Goal: Information Seeking & Learning: Learn about a topic

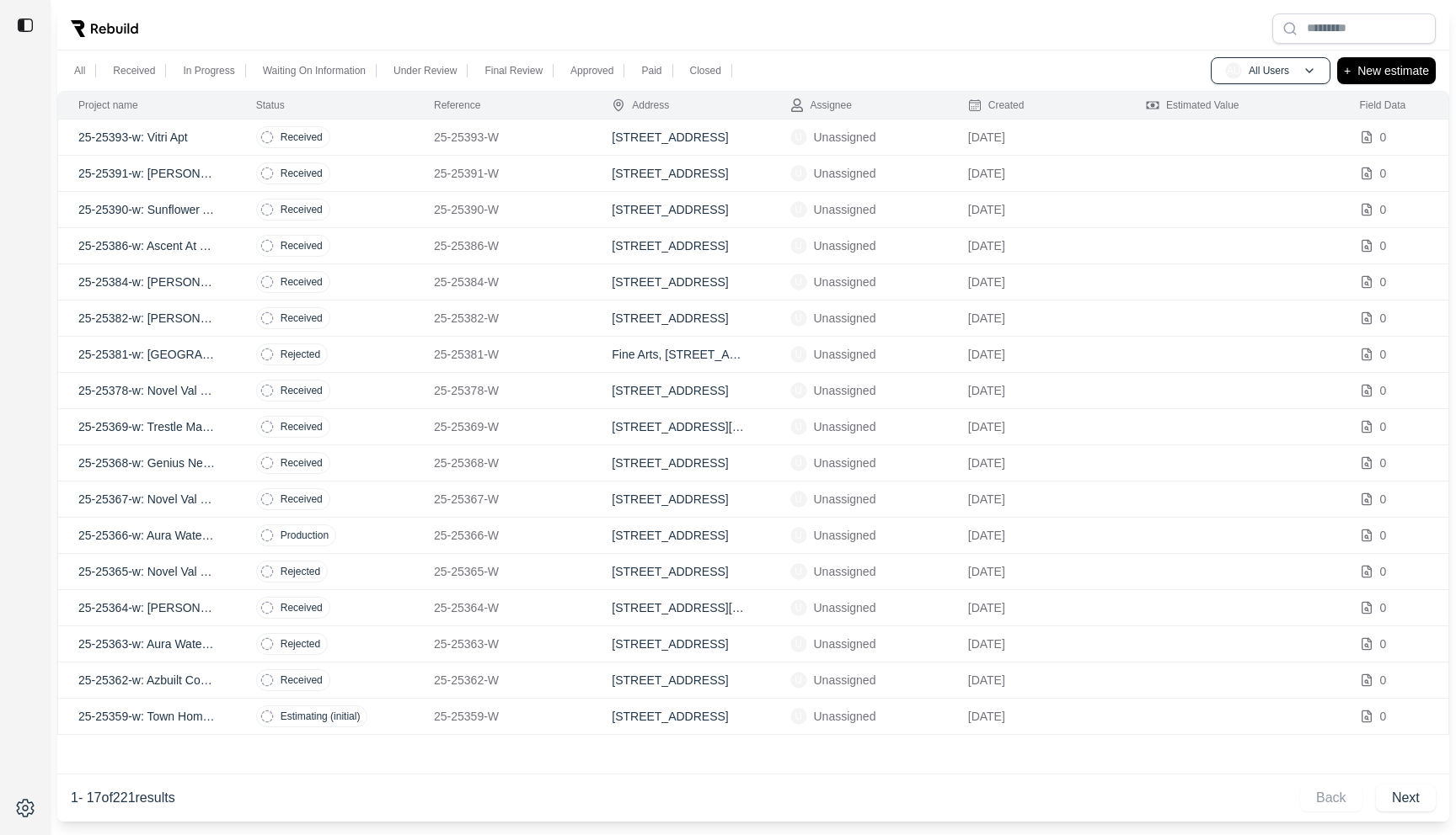
click at [399, 143] on td "Received" at bounding box center [325, 138] width 178 height 36
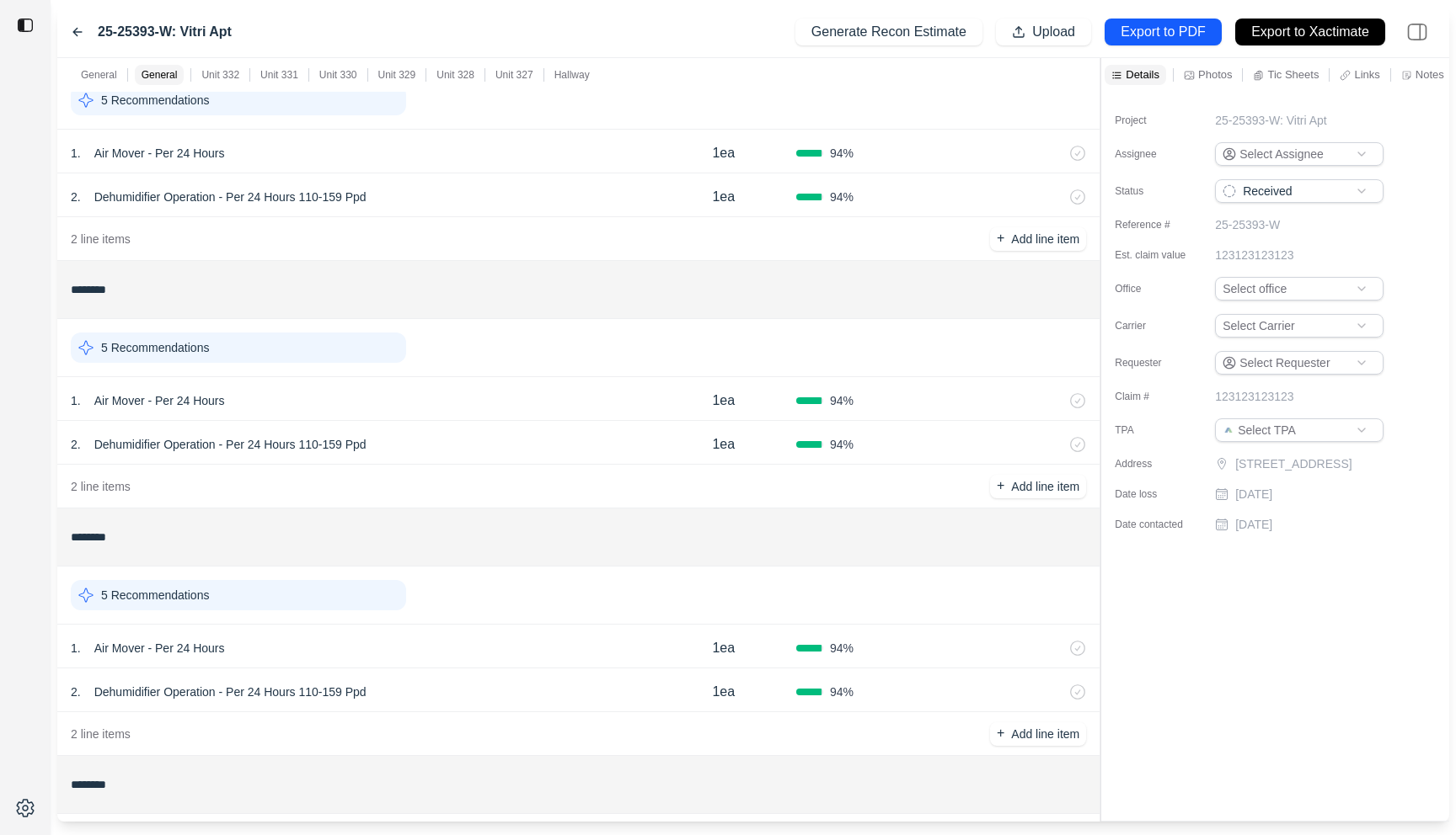
scroll to position [1055, 0]
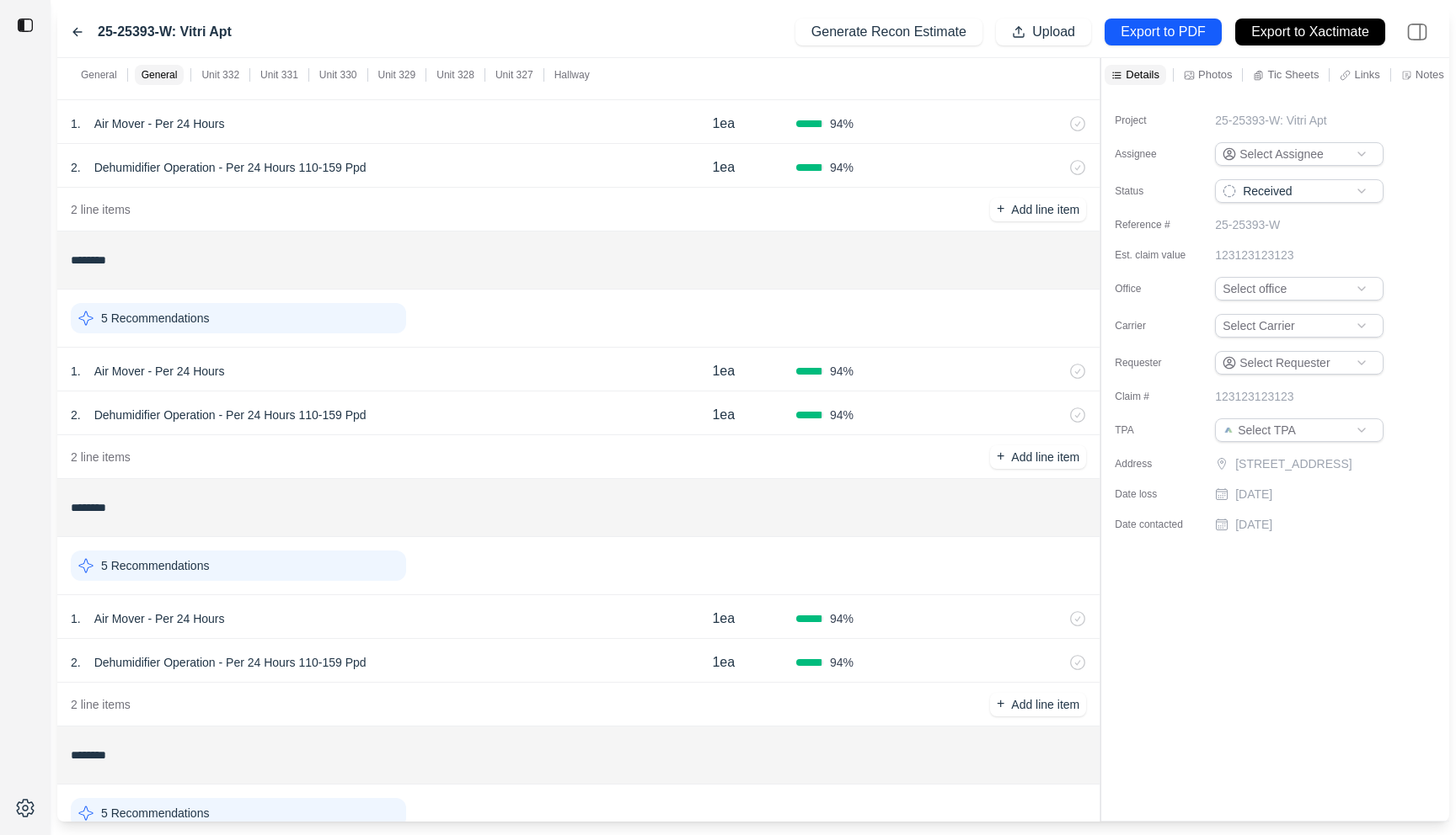
click at [540, 369] on div "1 . Air Mover - Per 24 Hours" at bounding box center [361, 371] width 580 height 23
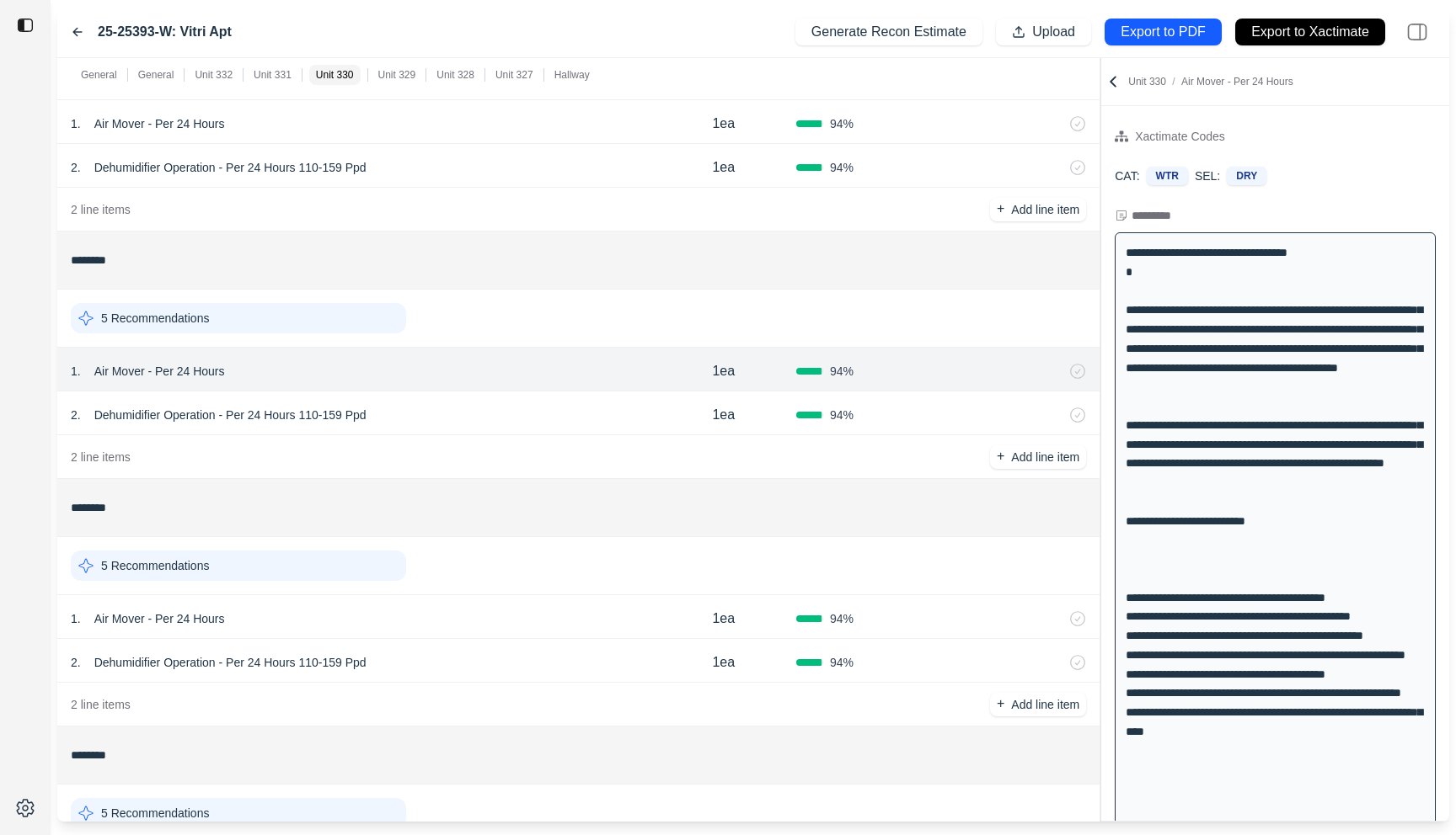
click at [1100, 129] on div at bounding box center [1100, 440] width 1 height 764
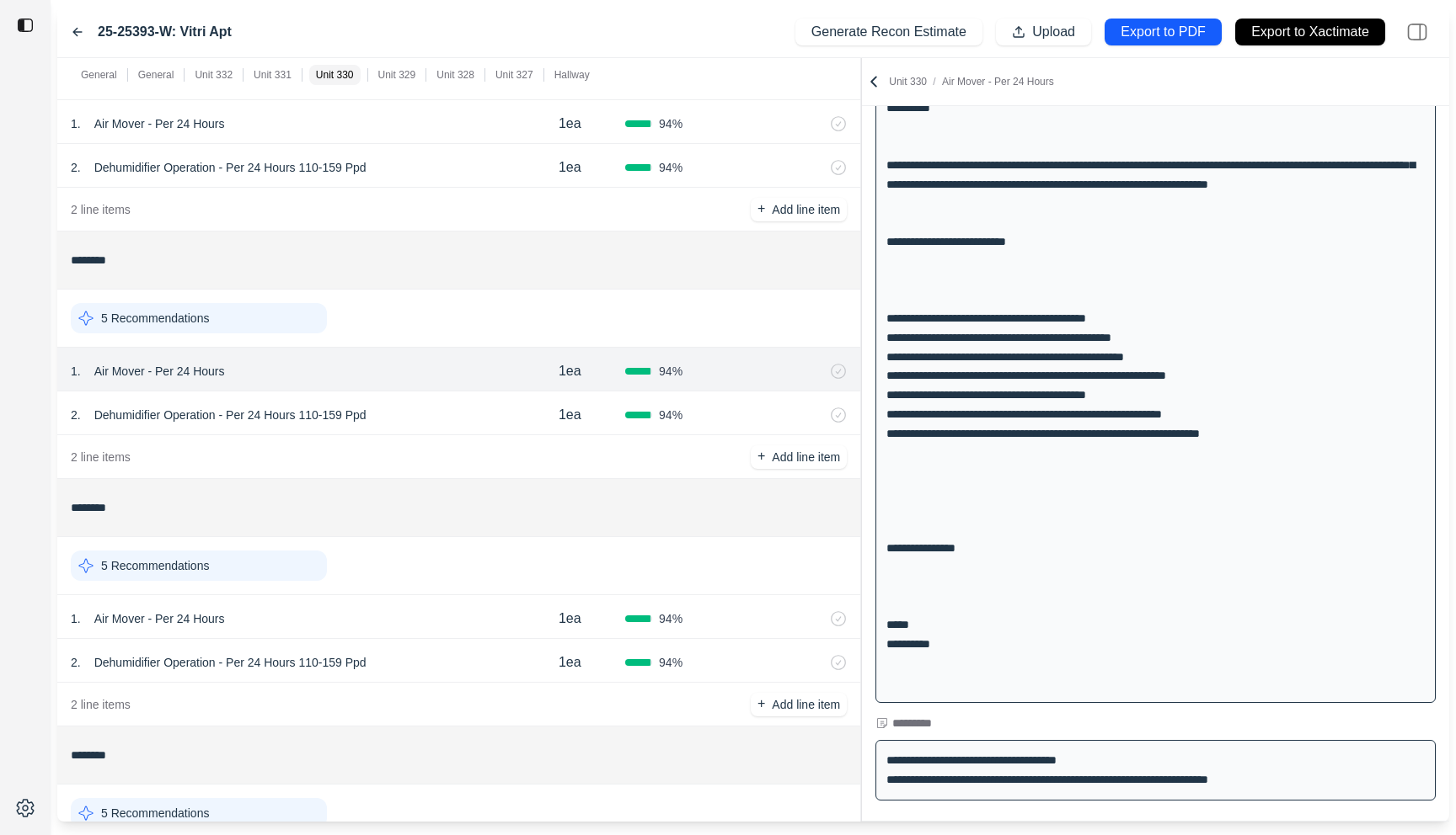
scroll to position [287, 0]
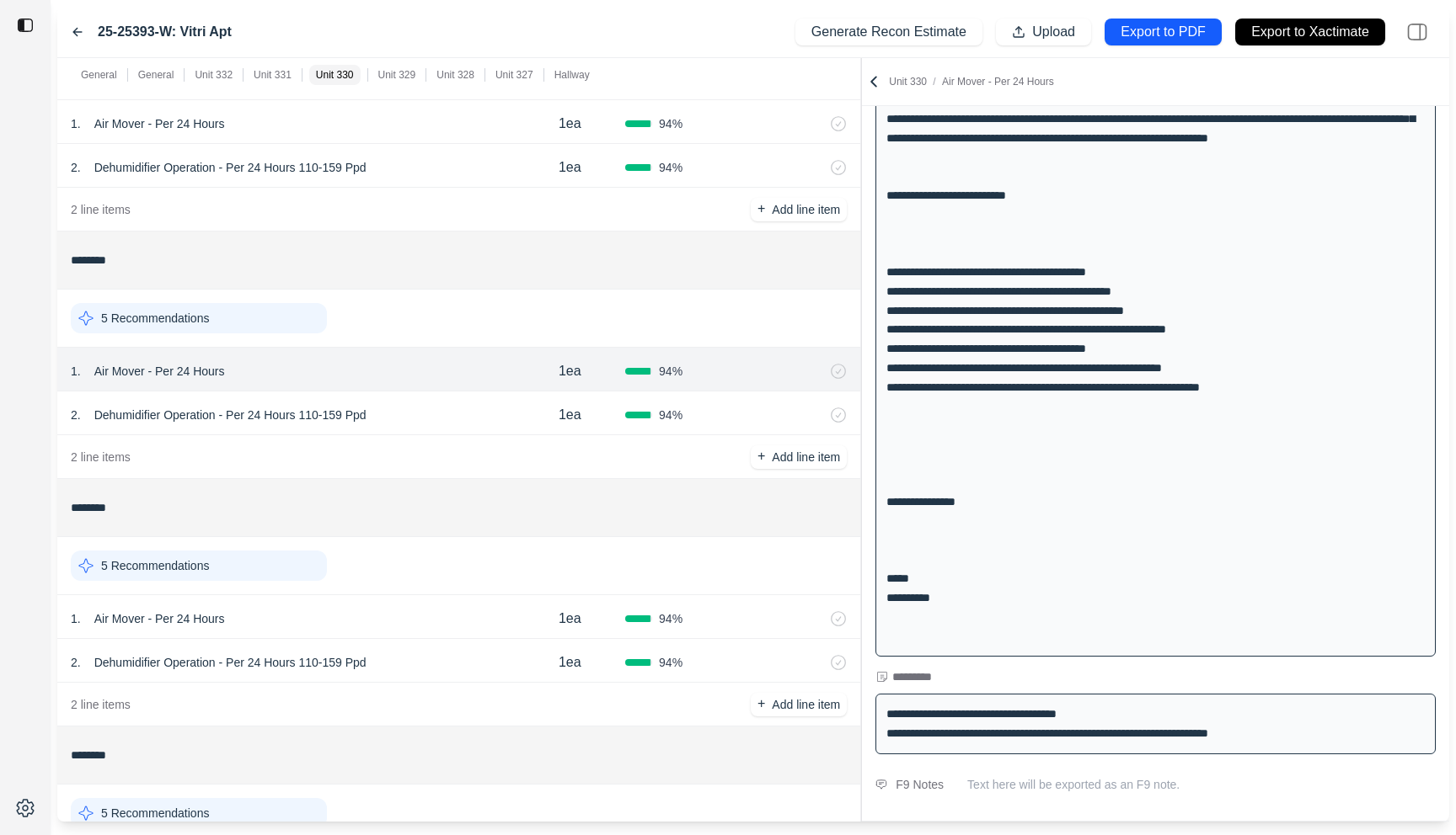
click at [78, 35] on icon at bounding box center [77, 31] width 13 height 13
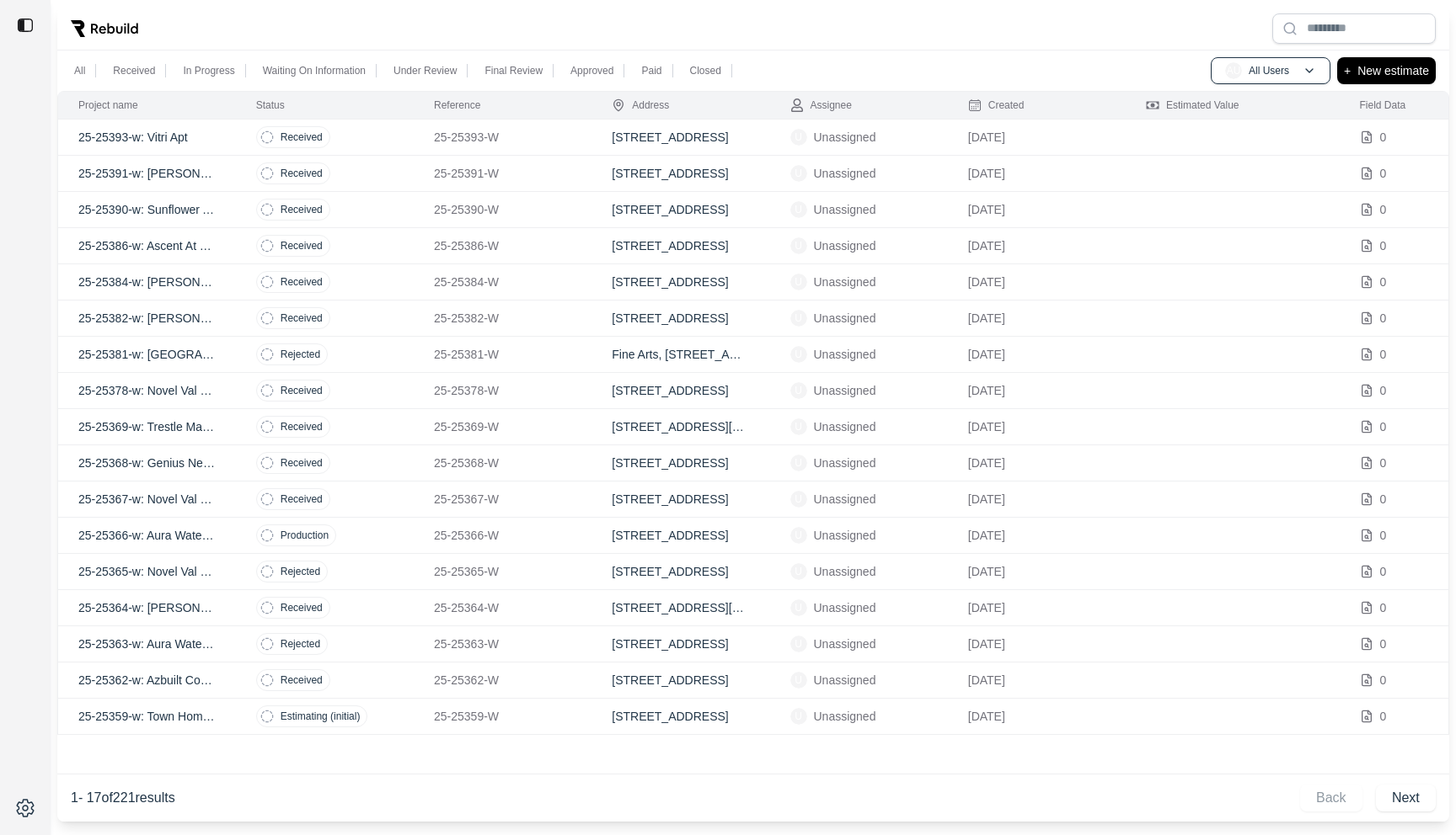
click at [339, 215] on td "Received" at bounding box center [325, 210] width 178 height 36
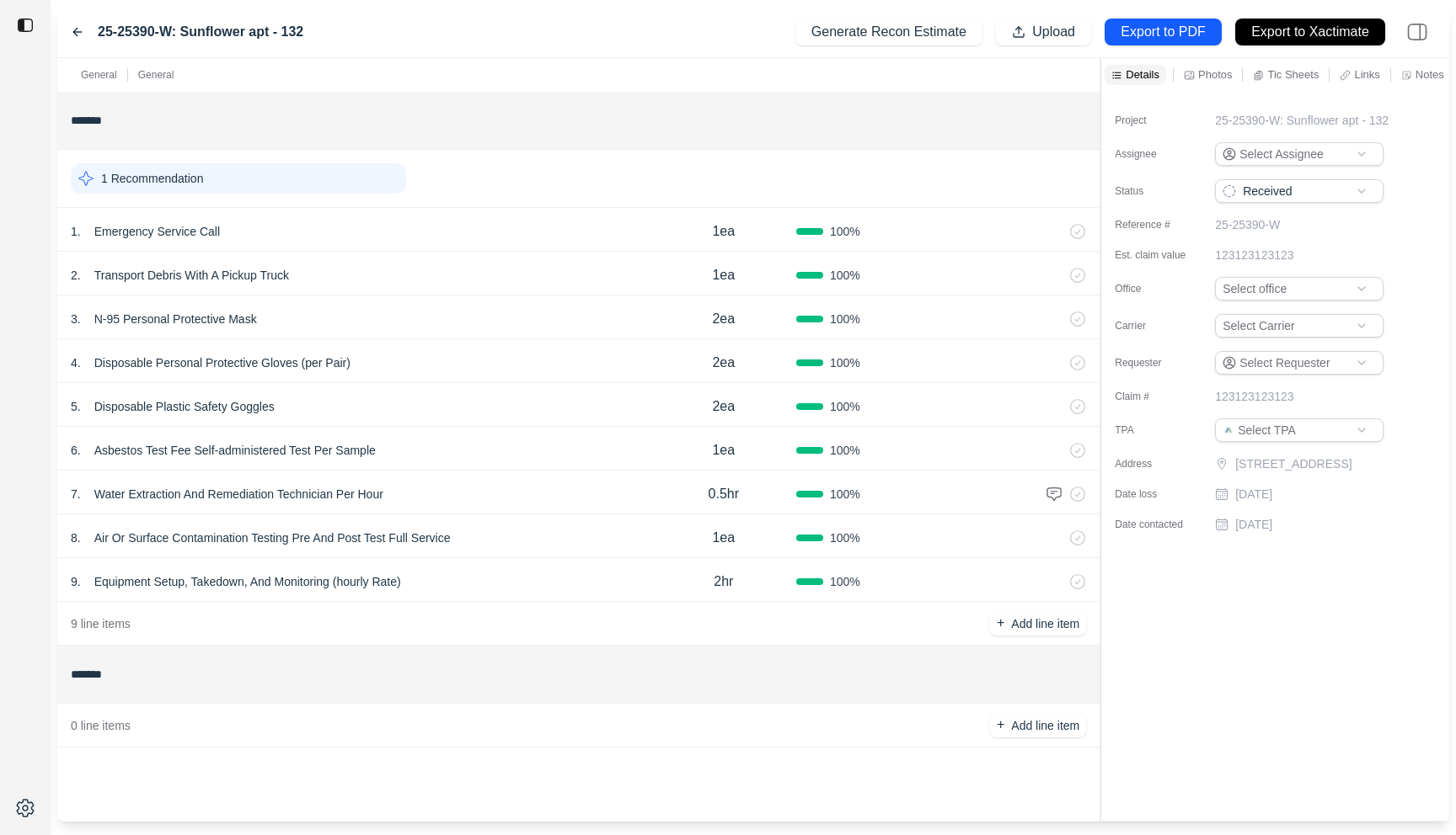
click at [460, 523] on div "8 . Air Or Surface Contamination Testing Pre And Post Test Full Service 1ea 100…" at bounding box center [578, 536] width 1042 height 44
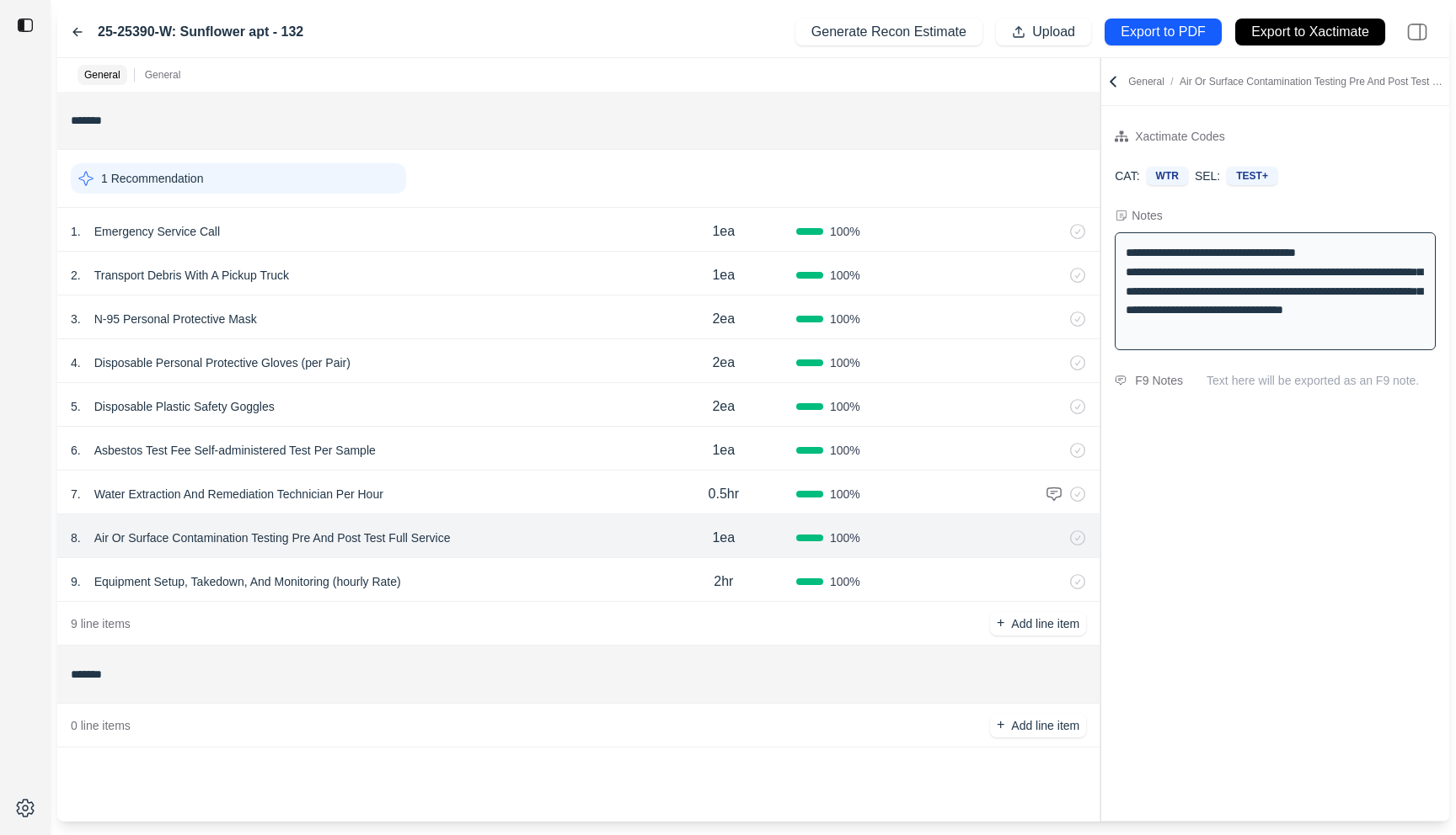
click at [79, 27] on icon at bounding box center [77, 31] width 13 height 13
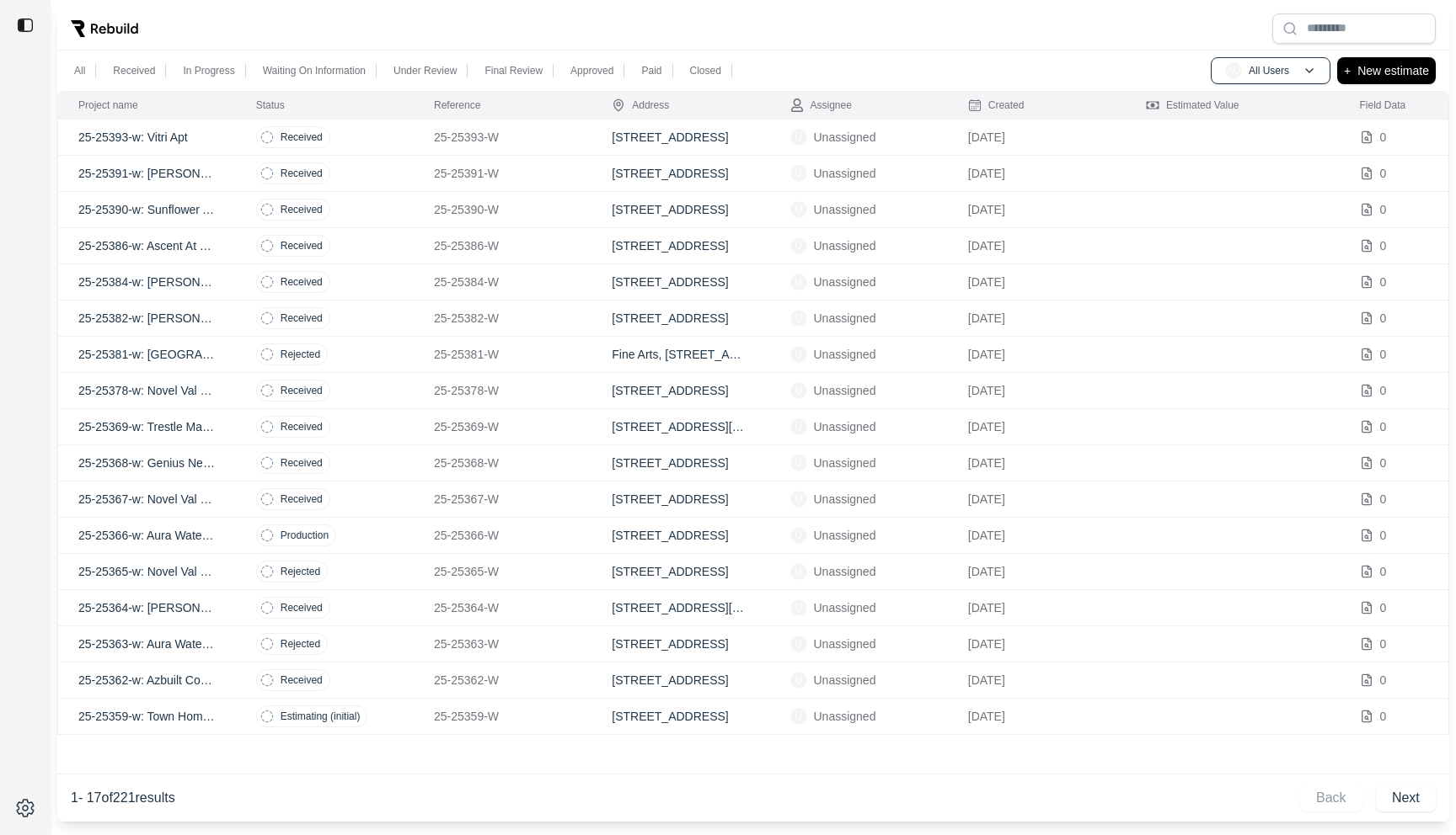
click at [381, 401] on td "Received" at bounding box center [325, 391] width 178 height 36
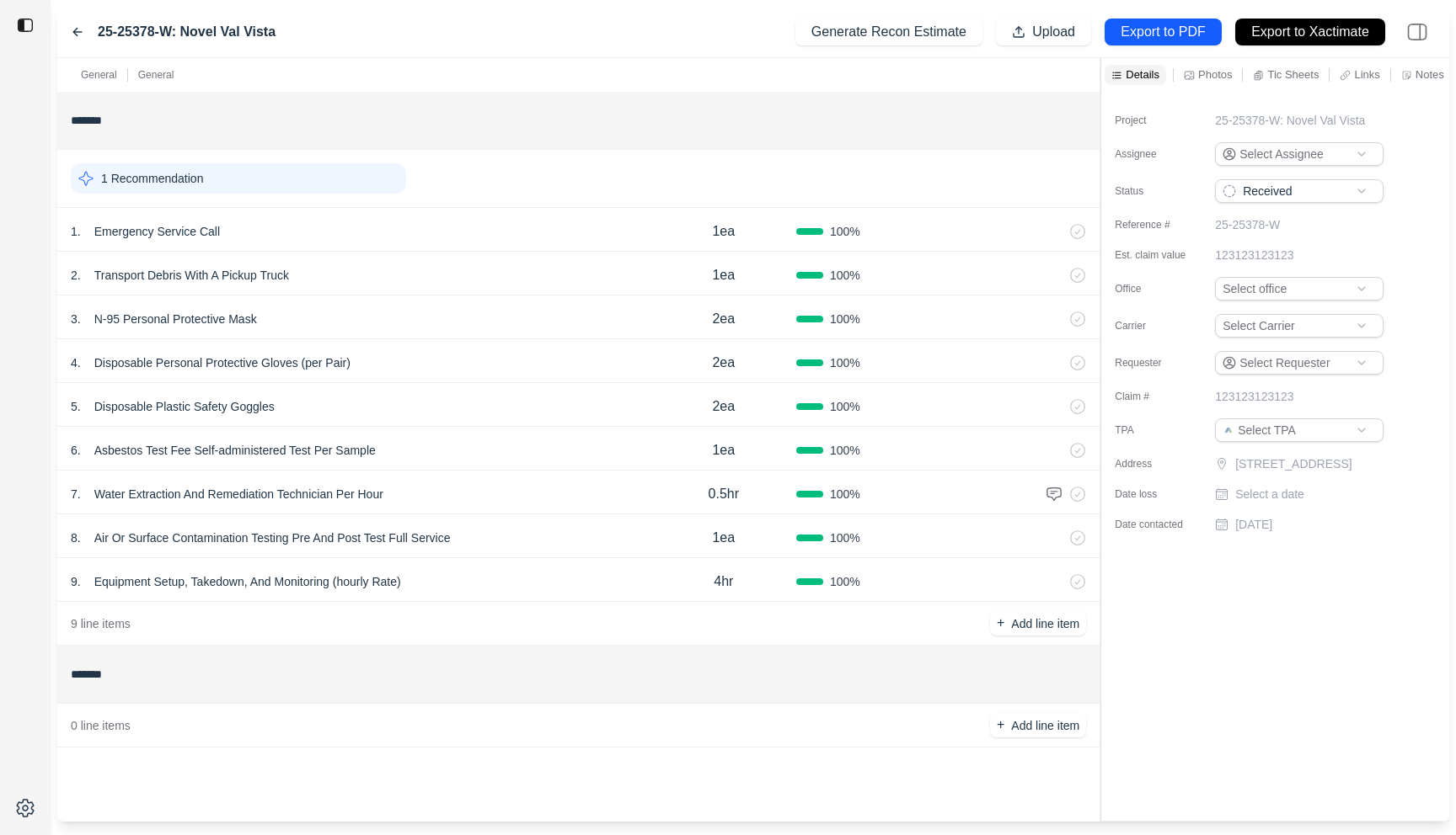
click at [381, 401] on div "5 . Disposable Plastic Safety Goggles" at bounding box center [361, 406] width 580 height 23
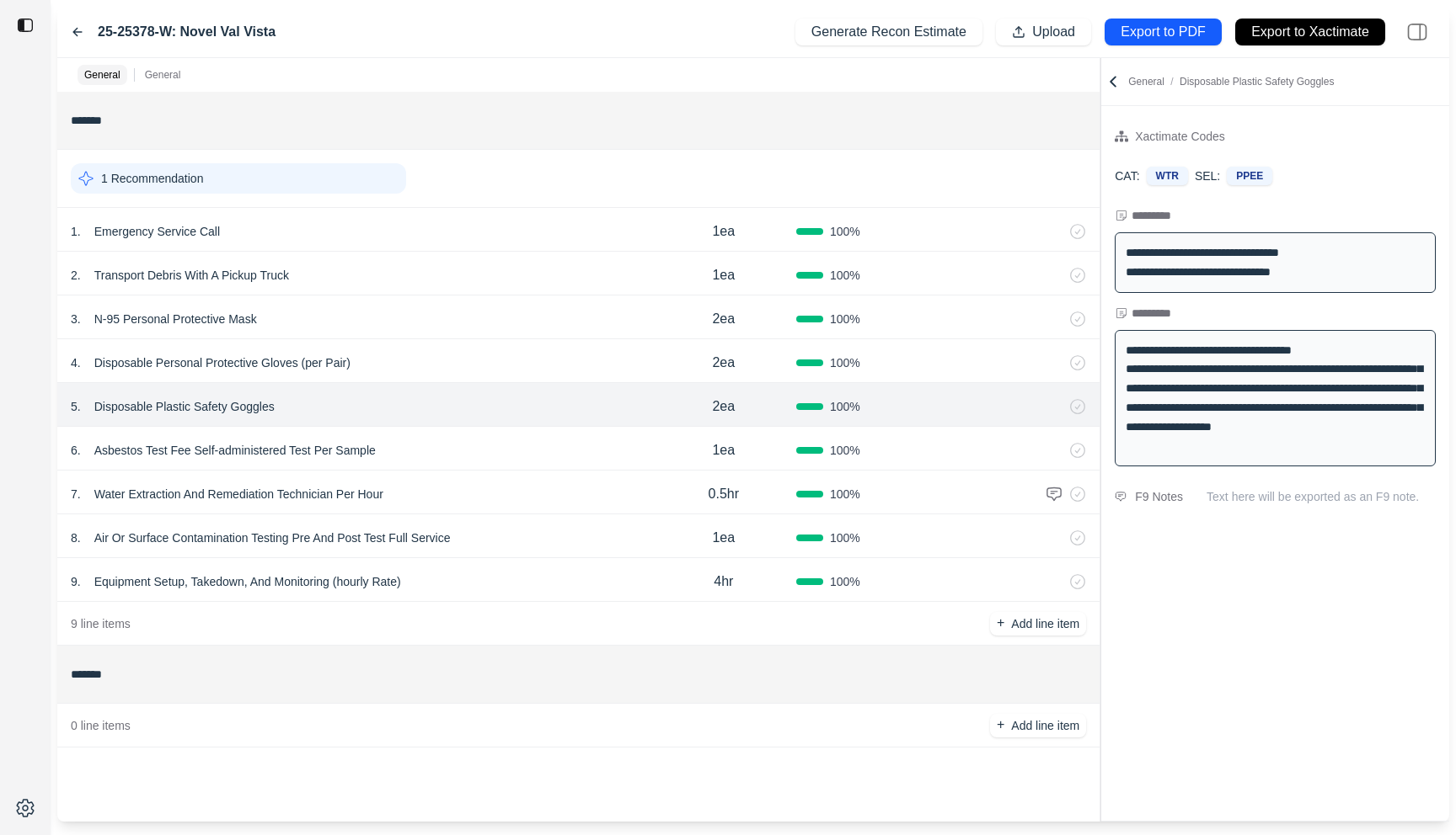
click at [67, 31] on div "25-25378-W: Novel Val Vista Generate Recon Estimate Upload Export to PDF Export…" at bounding box center [754, 31] width 1392 height 51
click at [75, 31] on icon at bounding box center [77, 31] width 13 height 13
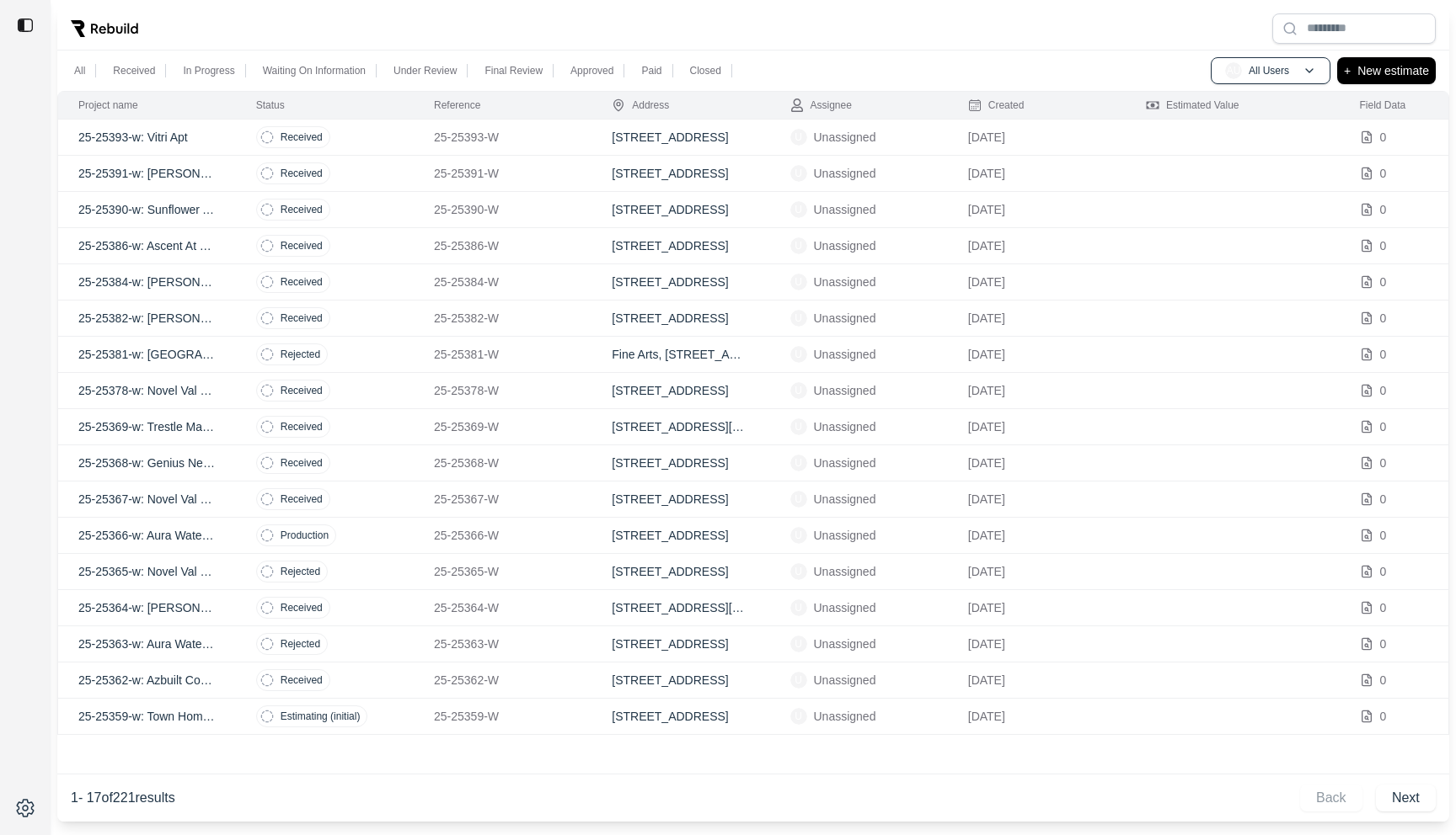
click at [402, 626] on td "Rejected" at bounding box center [325, 644] width 178 height 36
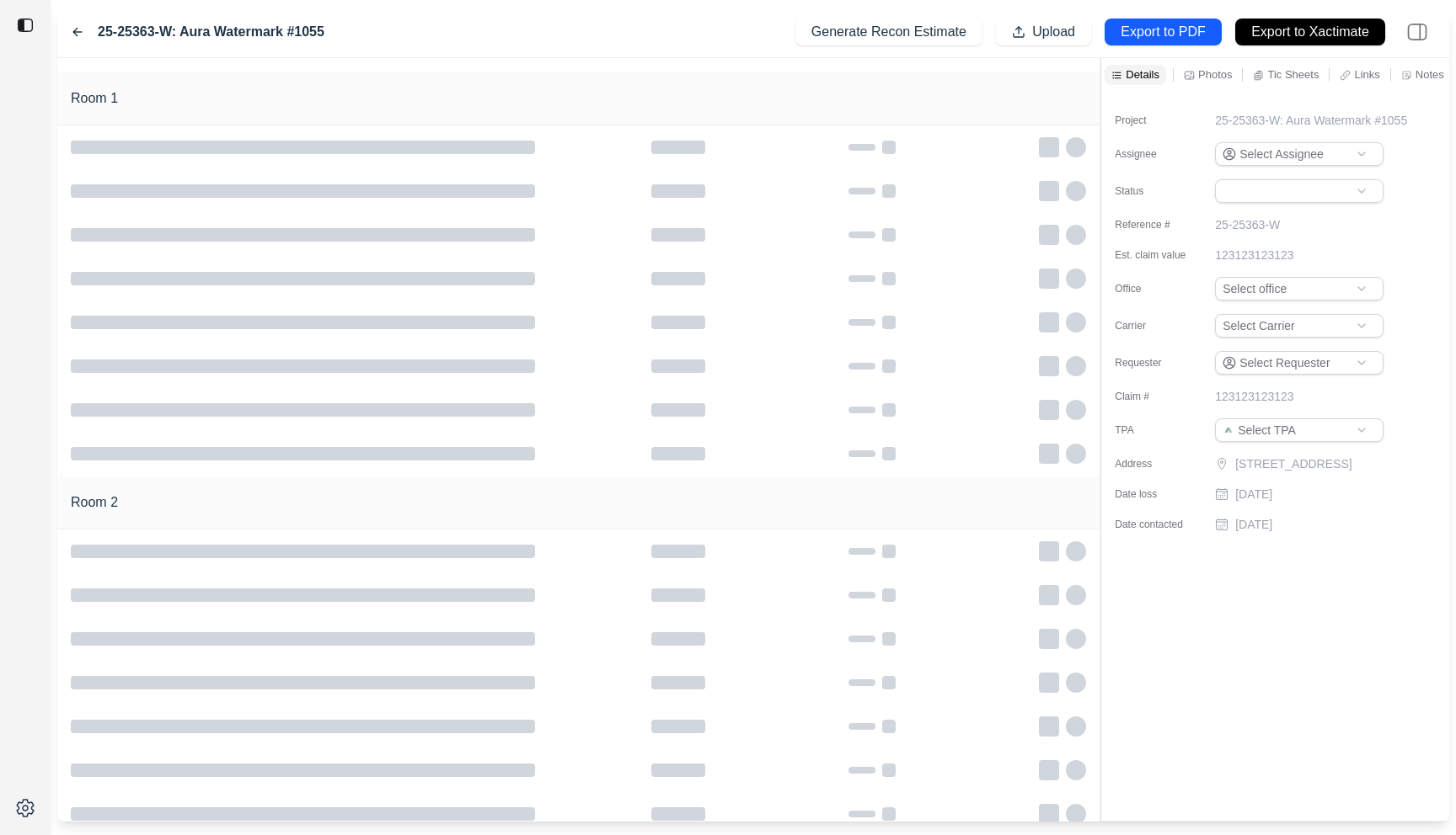
click at [71, 27] on icon at bounding box center [77, 31] width 13 height 13
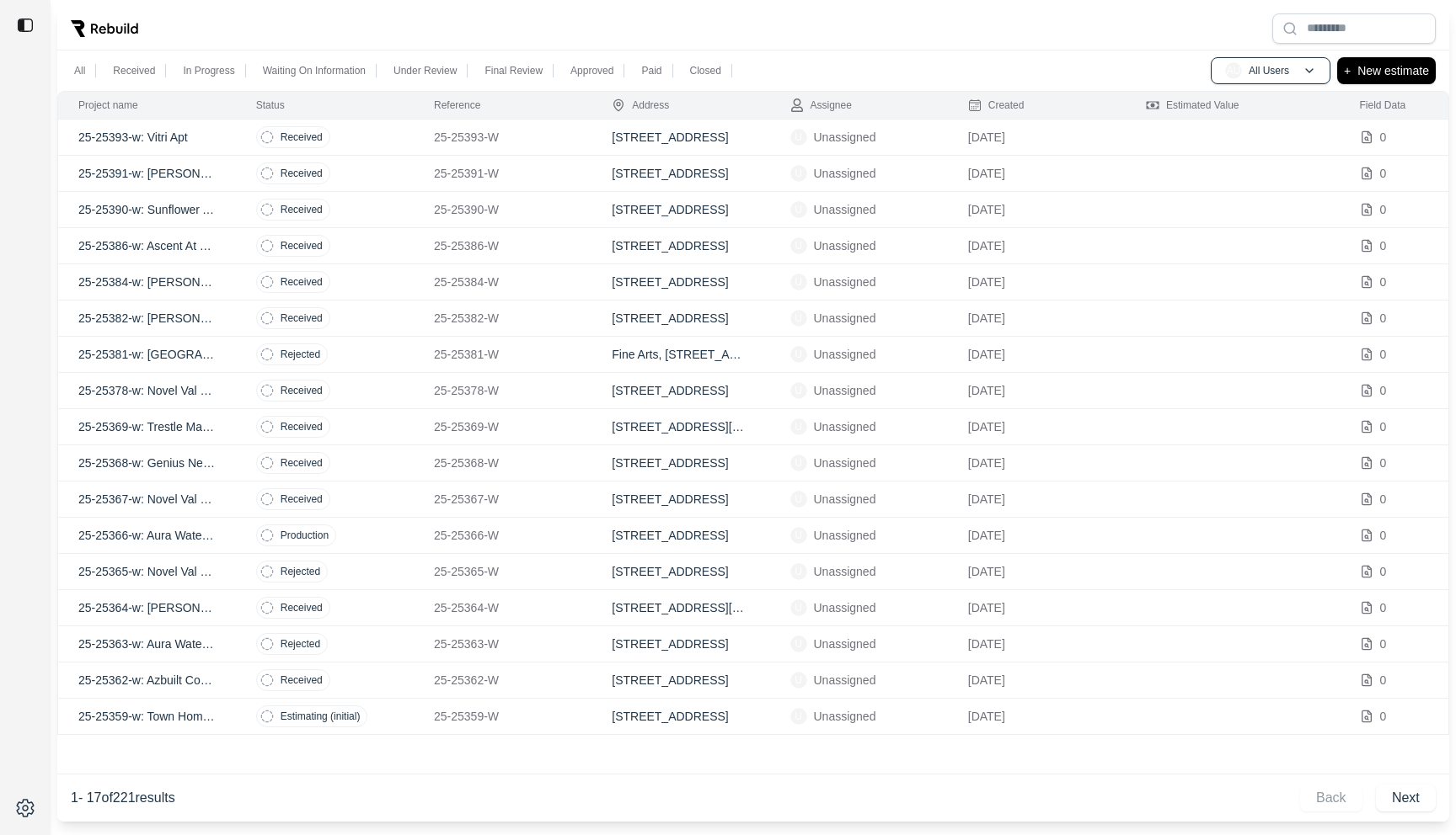
click at [422, 501] on td "25-25367-W" at bounding box center [503, 500] width 178 height 36
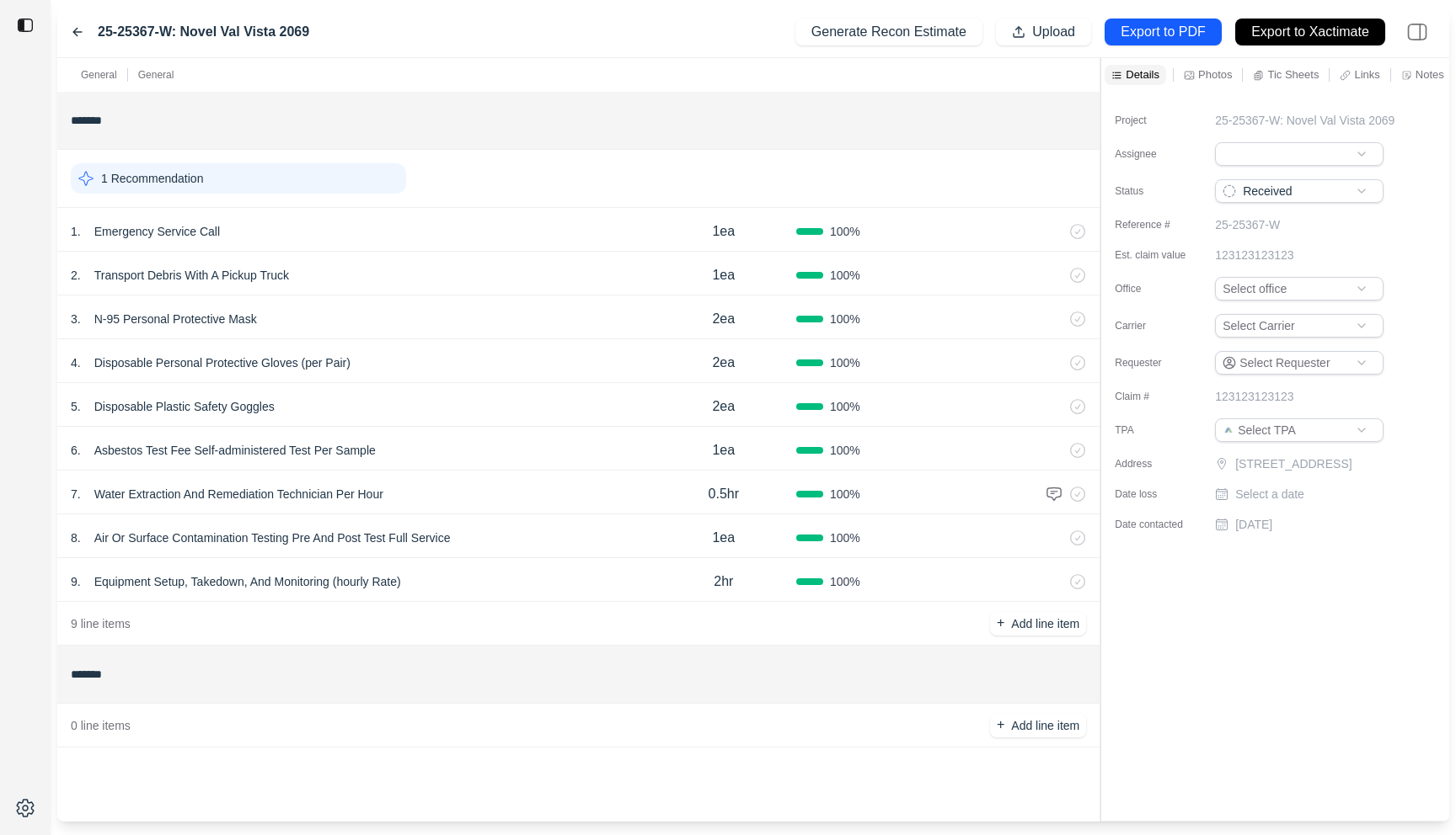
click at [75, 31] on icon at bounding box center [77, 32] width 8 height 7
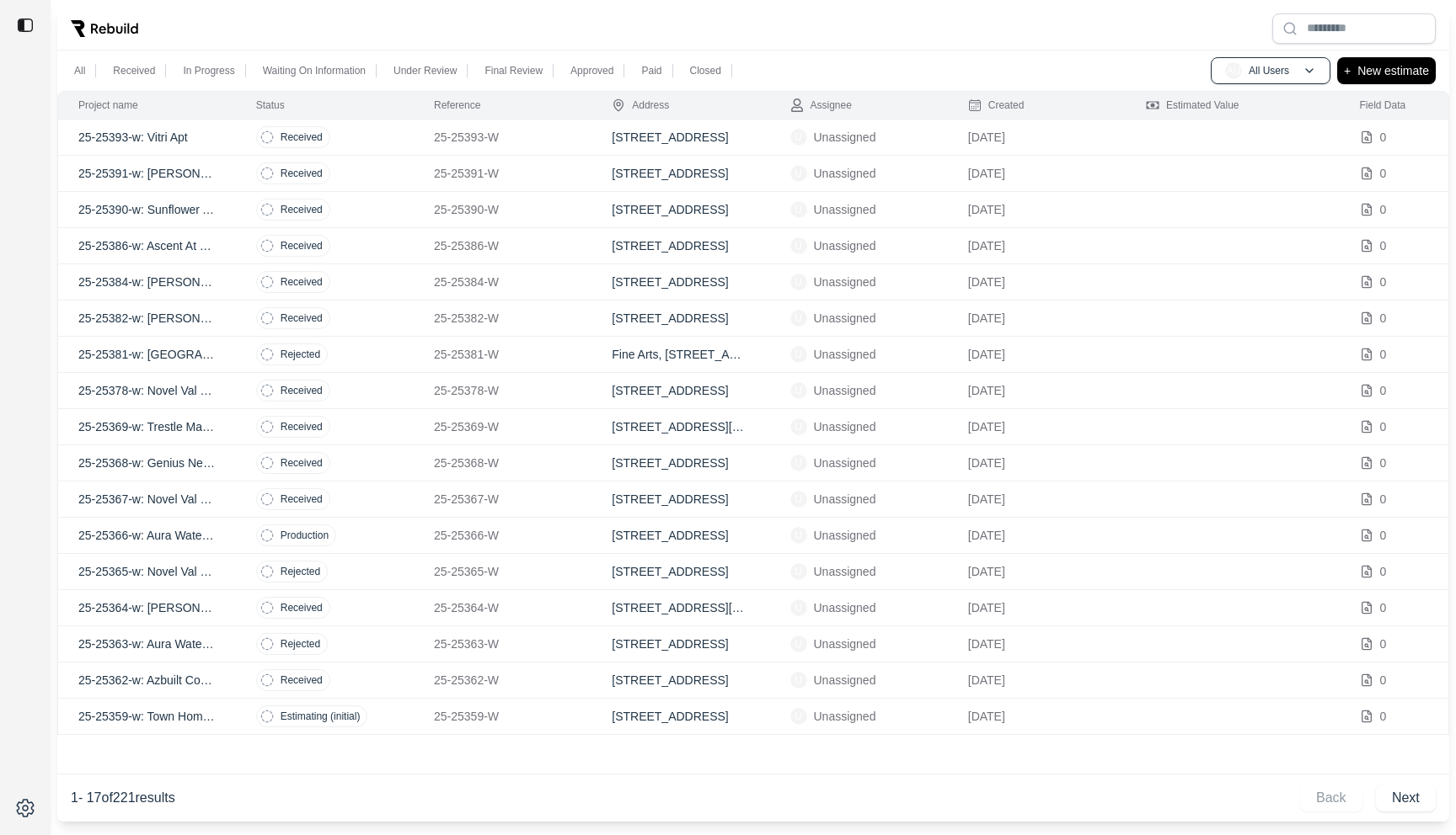
click at [411, 702] on td "Estimating (initial)" at bounding box center [325, 717] width 178 height 36
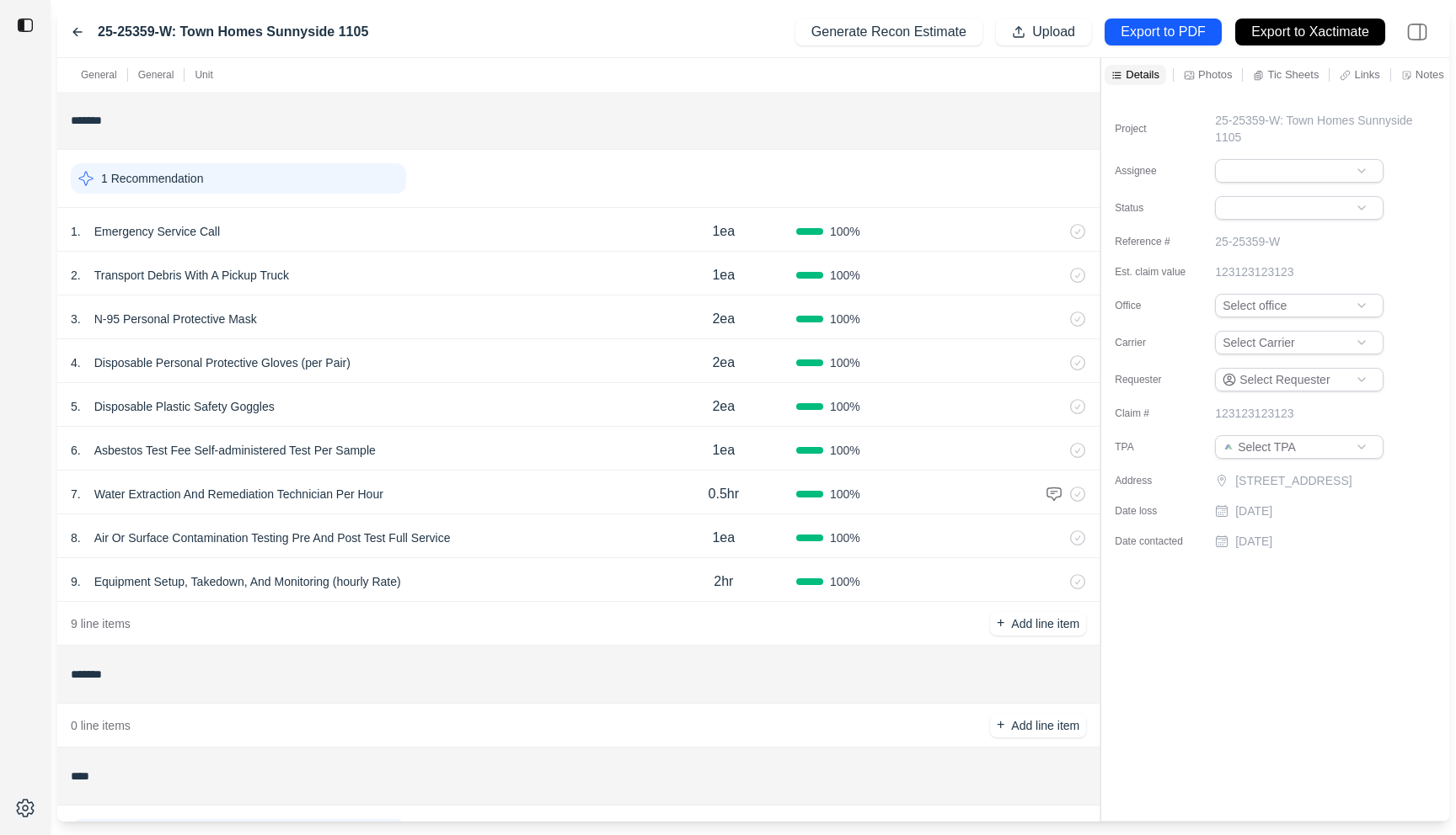
scroll to position [288, 0]
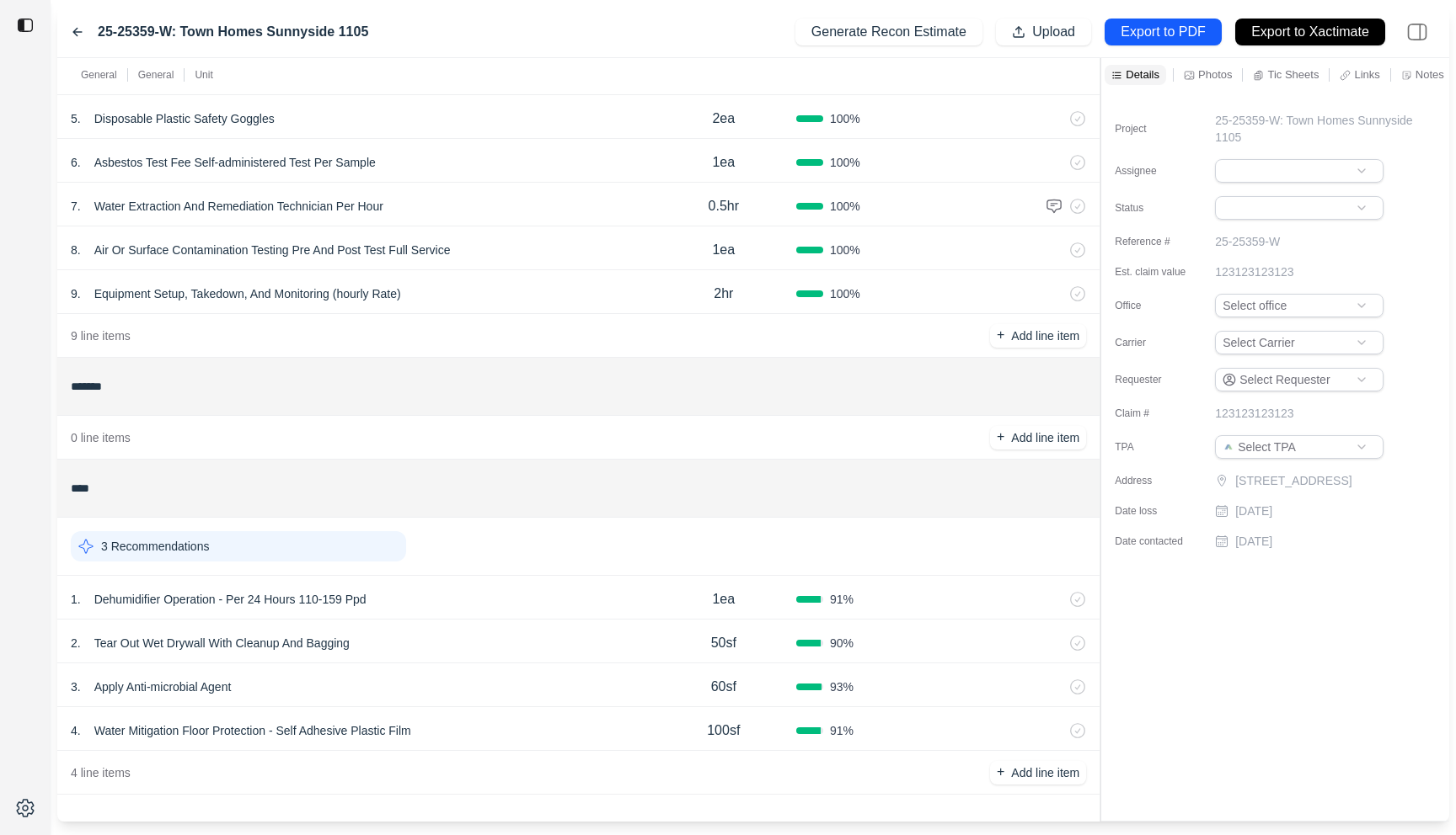
click at [478, 607] on div "1 . Dehumidifier Operation - Per 24 Hours 110-159 Ppd" at bounding box center [361, 600] width 580 height 23
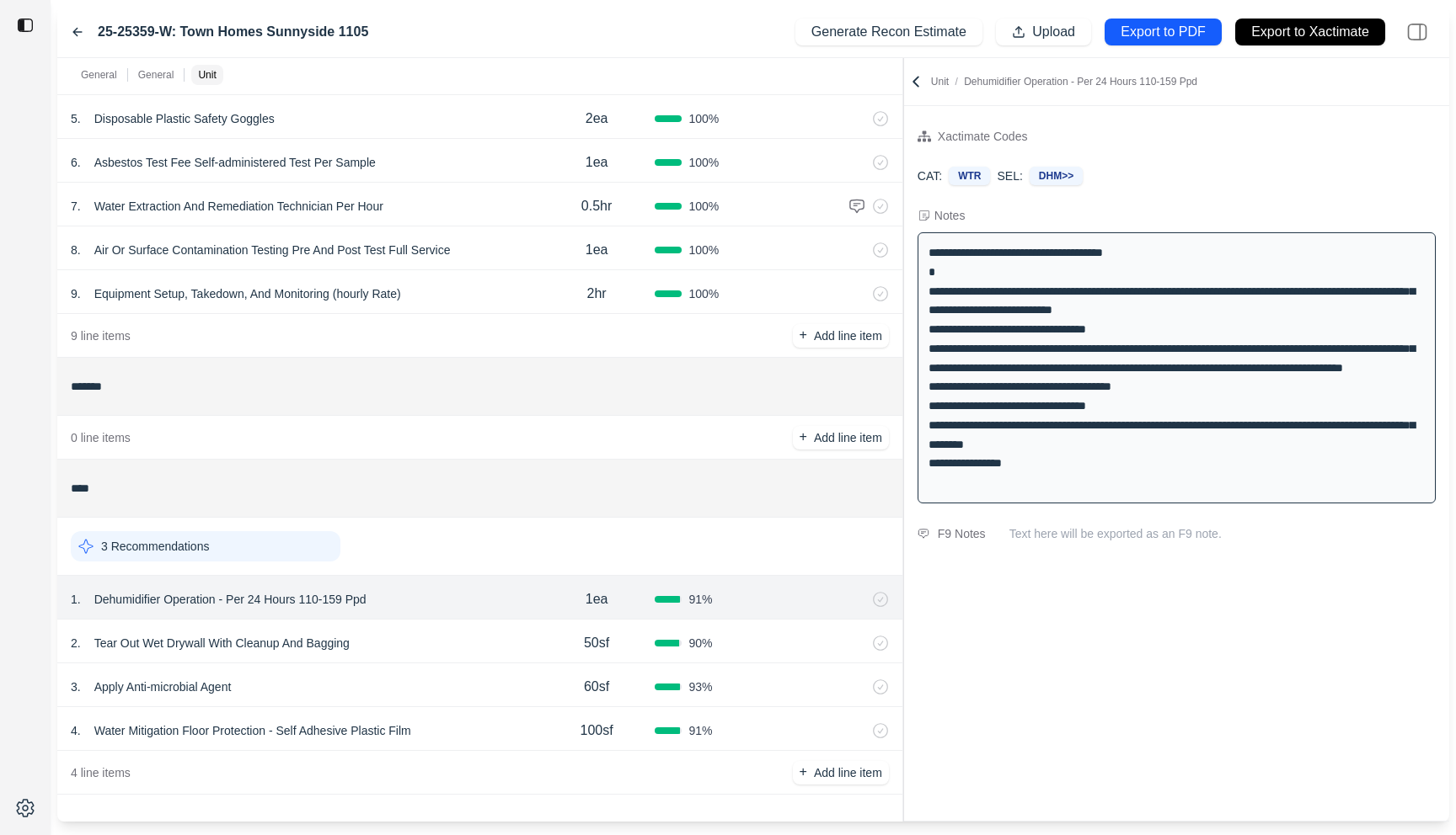
click at [899, 377] on div "General General Unit ******* 1 Recommendation 1 . Emergency Service Call 1ea 10…" at bounding box center [754, 440] width 1392 height 764
click at [77, 30] on icon at bounding box center [77, 31] width 13 height 13
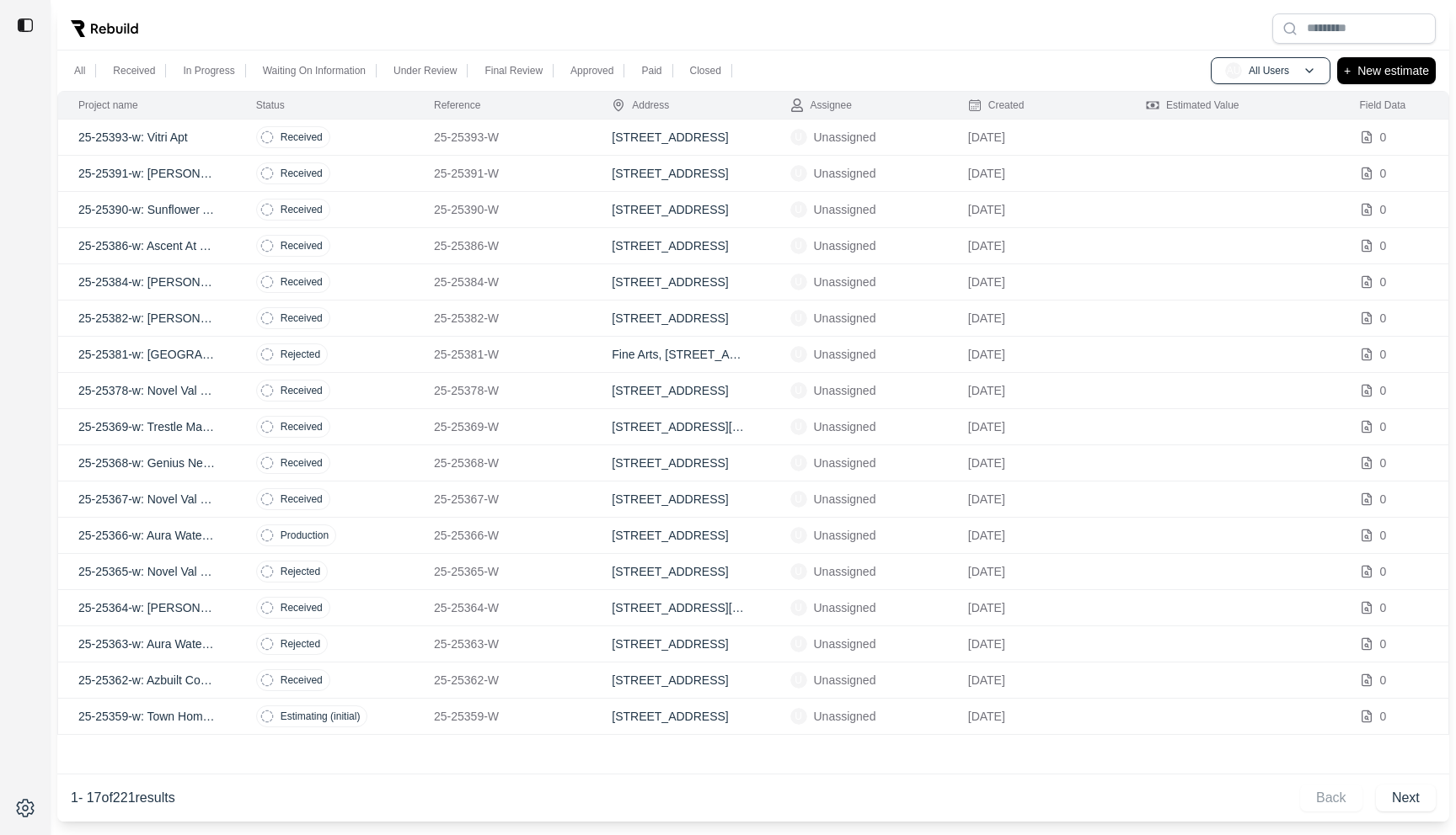
click at [405, 708] on td "Estimating (initial)" at bounding box center [325, 717] width 178 height 36
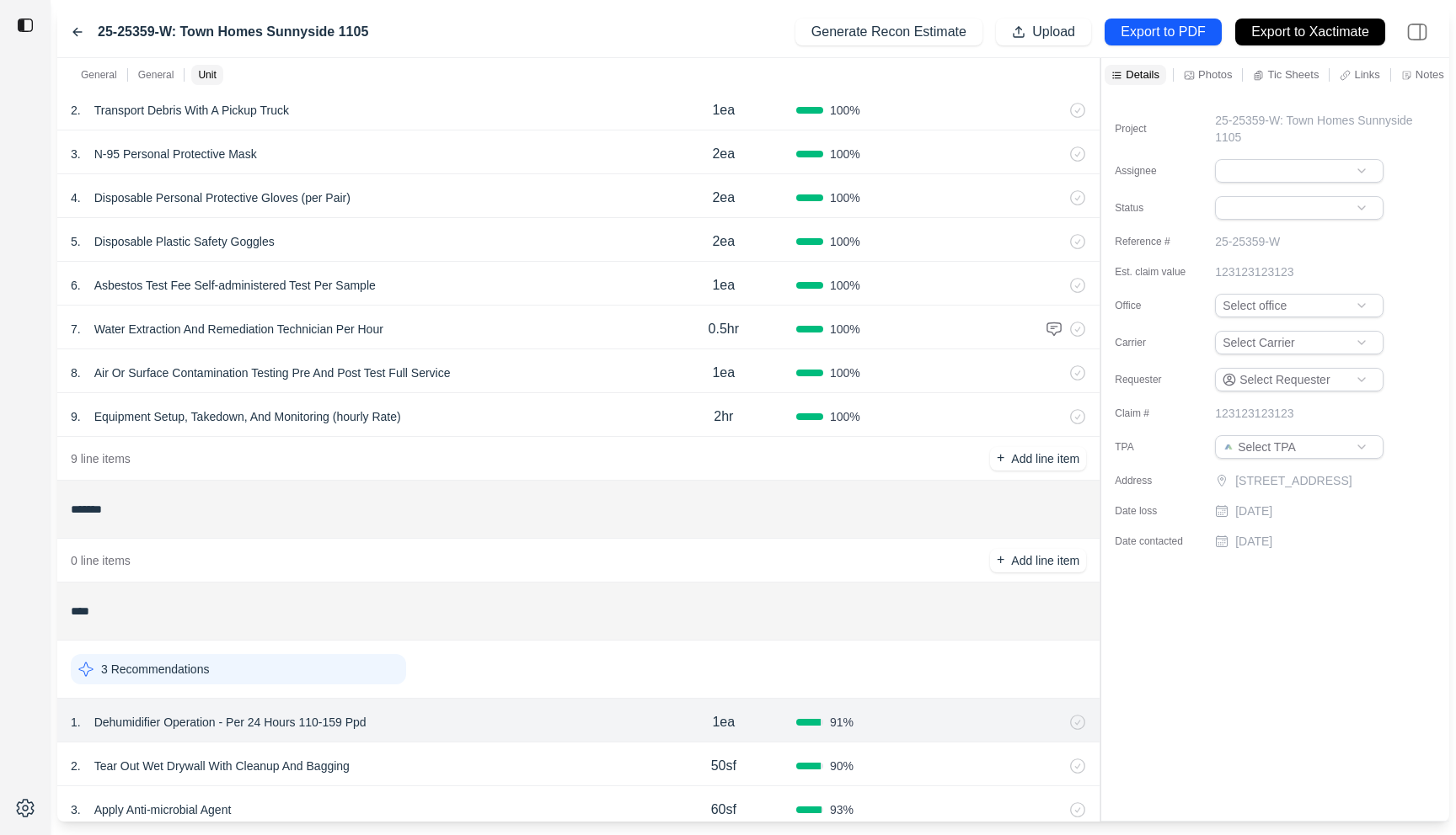
scroll to position [171, 0]
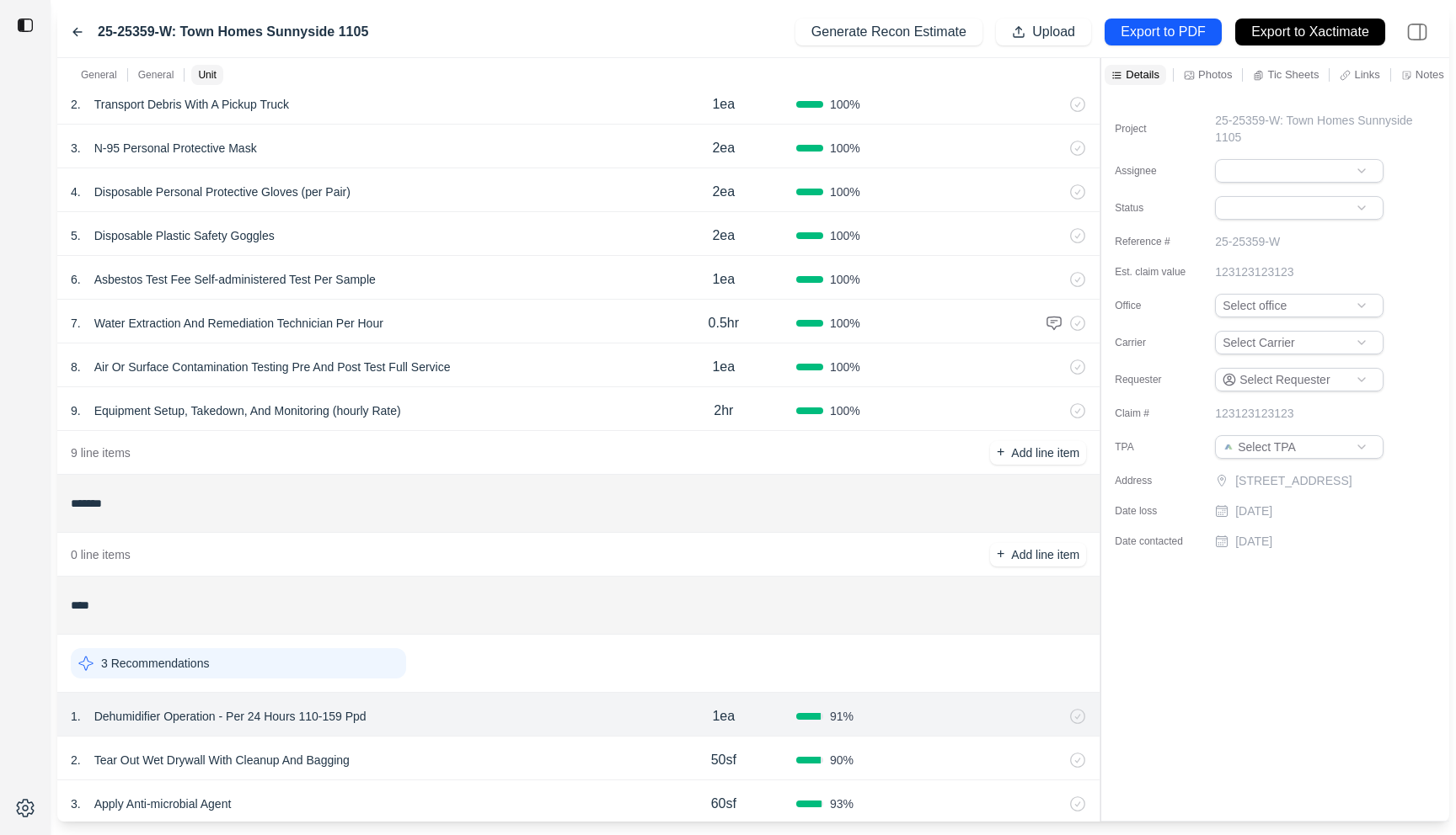
click at [67, 36] on div "25-25359-W: Town Homes Sunnyside 1105 Generate Recon Estimate Upload Export to …" at bounding box center [754, 31] width 1392 height 51
click at [75, 36] on icon at bounding box center [77, 31] width 13 height 13
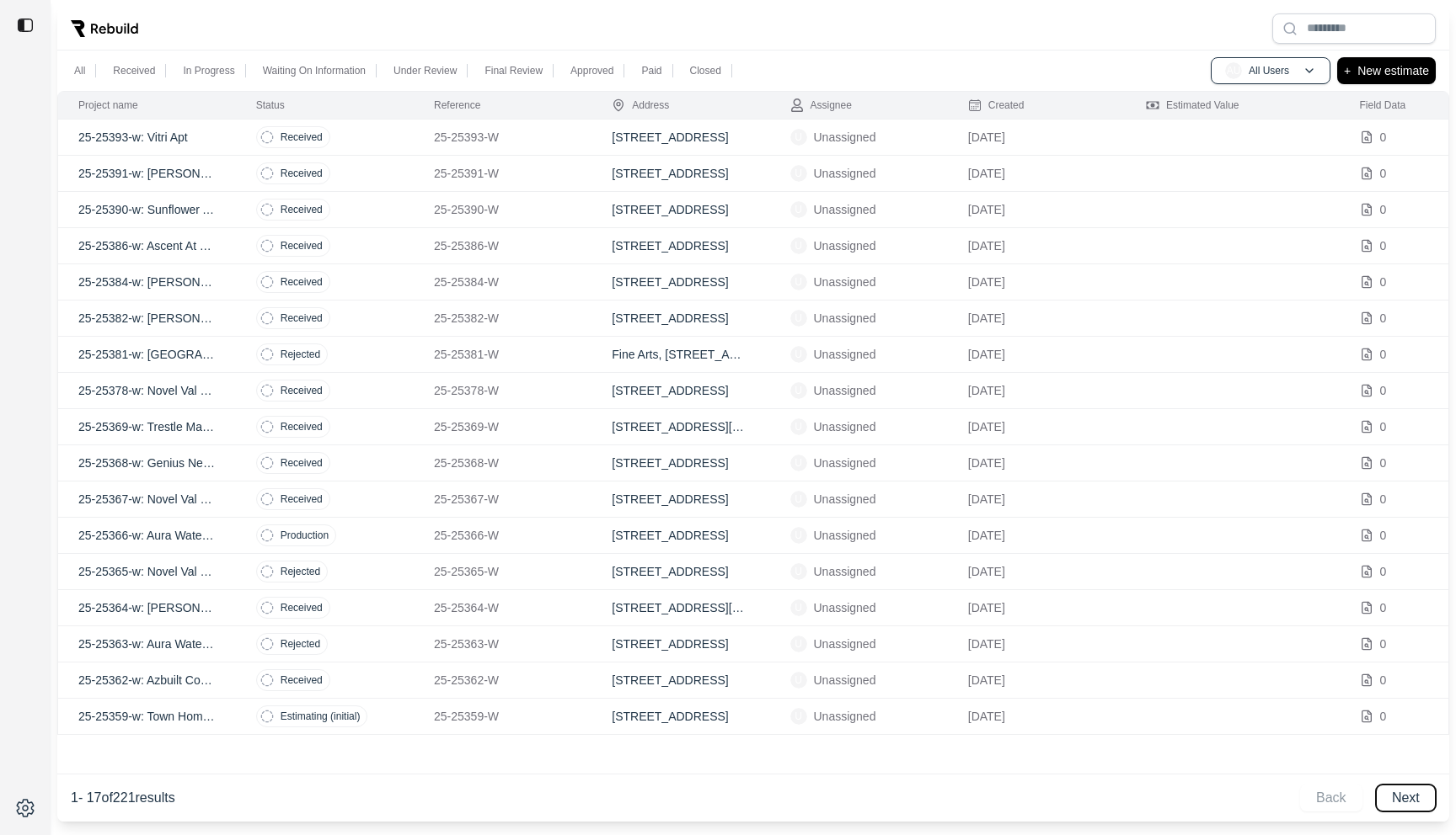
click at [1393, 789] on button "Next" at bounding box center [1406, 798] width 60 height 27
click at [1173, 163] on td at bounding box center [1233, 173] width 214 height 36
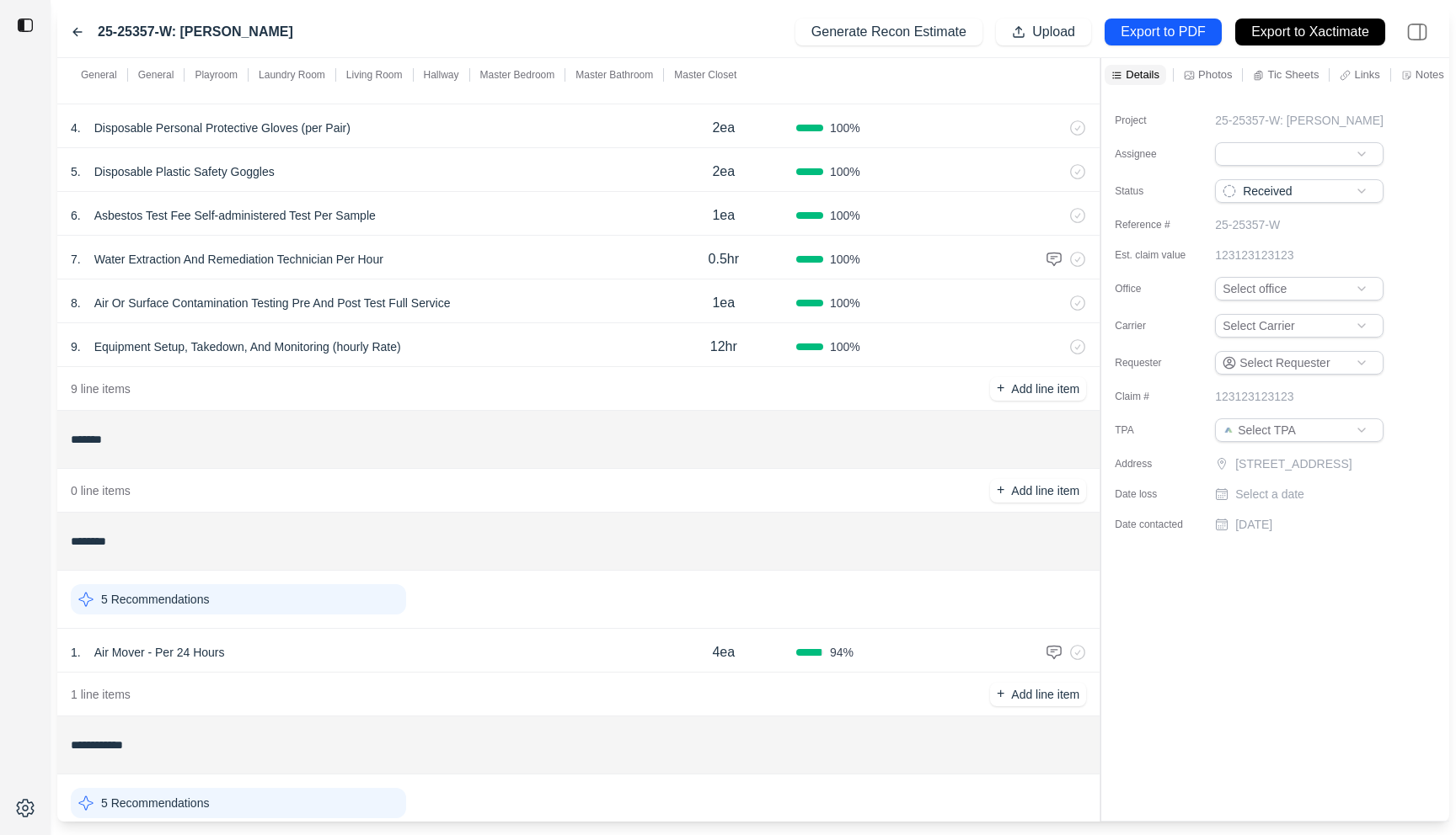
scroll to position [390, 0]
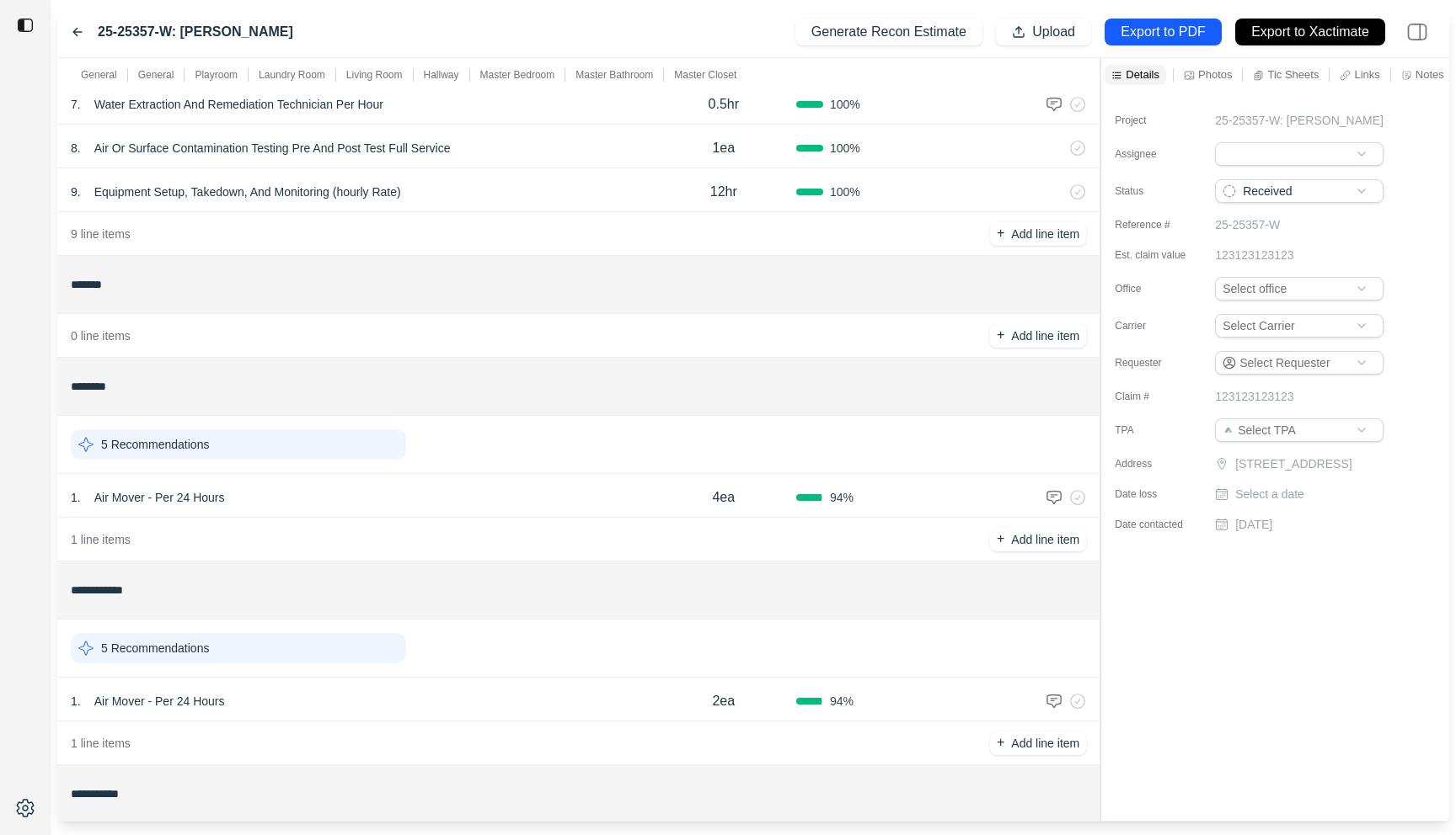
click at [548, 505] on div "1 . Air Mover - Per 24 Hours" at bounding box center [361, 498] width 580 height 23
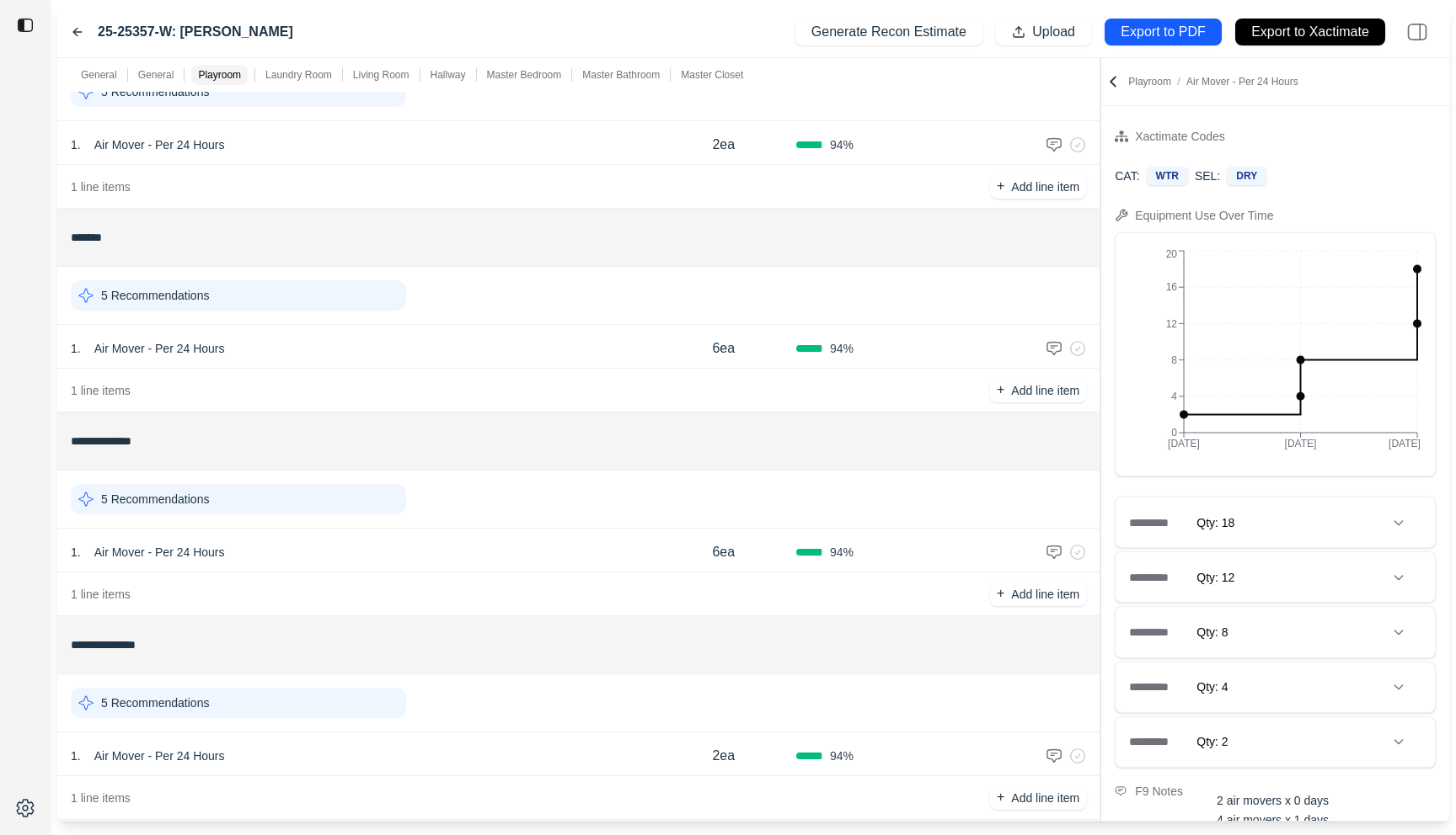
scroll to position [1379, 0]
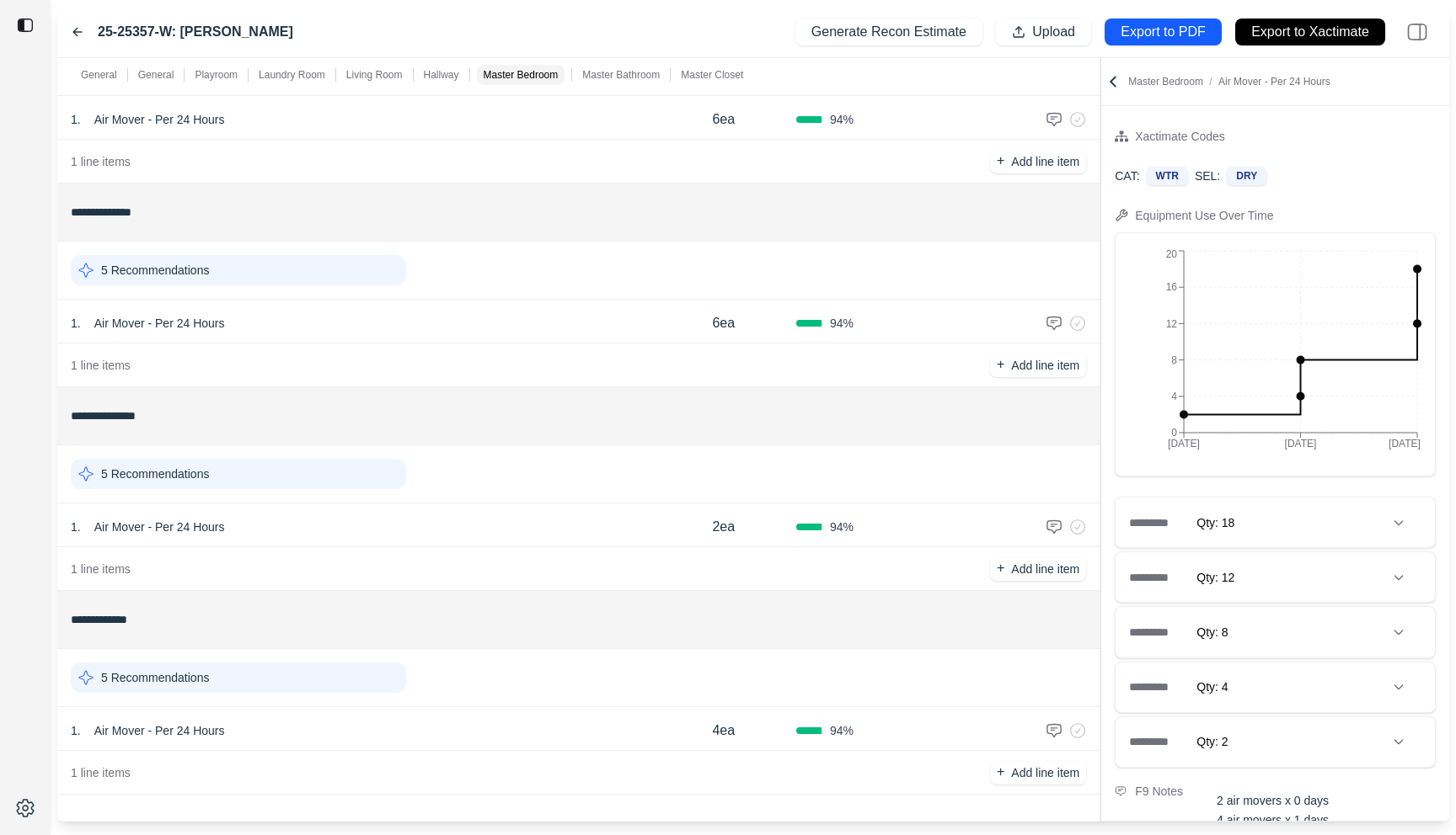
click at [514, 719] on div "1 . Air Mover - Per 24 Hours" at bounding box center [361, 731] width 580 height 23
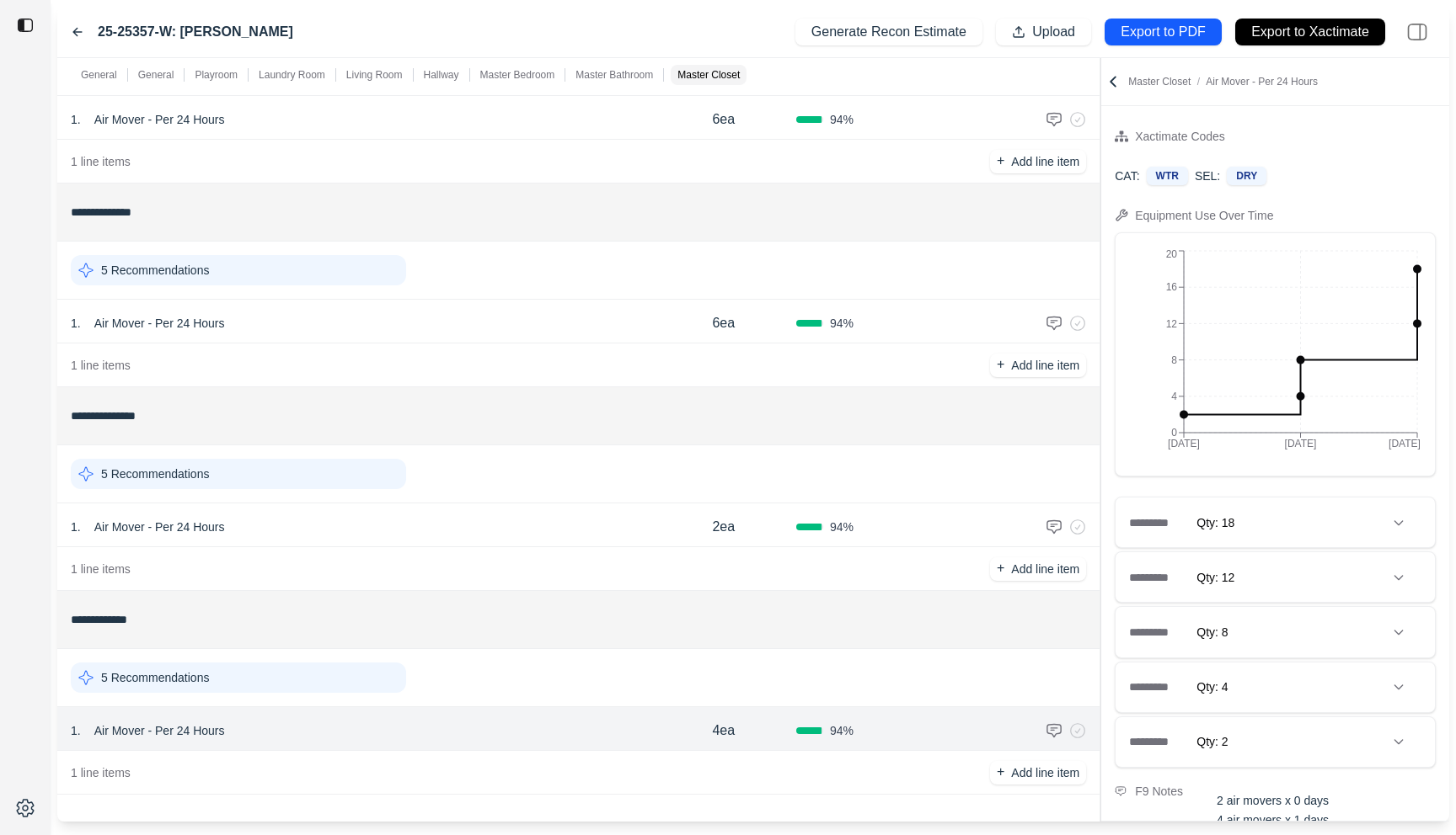
click at [566, 521] on div "1 . Air Mover - Per 24 Hours" at bounding box center [361, 527] width 580 height 23
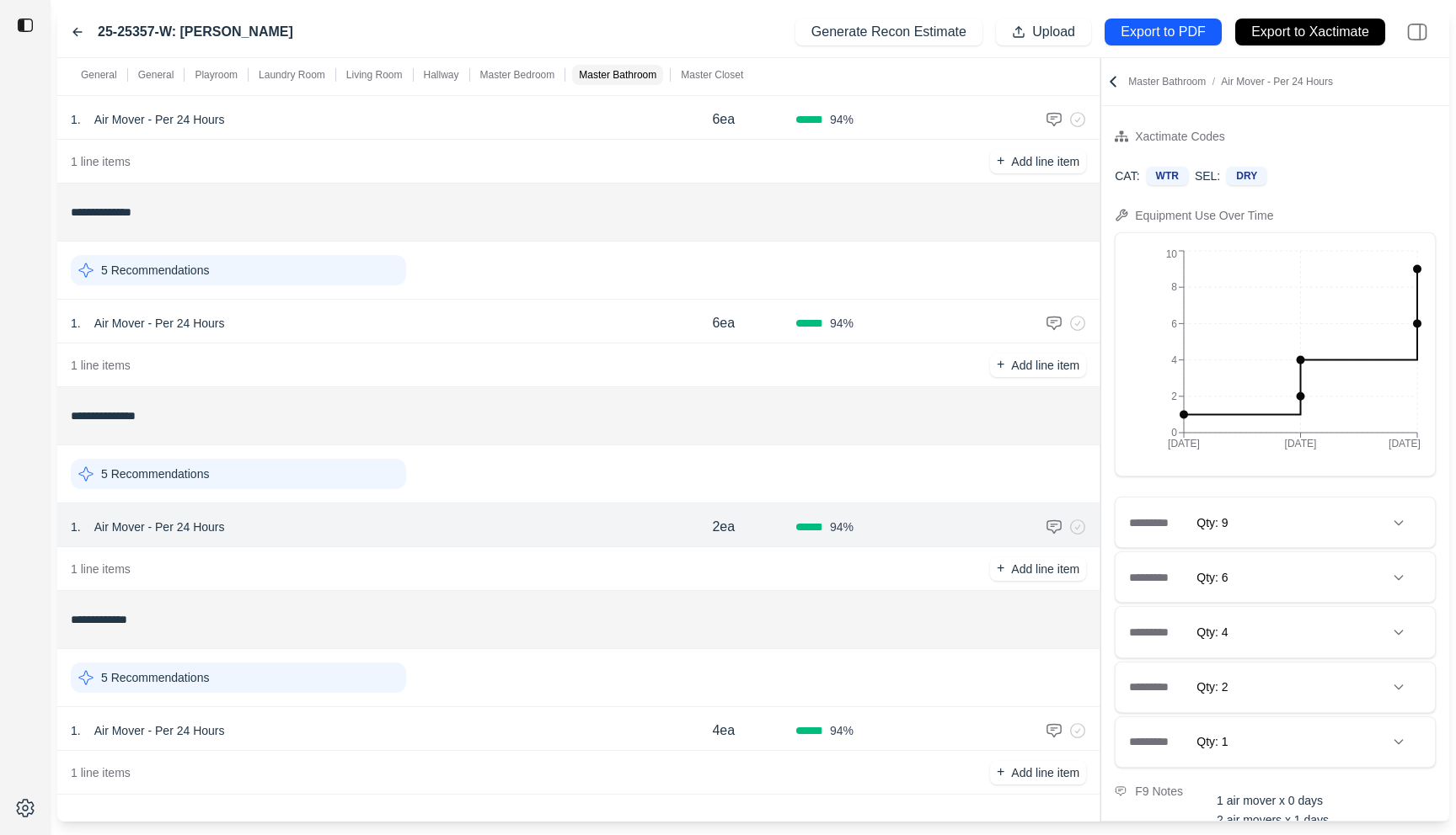
click at [1115, 78] on icon at bounding box center [1112, 82] width 17 height 17
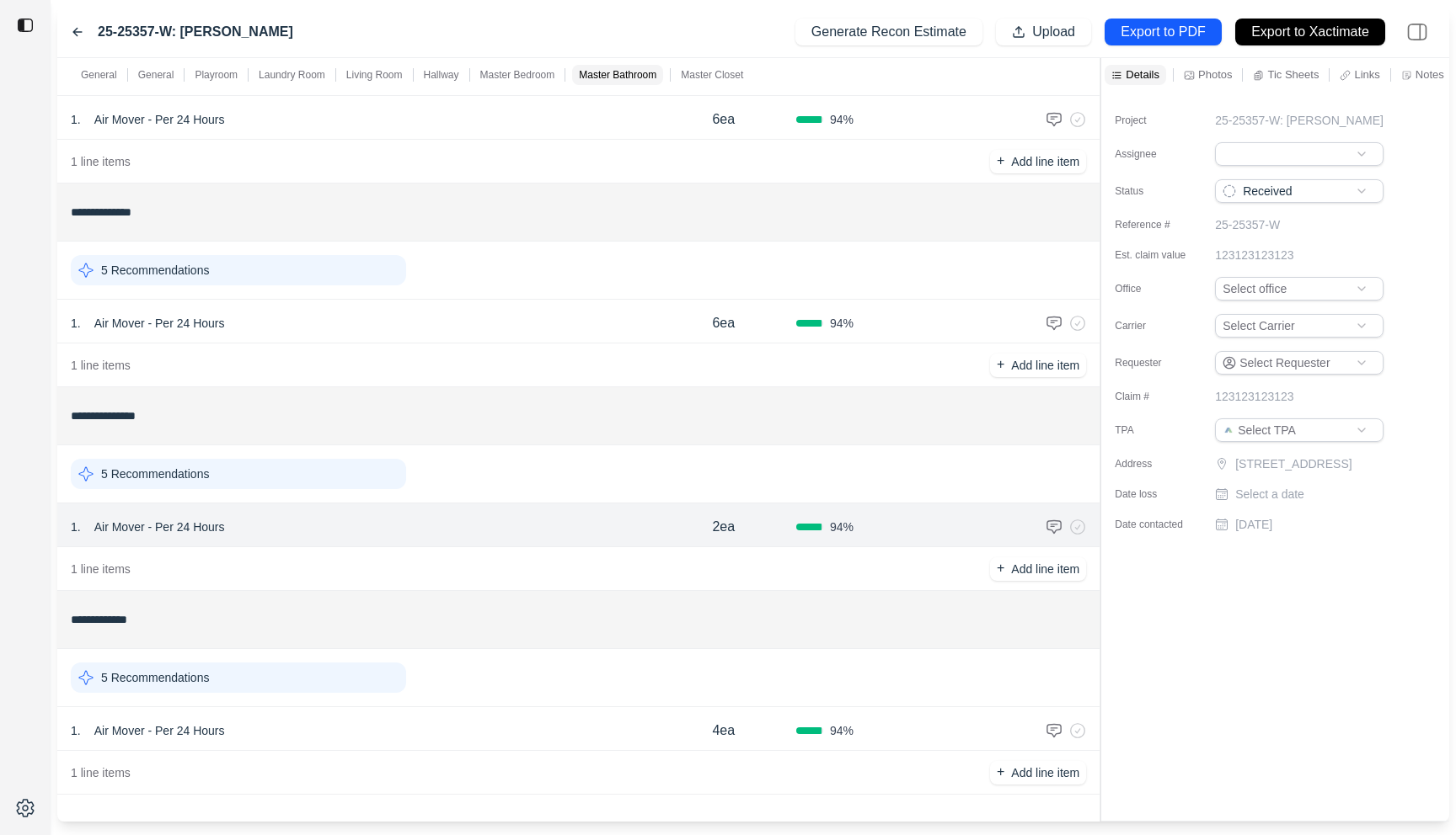
click at [1419, 73] on p "Notes" at bounding box center [1430, 75] width 29 height 14
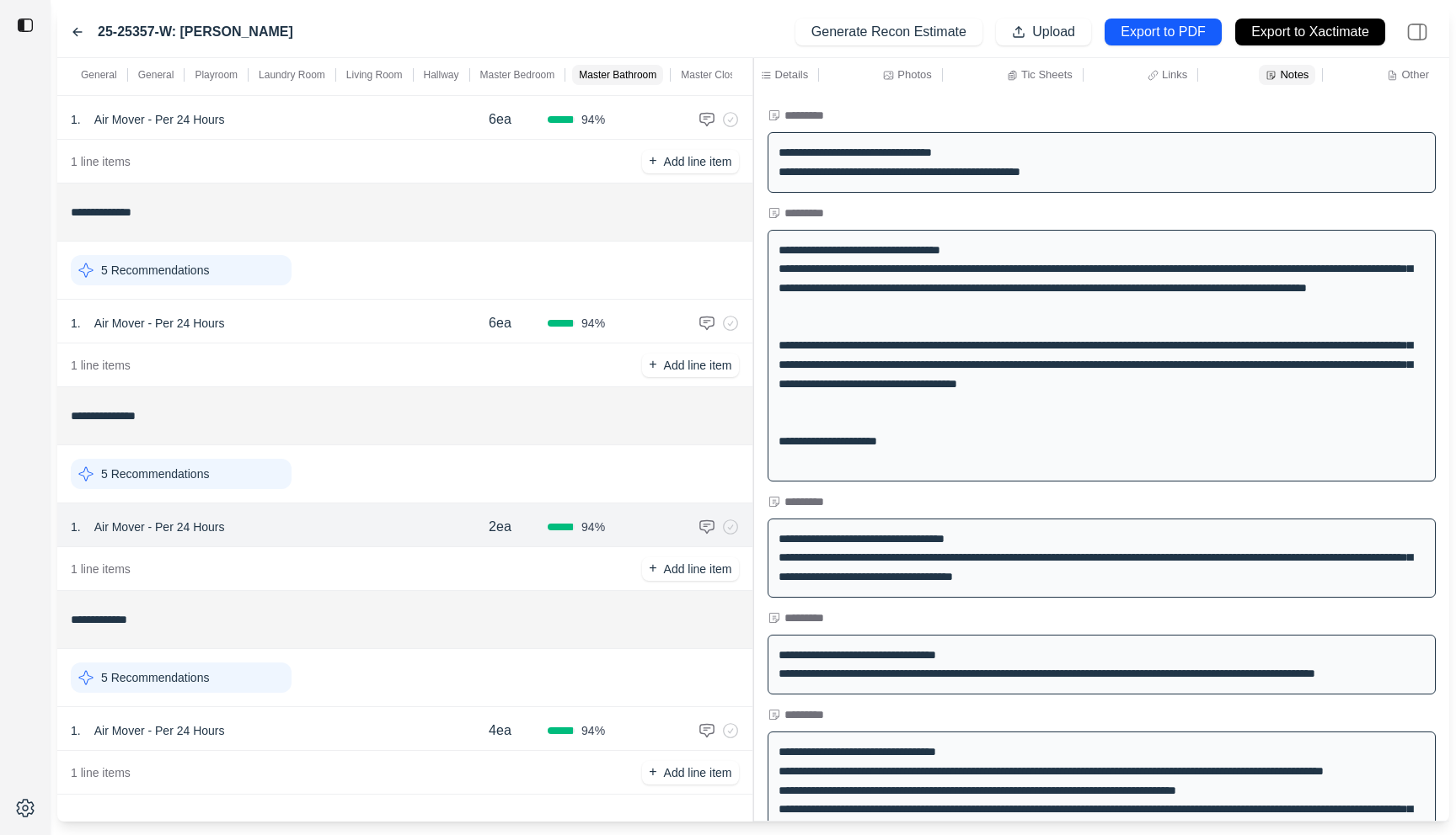
click at [630, 100] on div "**********" at bounding box center [754, 440] width 1392 height 764
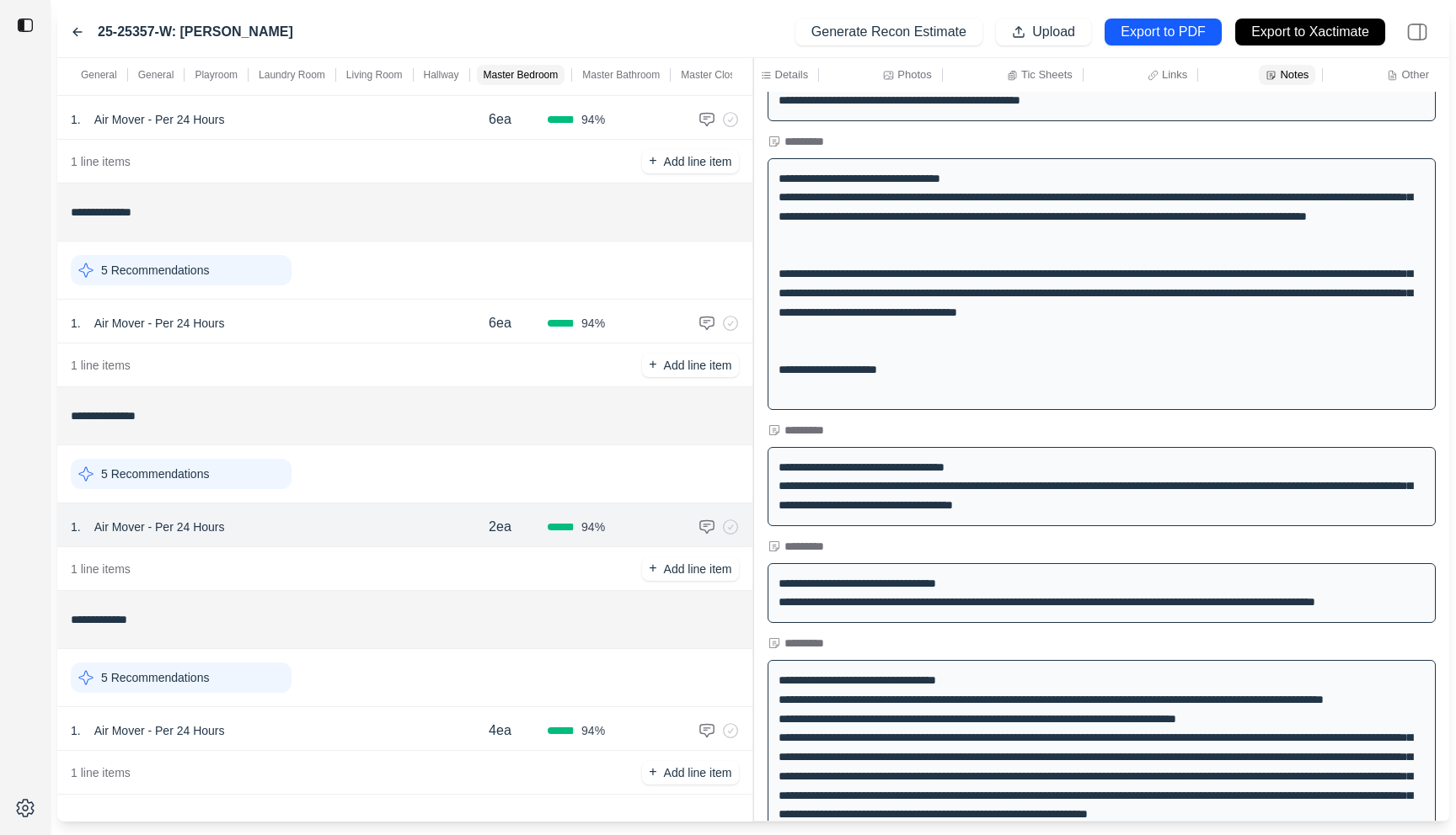
scroll to position [0, 0]
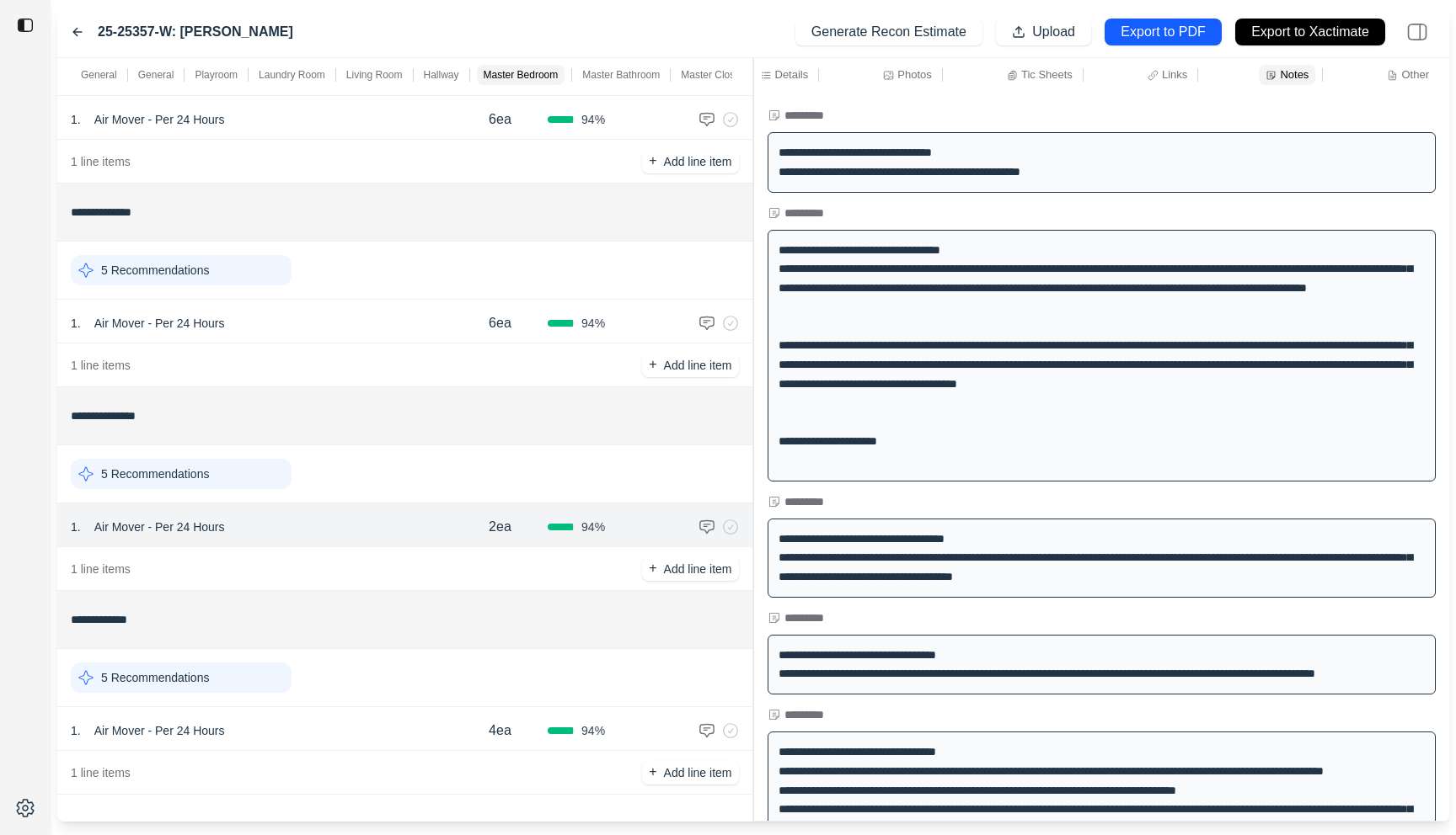
click at [76, 31] on icon at bounding box center [77, 31] width 13 height 13
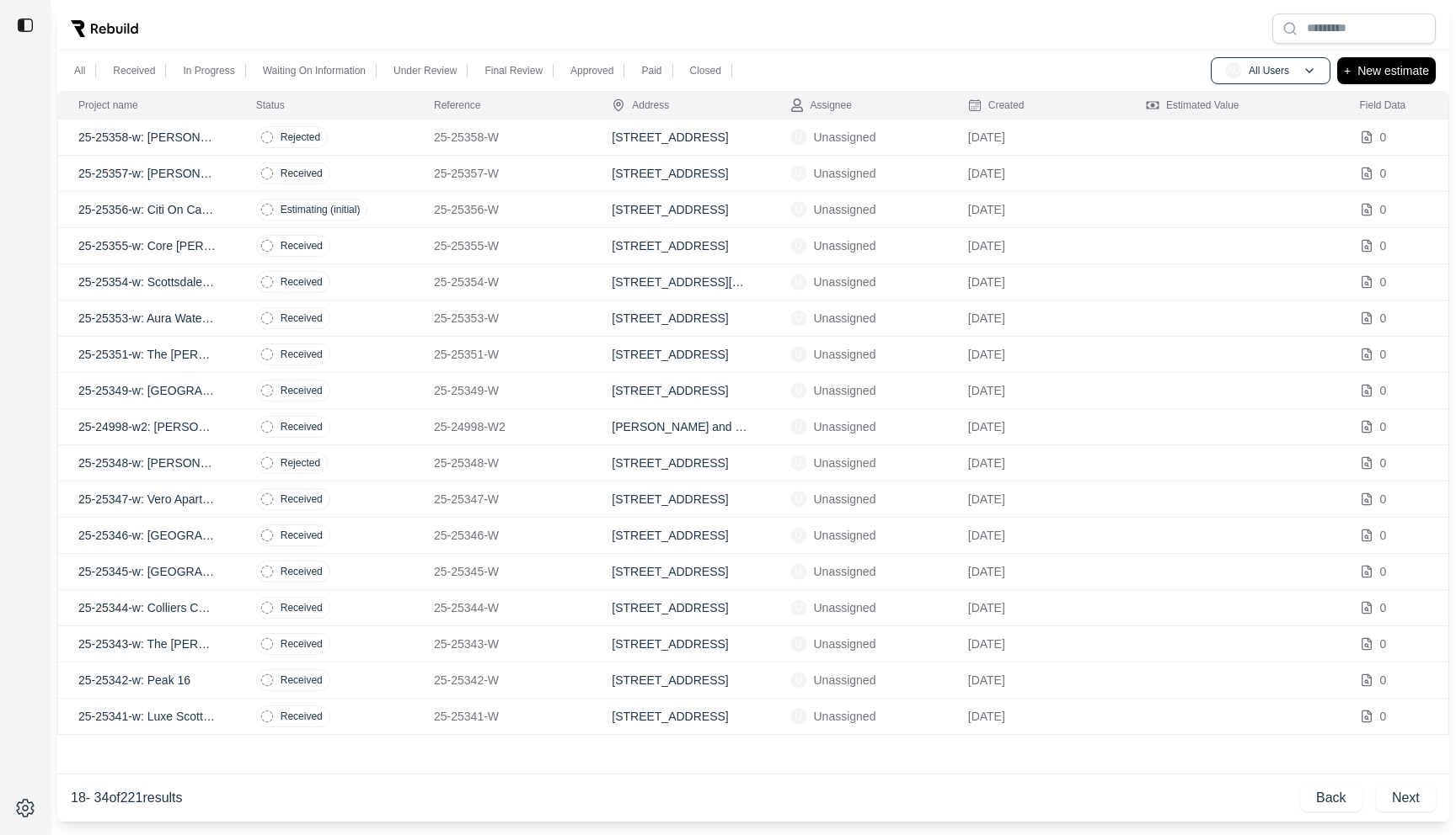
click at [348, 360] on td "Received" at bounding box center [325, 355] width 178 height 36
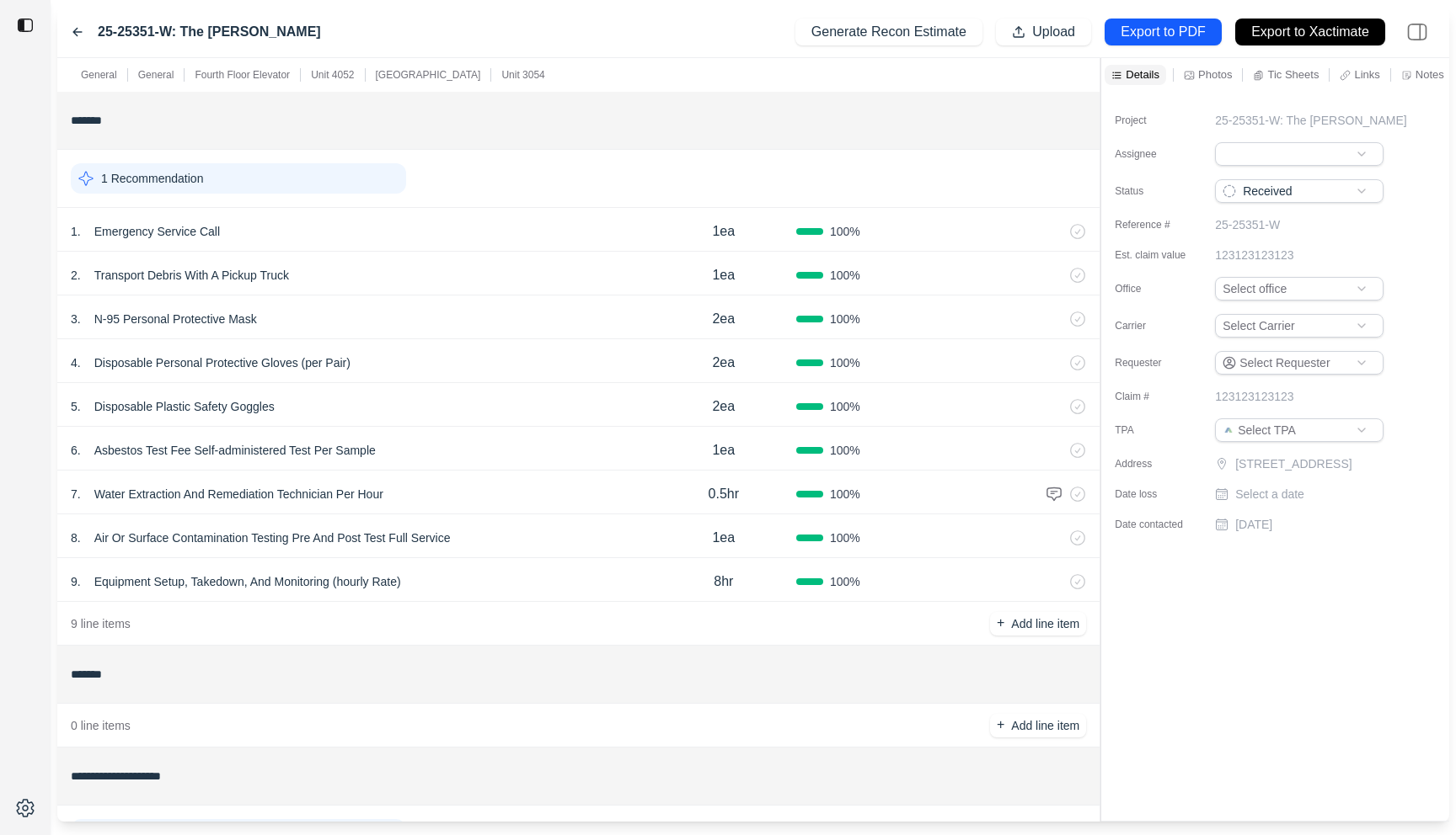
click at [1100, 157] on div at bounding box center [1100, 440] width 1 height 764
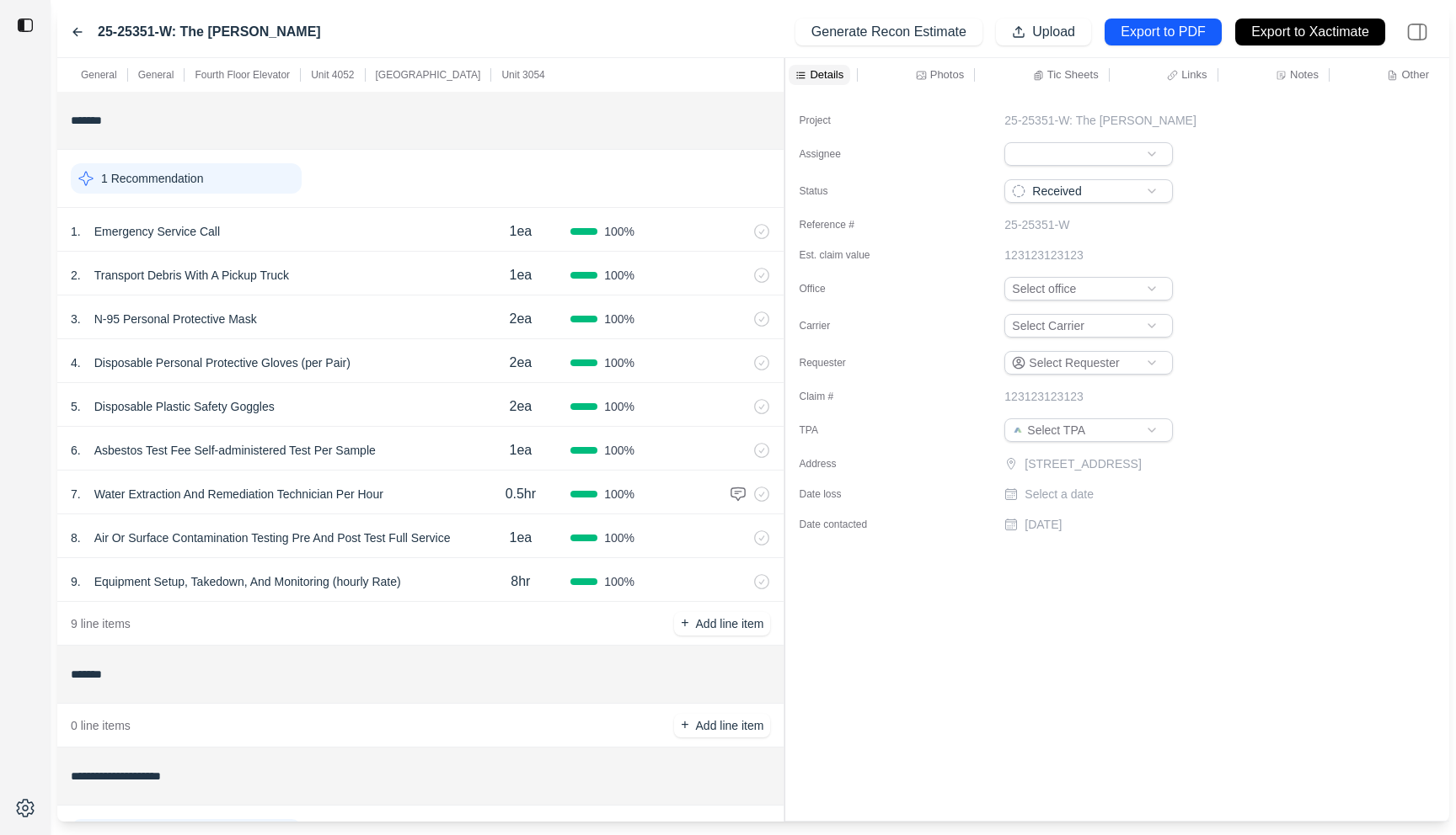
click at [1285, 76] on icon at bounding box center [1281, 76] width 11 height 11
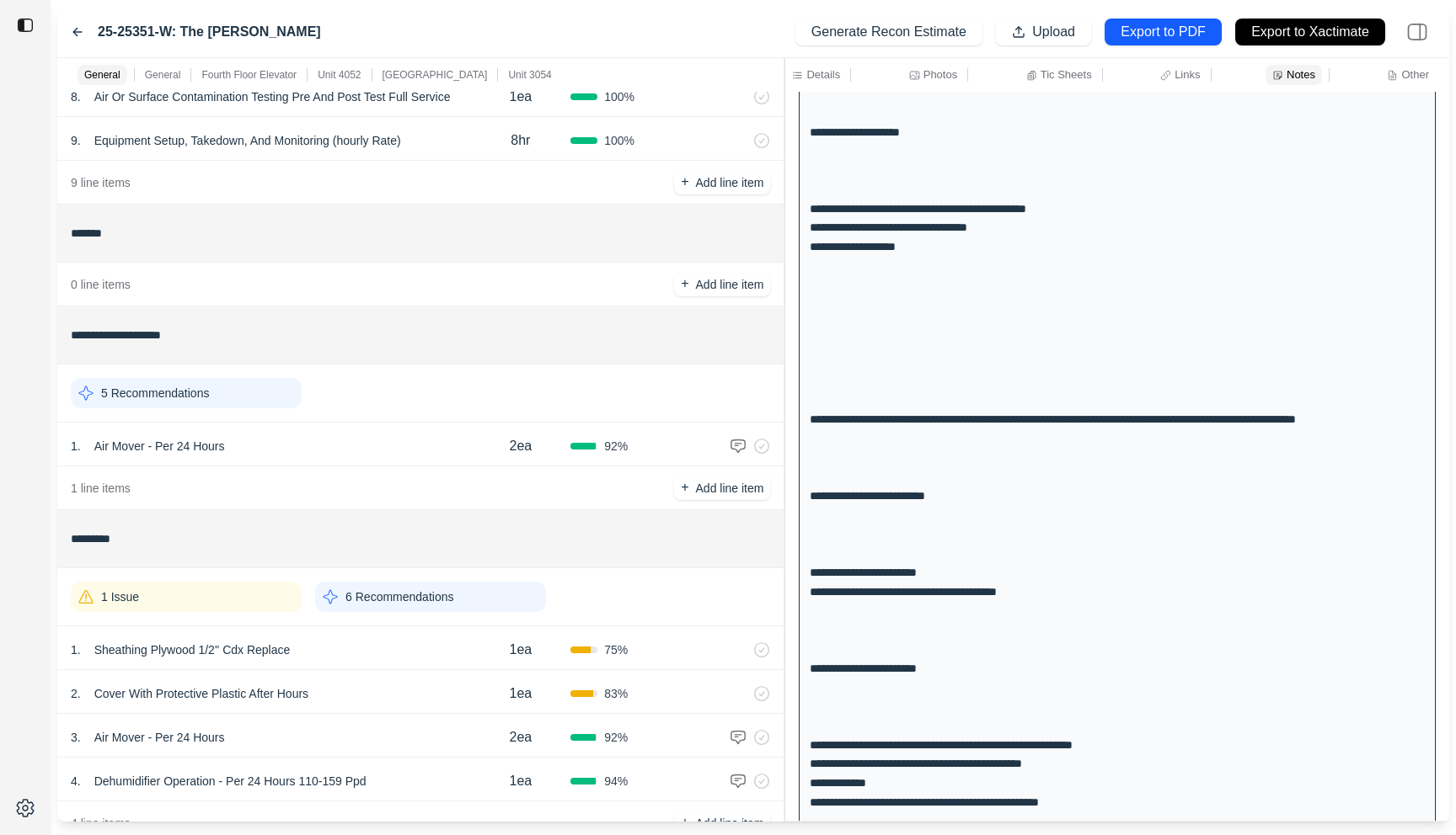
scroll to position [473, 0]
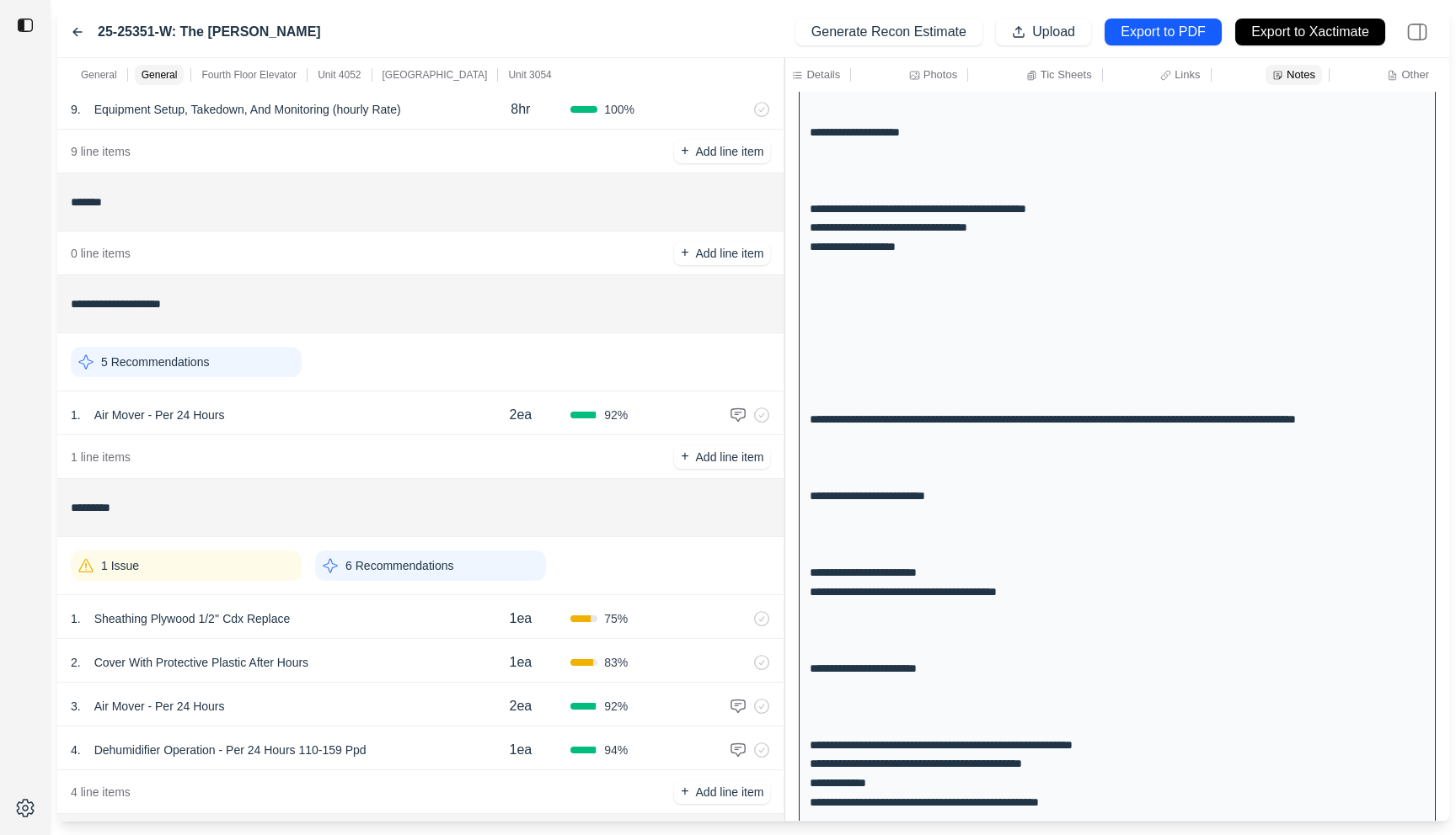
click at [255, 573] on div "1 Issue" at bounding box center [186, 566] width 231 height 31
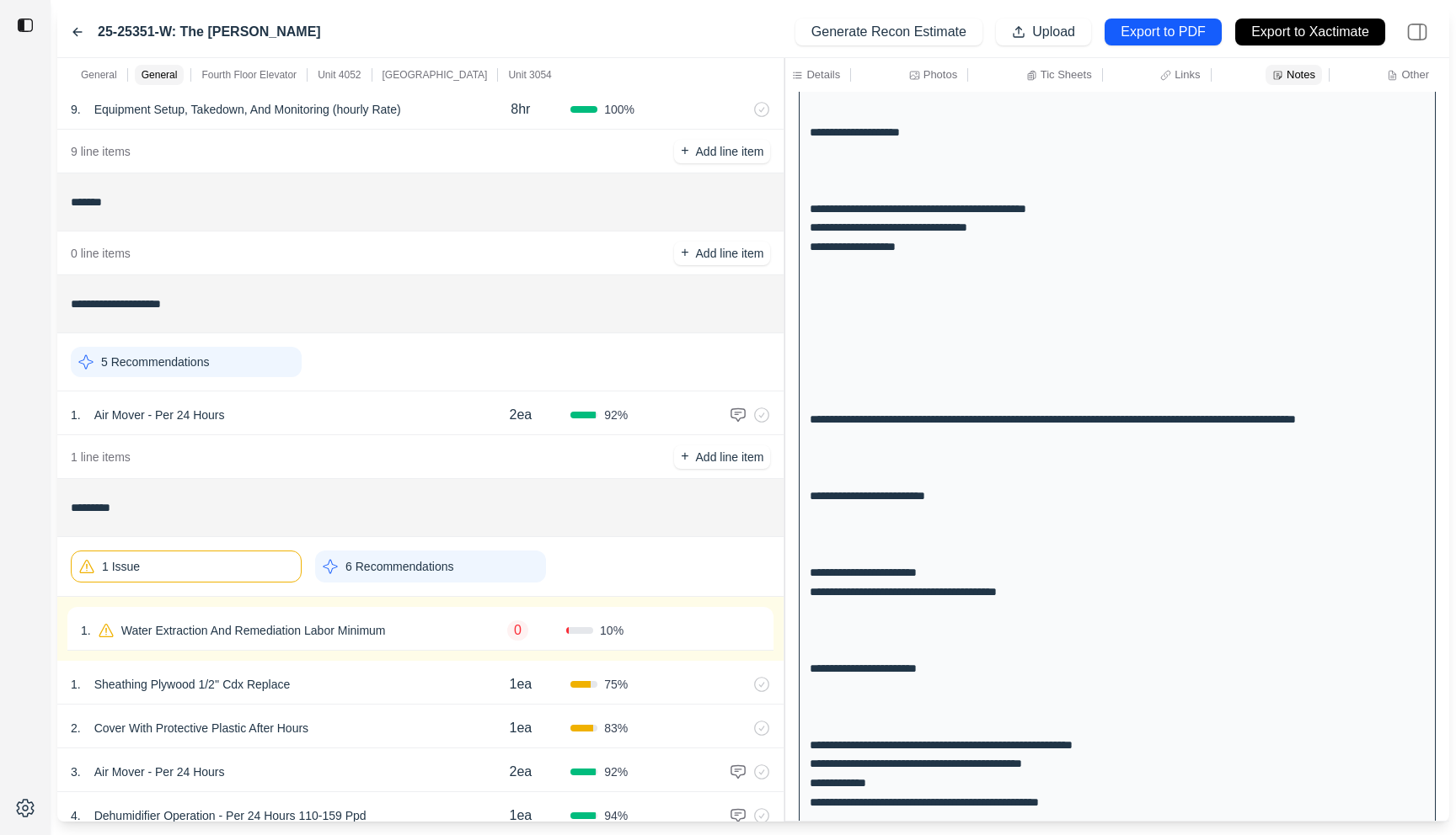
click at [255, 573] on div "1 Issue" at bounding box center [186, 567] width 231 height 32
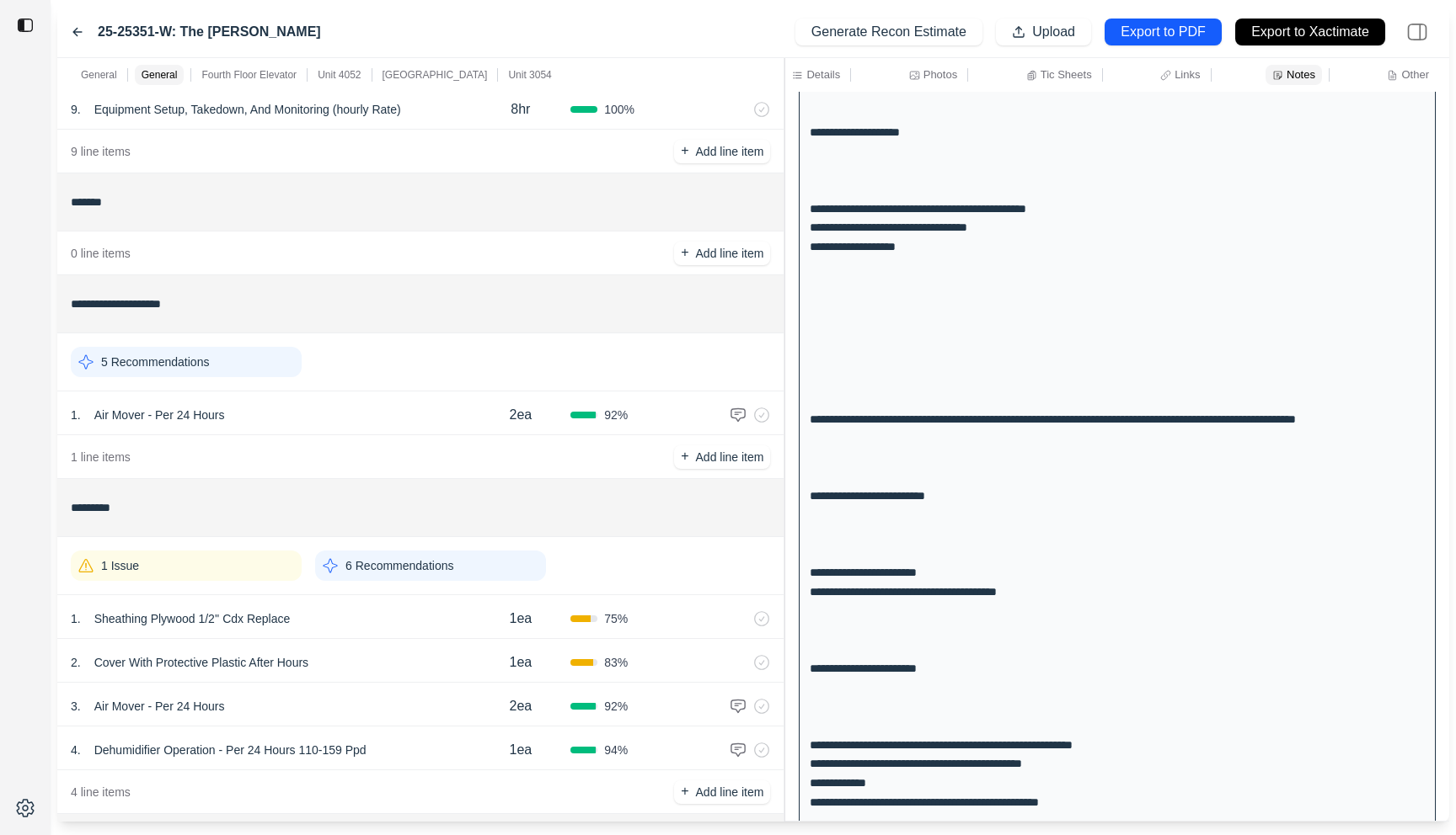
click at [371, 609] on div "1 . Sheathing Plywood 1/2'' Cdx Replace" at bounding box center [271, 618] width 400 height 23
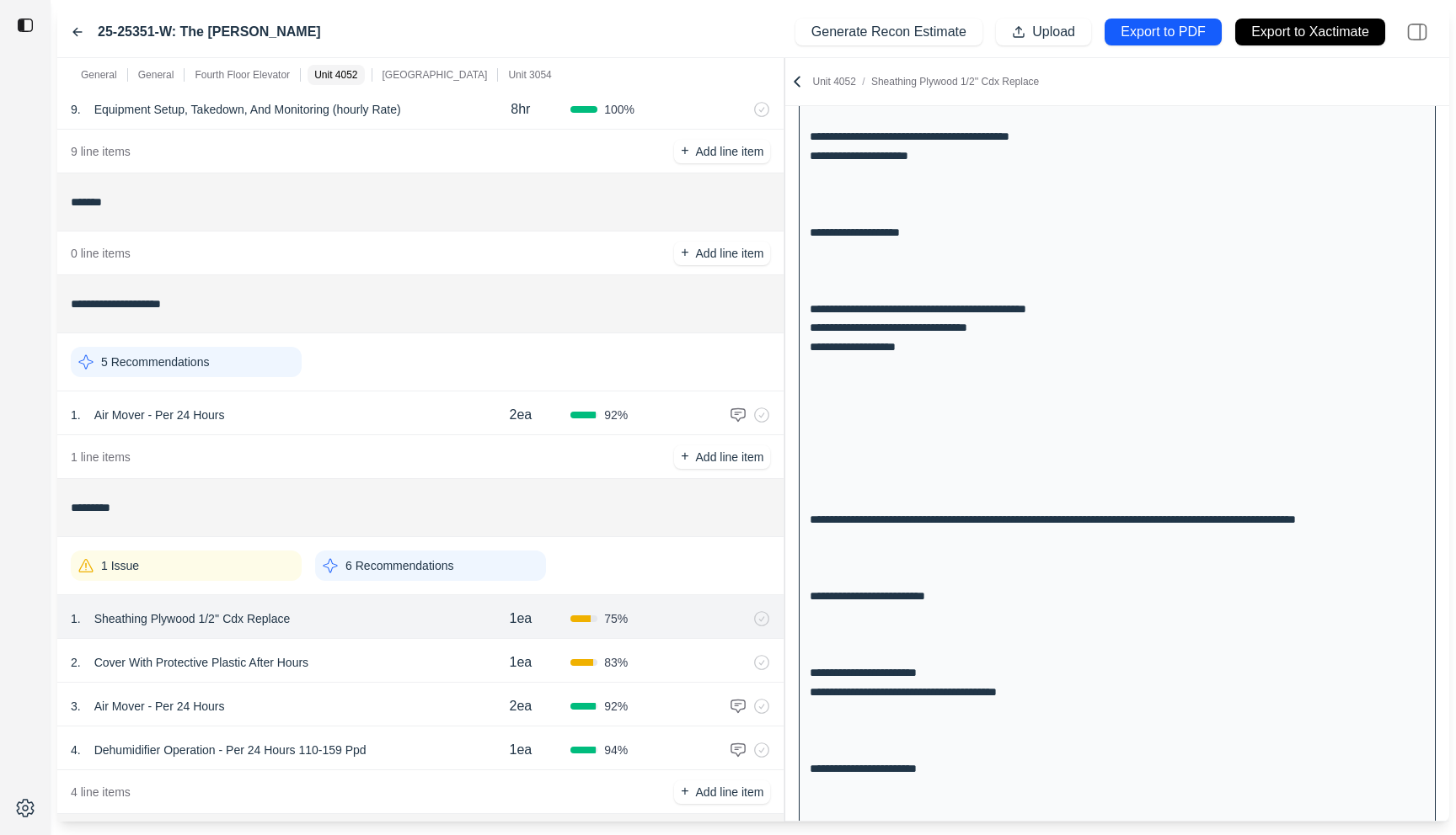
scroll to position [0, 0]
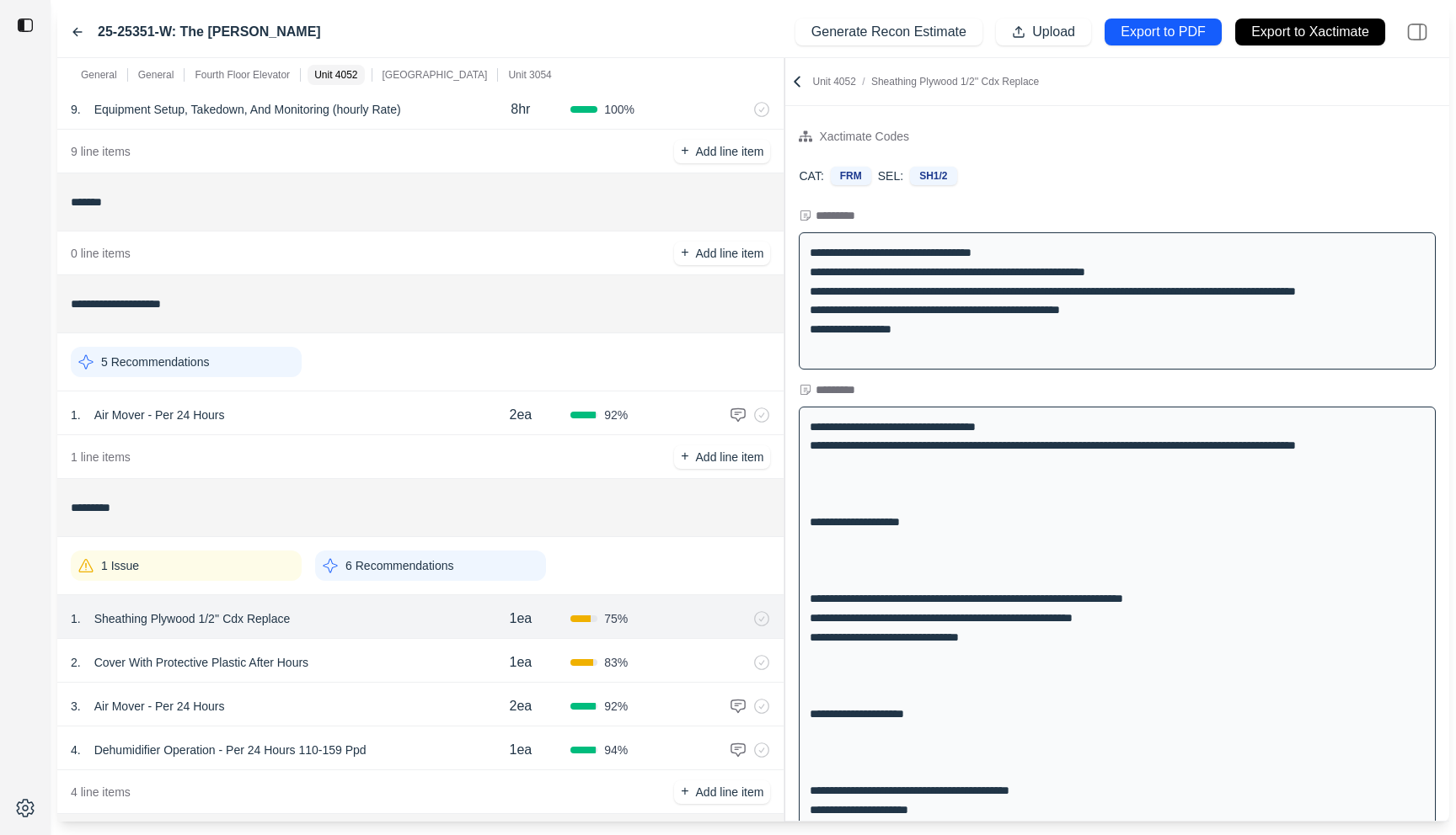
click at [246, 567] on div "1 Issue" at bounding box center [186, 566] width 231 height 31
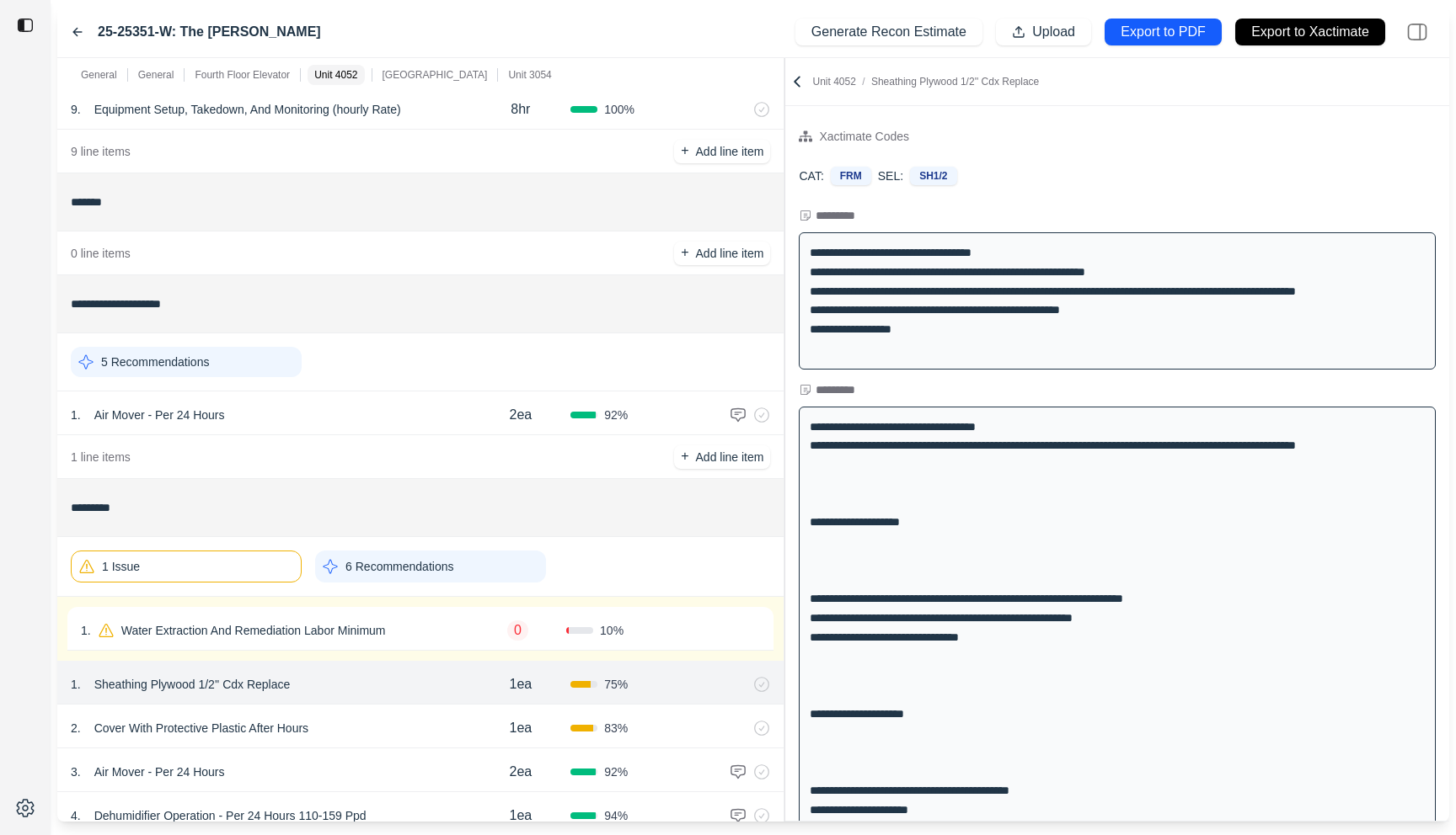
click at [246, 567] on div "1 Issue" at bounding box center [186, 567] width 231 height 32
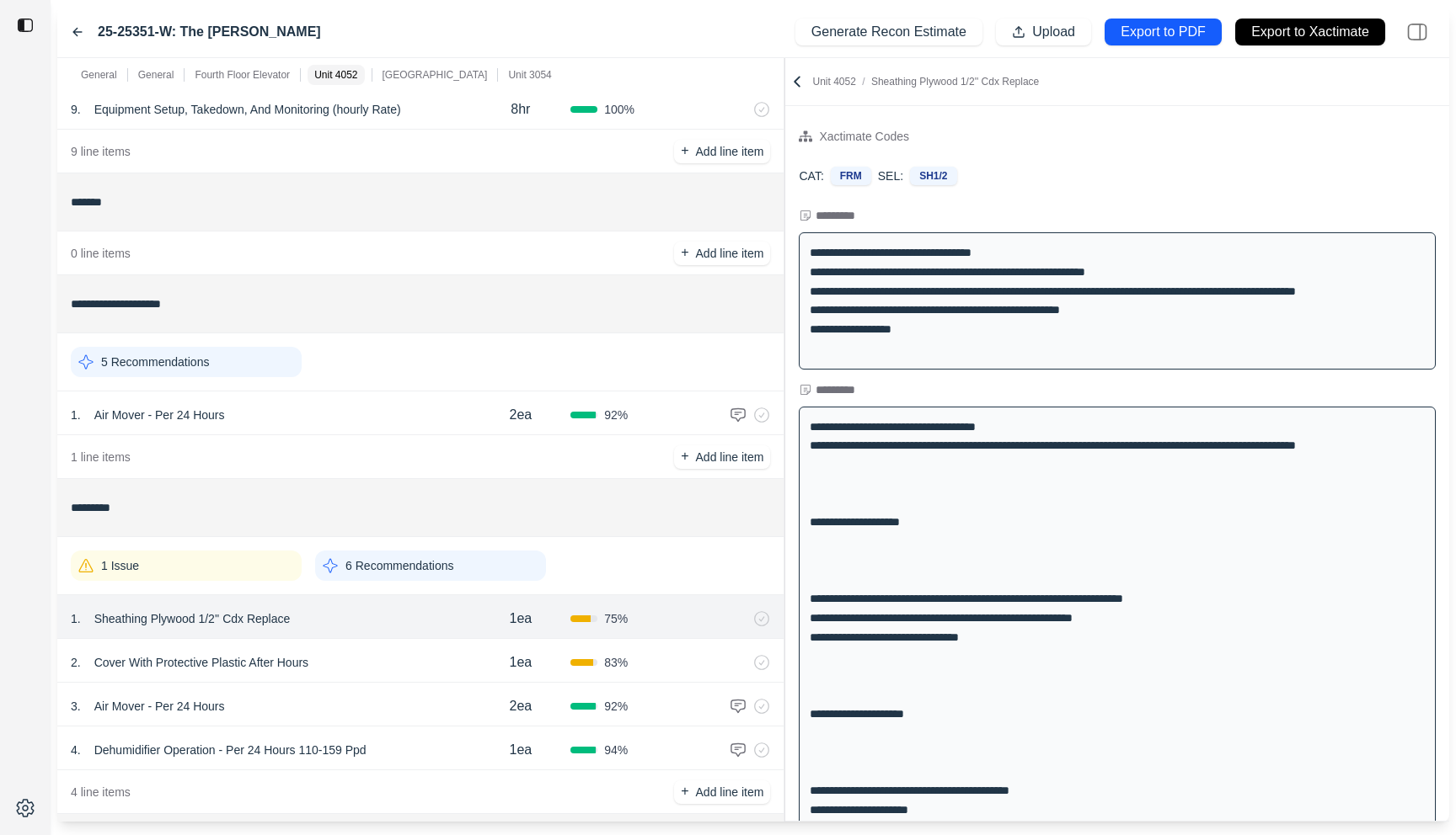
click at [74, 33] on icon at bounding box center [77, 31] width 13 height 13
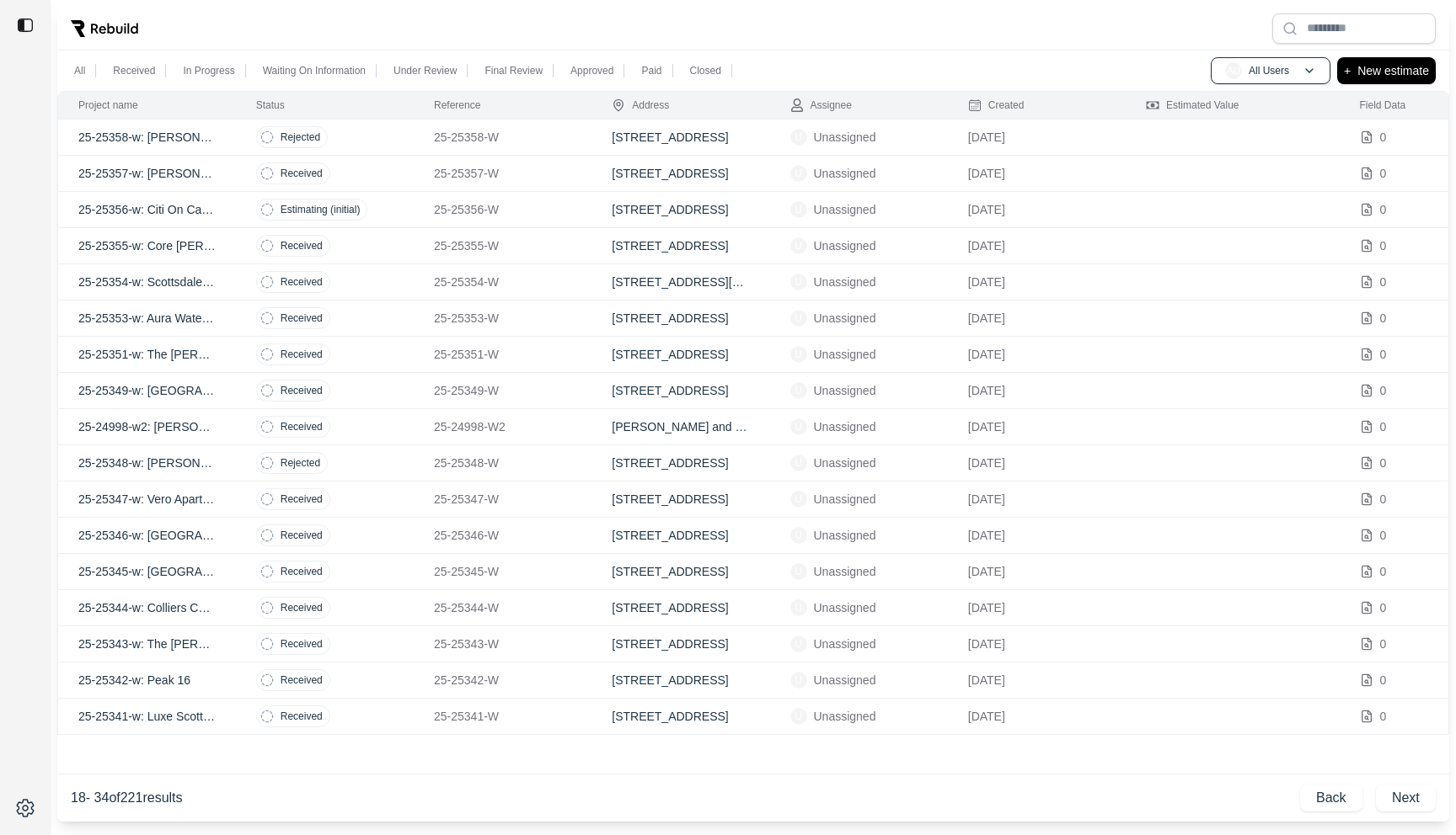
click at [389, 235] on td "Received" at bounding box center [325, 246] width 178 height 36
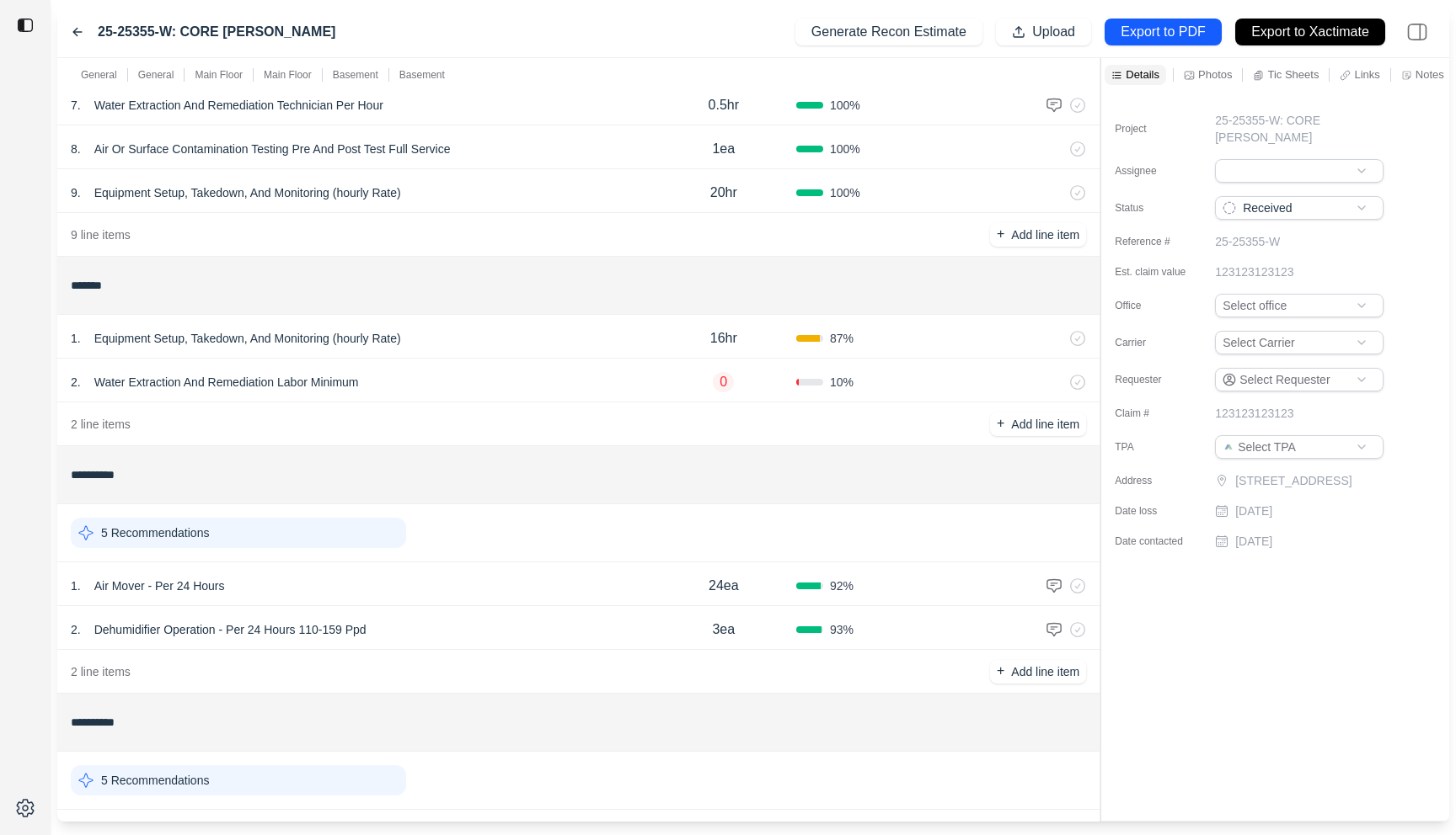
scroll to position [517, 0]
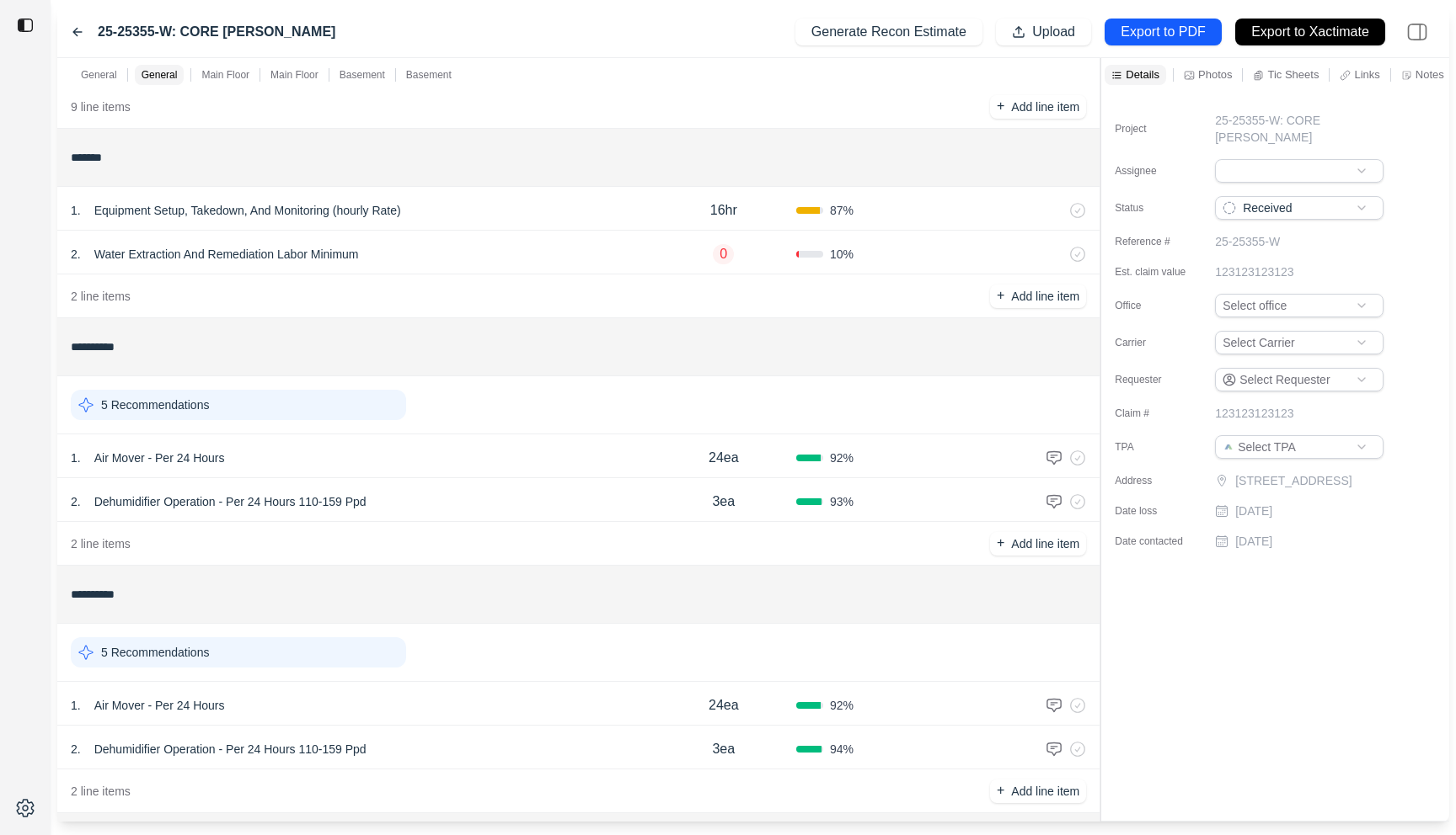
click at [562, 509] on div "2 . Dehumidifier Operation - Per 24 Hours 110-159 Ppd" at bounding box center [361, 502] width 580 height 23
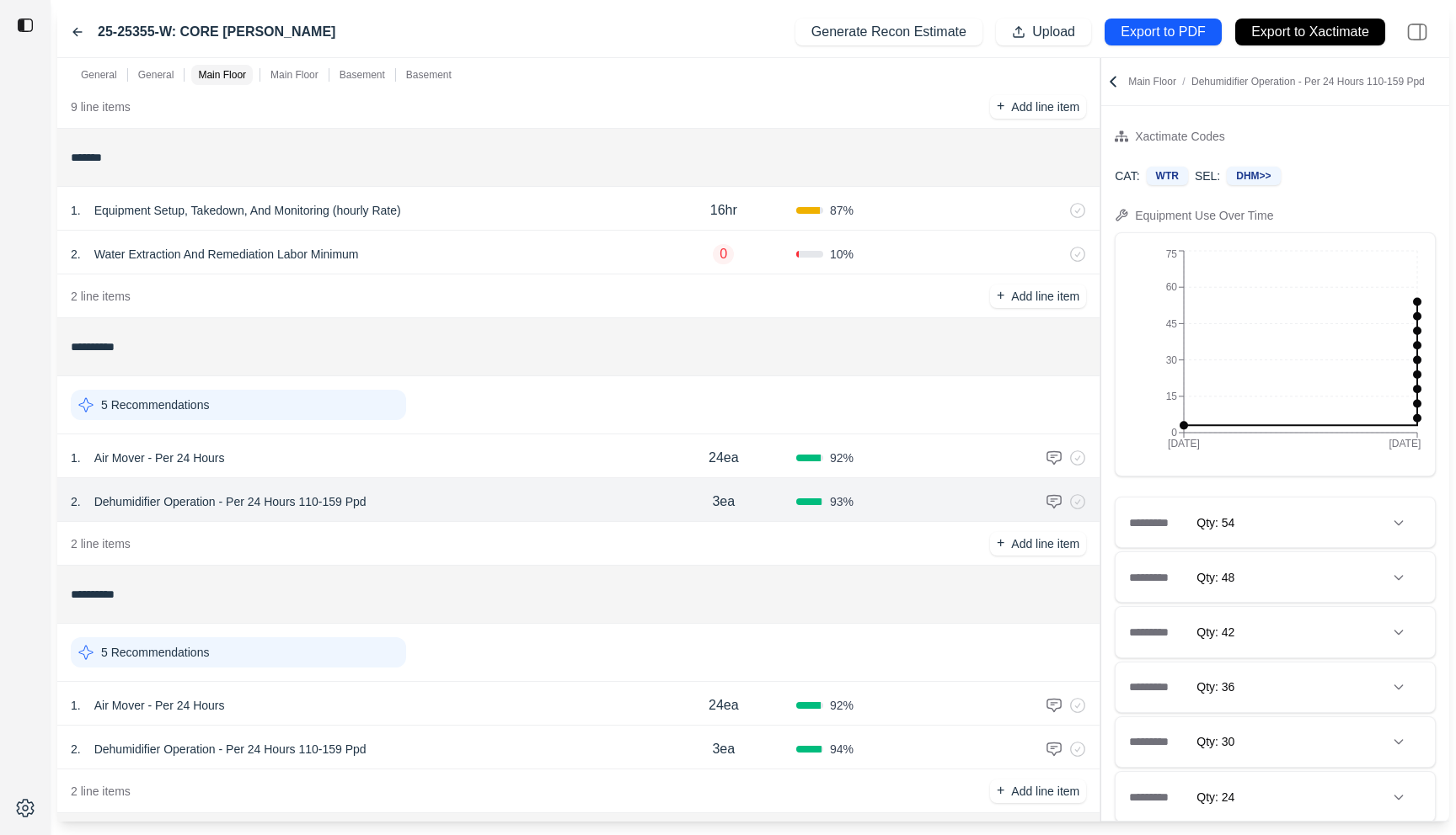
click at [1112, 75] on icon at bounding box center [1112, 82] width 17 height 17
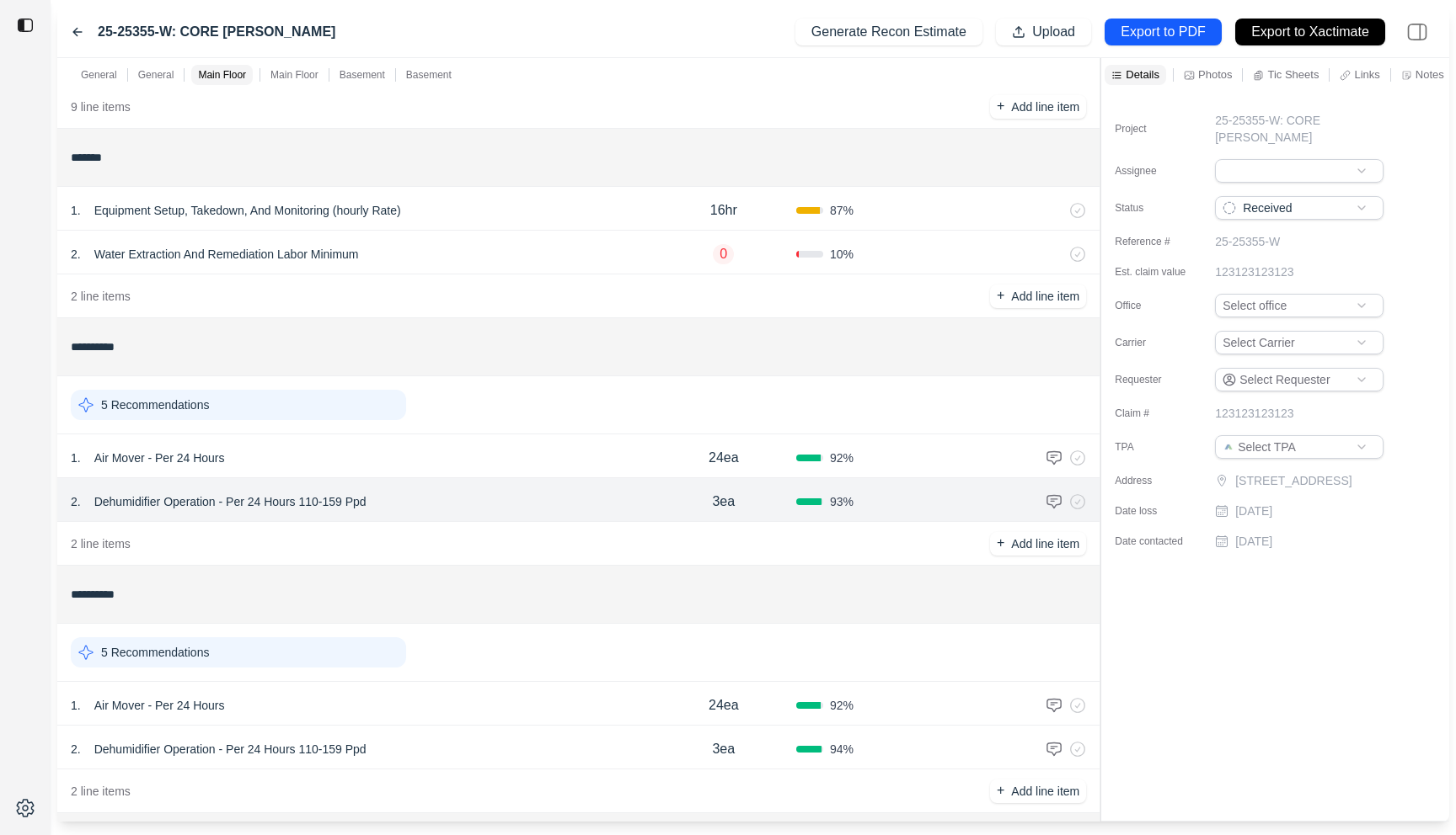
click at [1414, 75] on div "Notes" at bounding box center [1422, 75] width 49 height 20
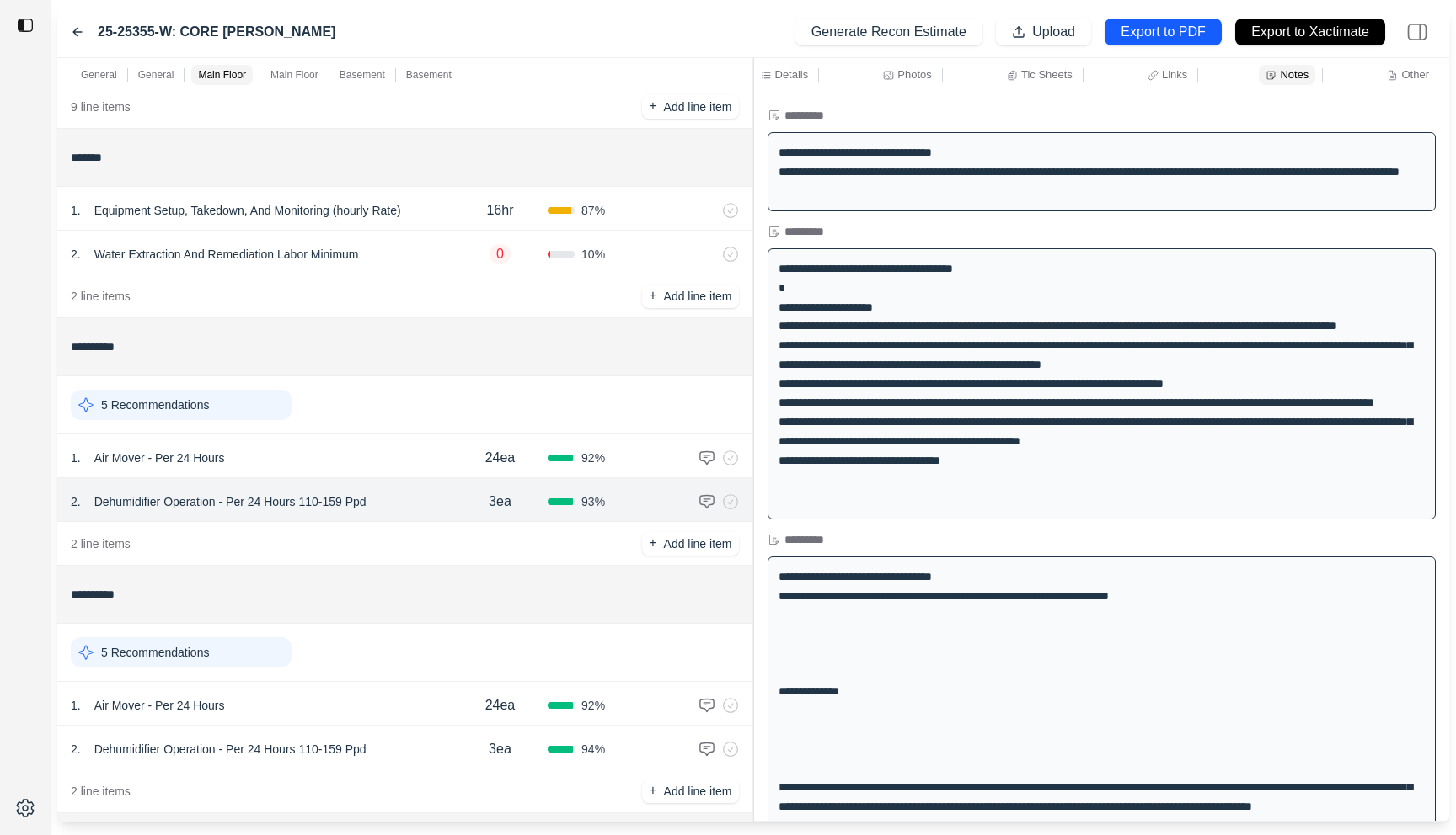
click at [475, 103] on div "**********" at bounding box center [754, 440] width 1392 height 764
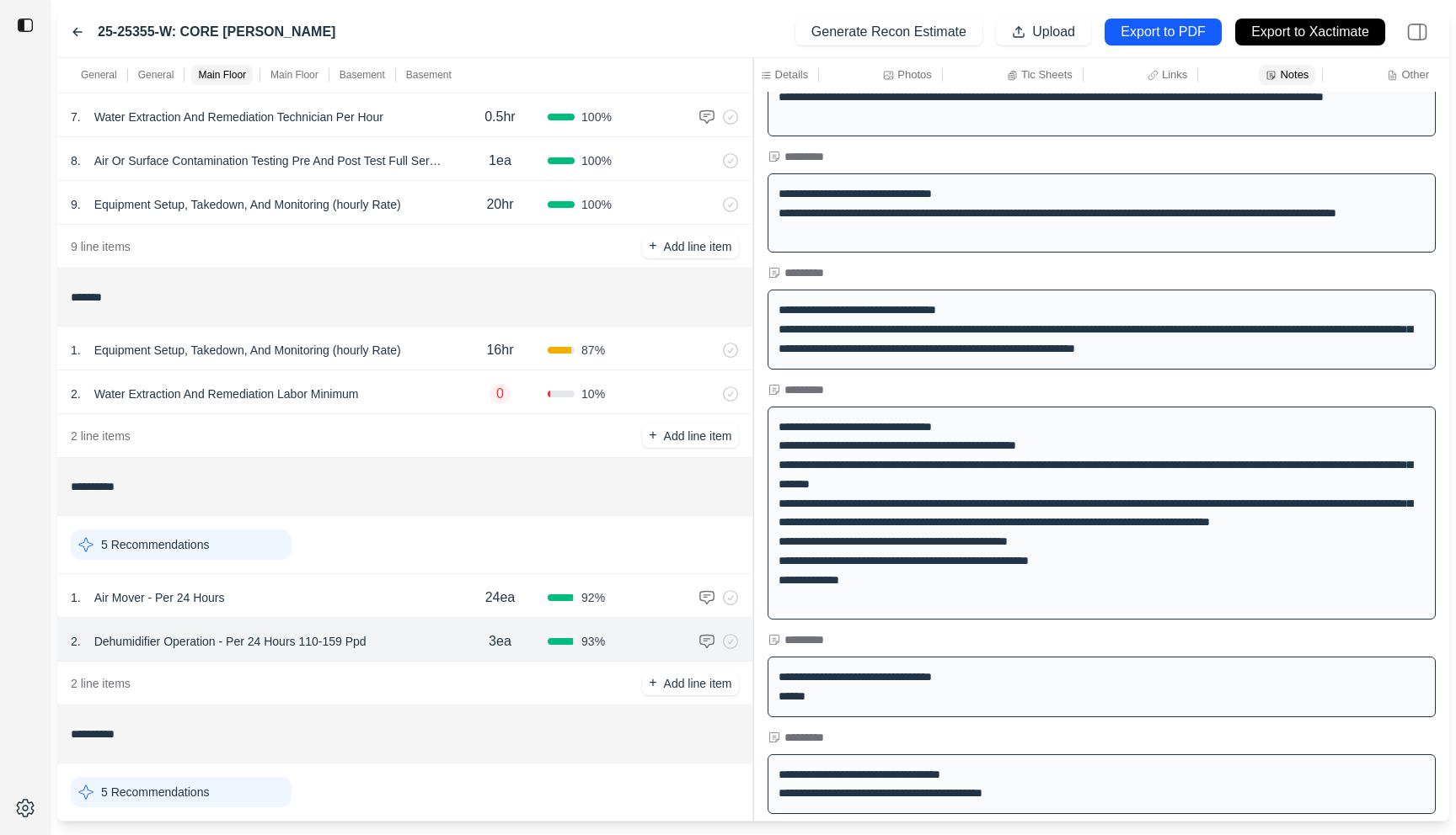
scroll to position [0, 0]
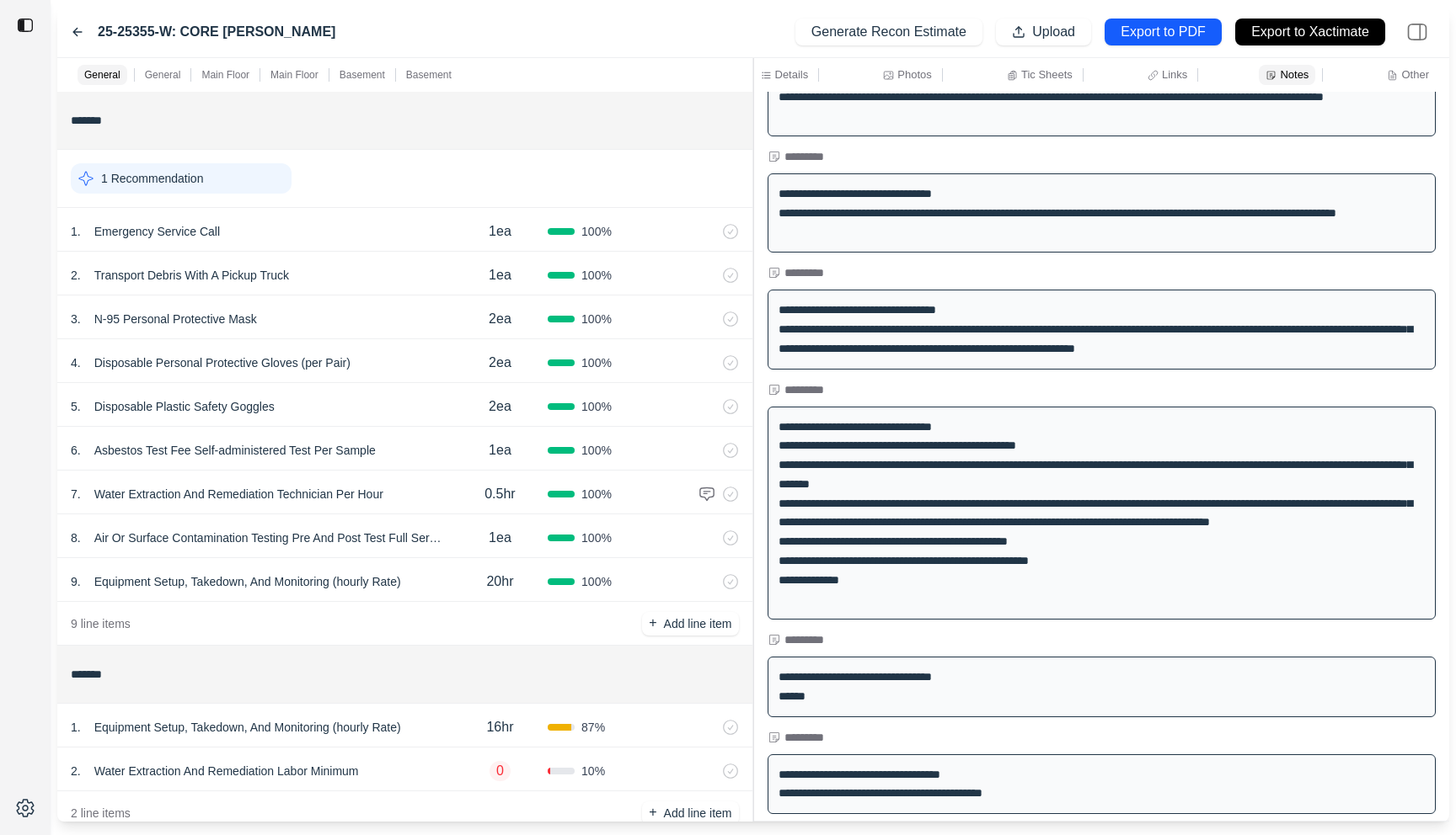
click at [76, 32] on icon at bounding box center [77, 32] width 8 height 7
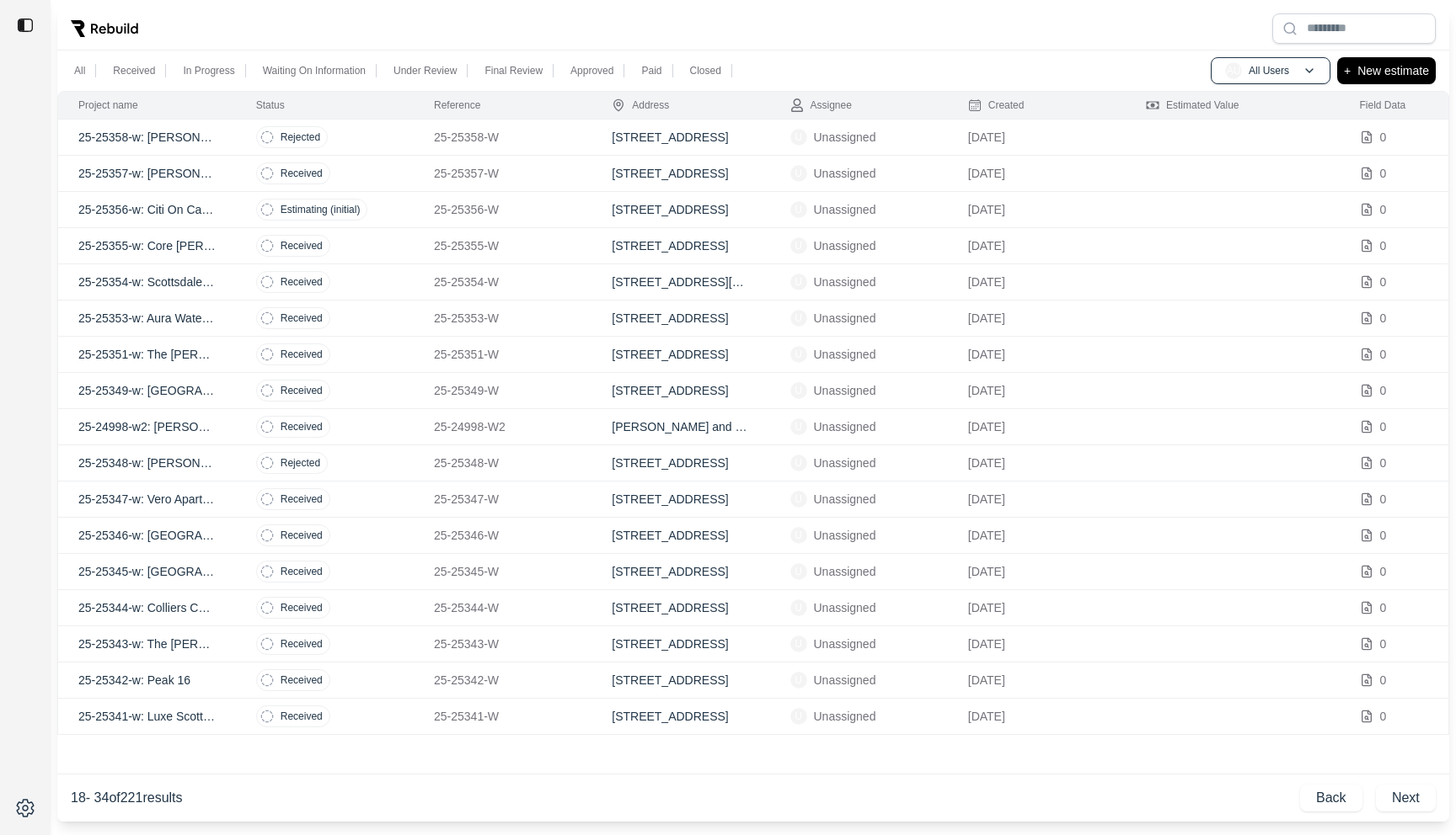
click at [379, 539] on td "Received" at bounding box center [325, 536] width 178 height 36
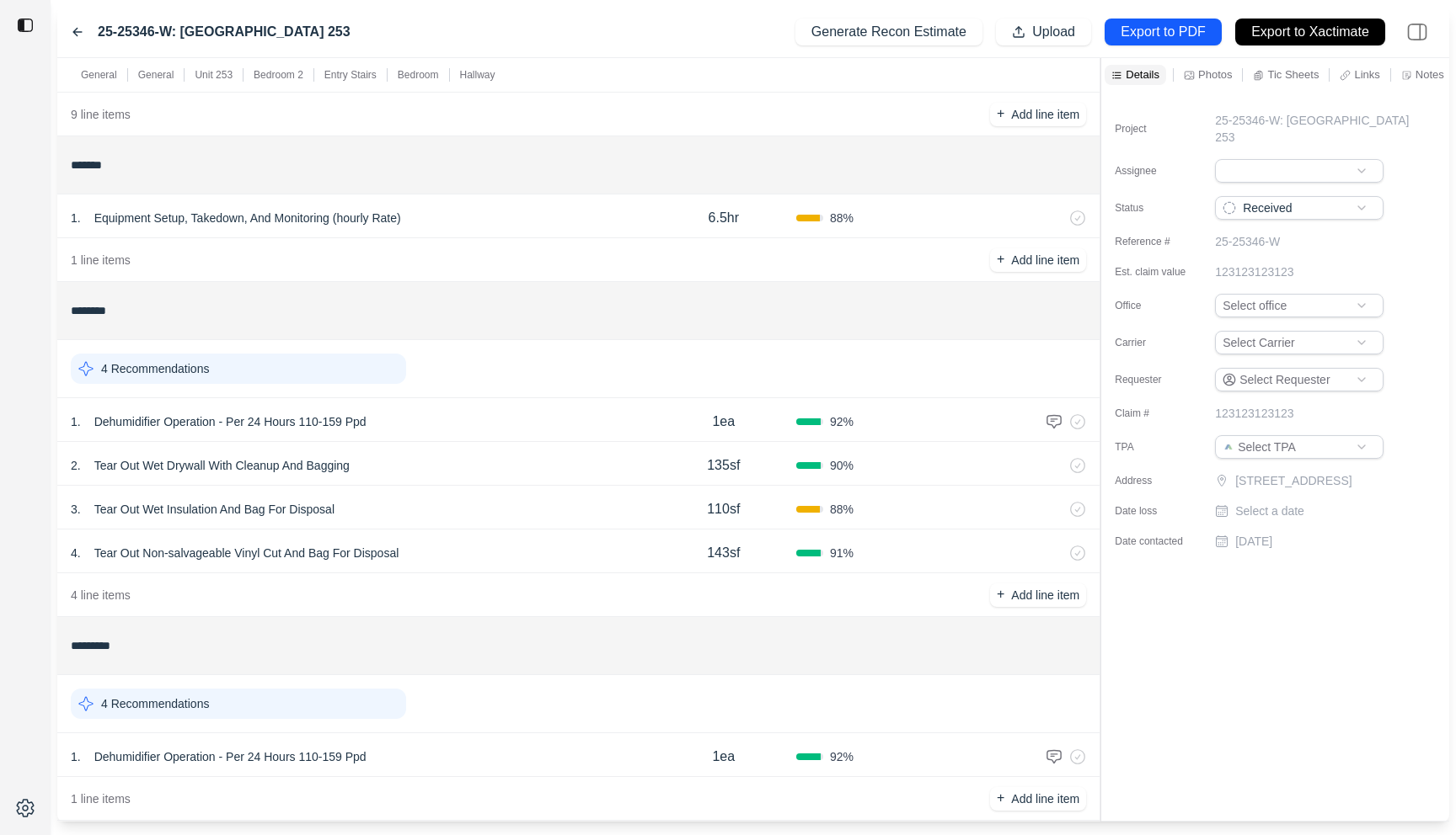
scroll to position [550, 0]
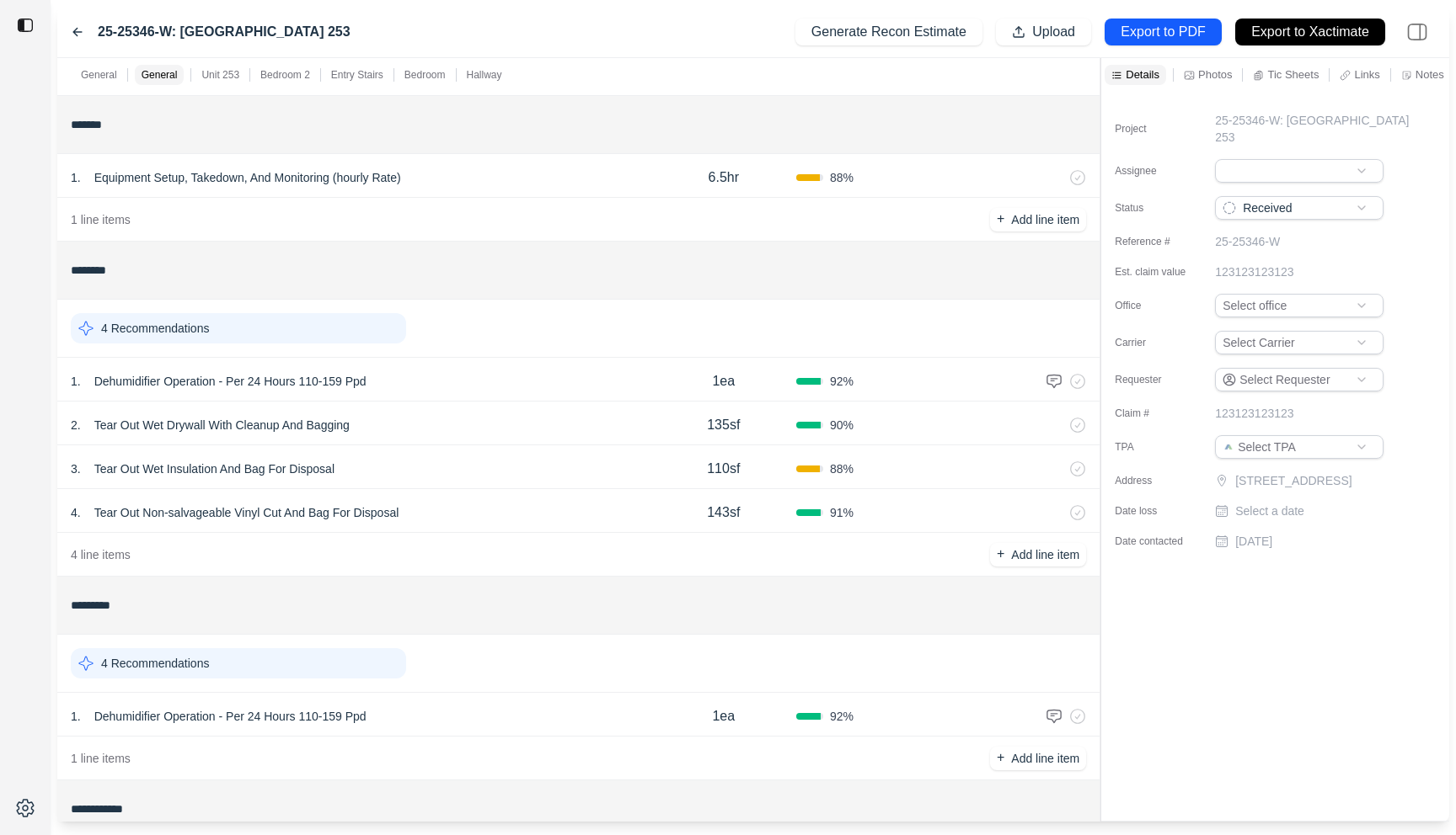
click at [449, 434] on div "2 . Tear Out Wet Drywall With Cleanup And Bagging" at bounding box center [361, 425] width 580 height 23
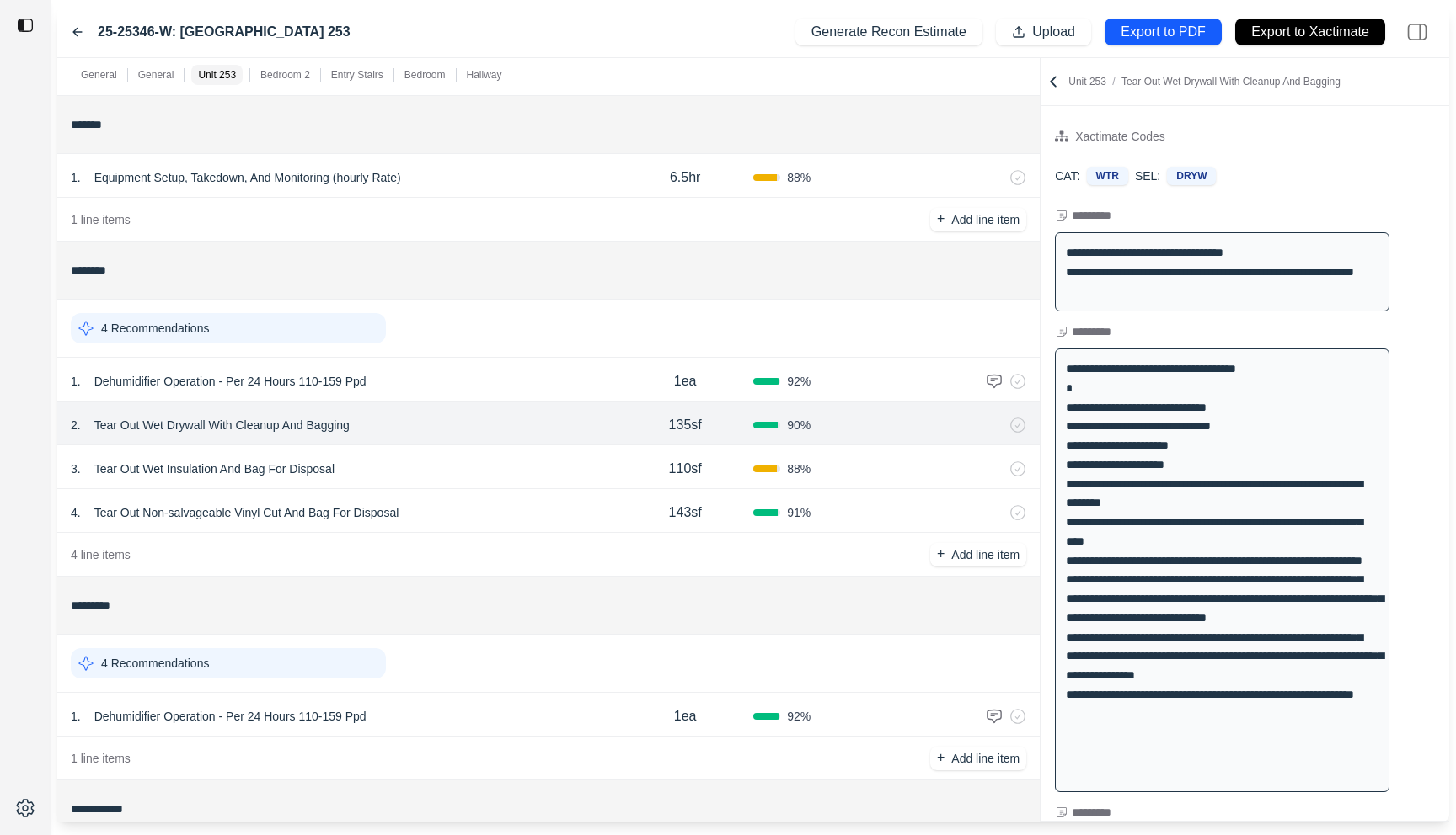
click at [713, 195] on div "General General Unit 253 Bedroom 2 Entry Stairs Bedroom Hallway ******* 1 Recom…" at bounding box center [754, 440] width 1392 height 764
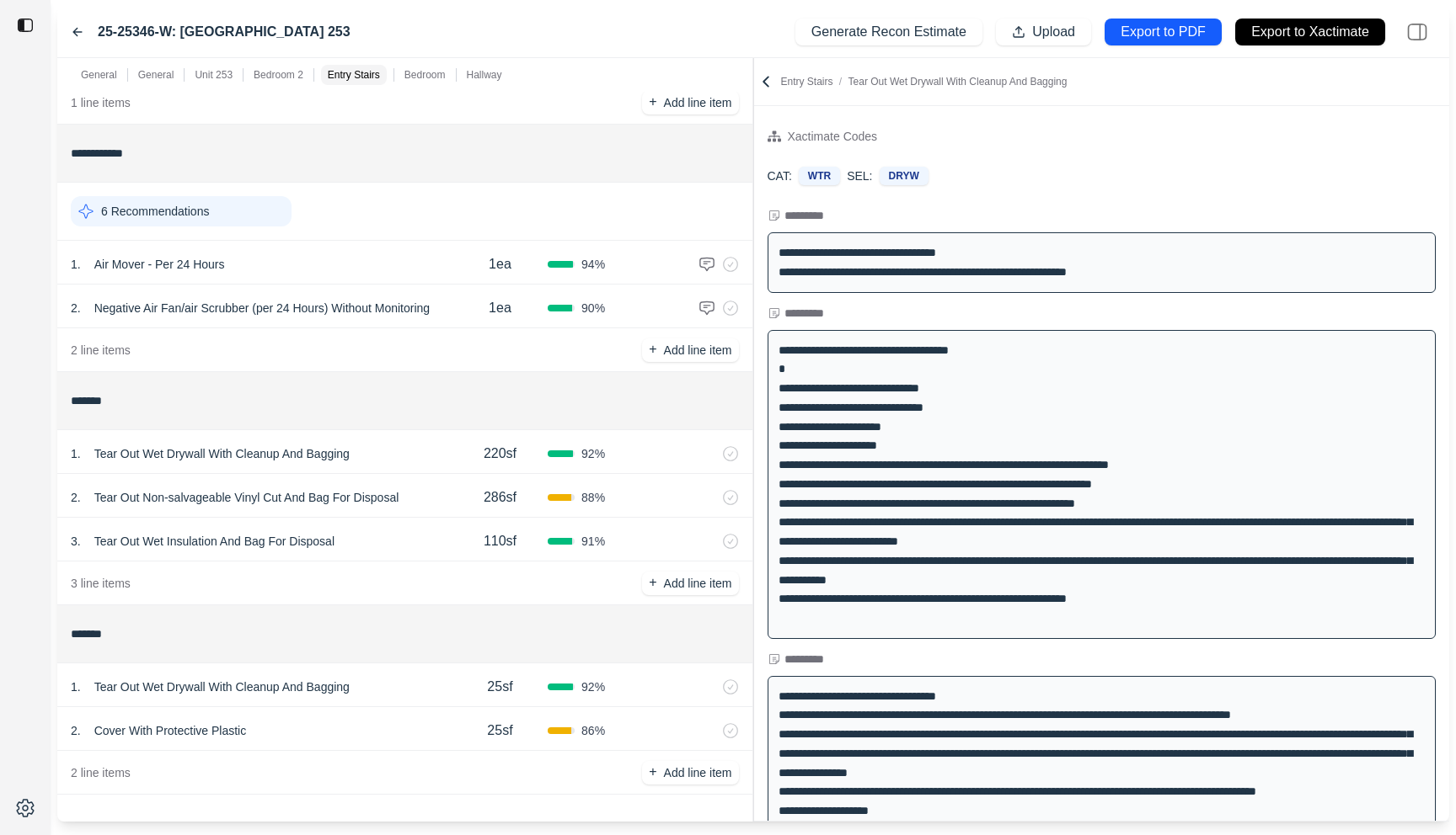
scroll to position [78, 0]
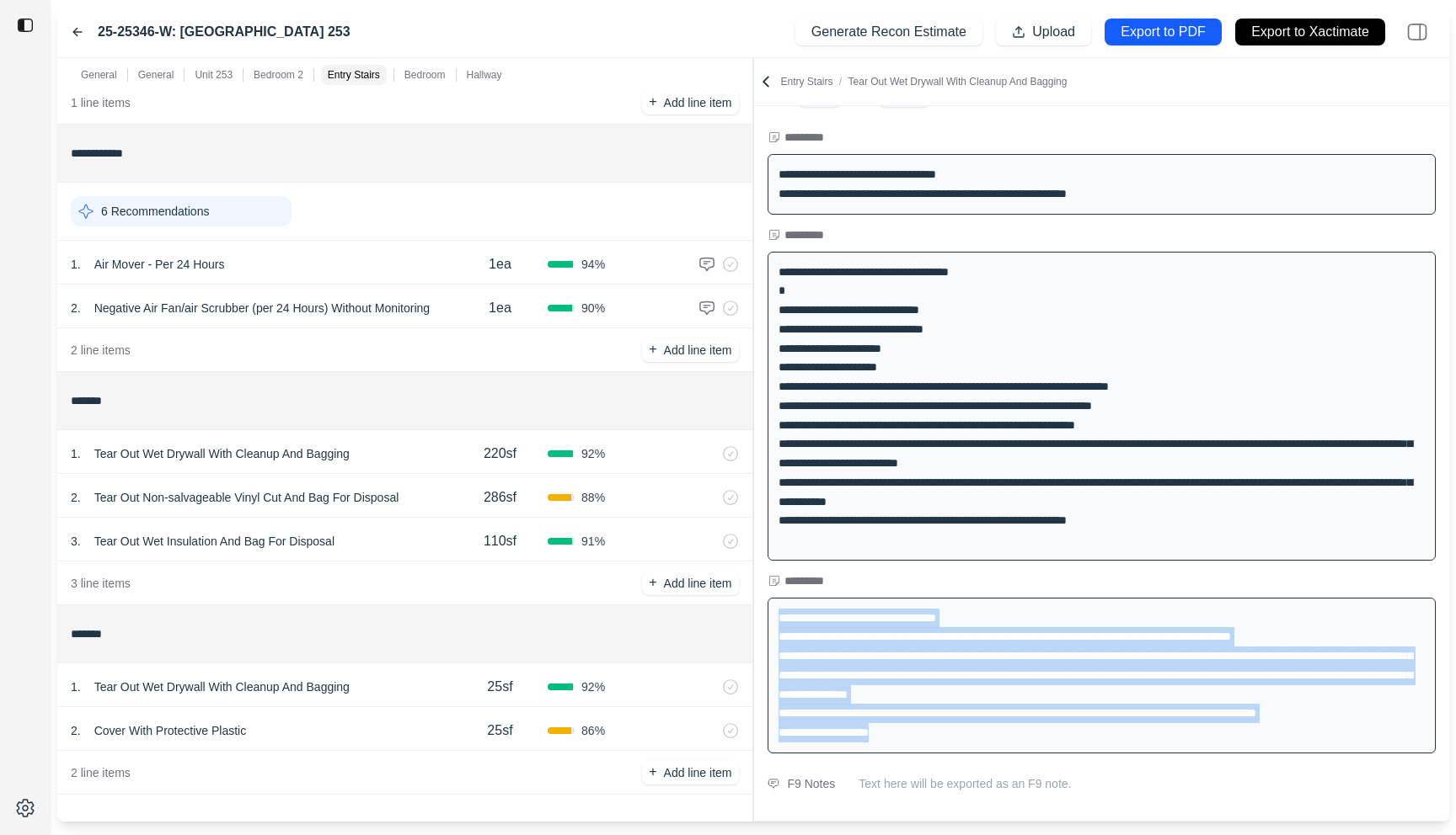
drag, startPoint x: 912, startPoint y: 729, endPoint x: 771, endPoint y: 611, distance: 183.9
click at [771, 611] on div "**********" at bounding box center [1102, 675] width 669 height 155
copy div "**********"
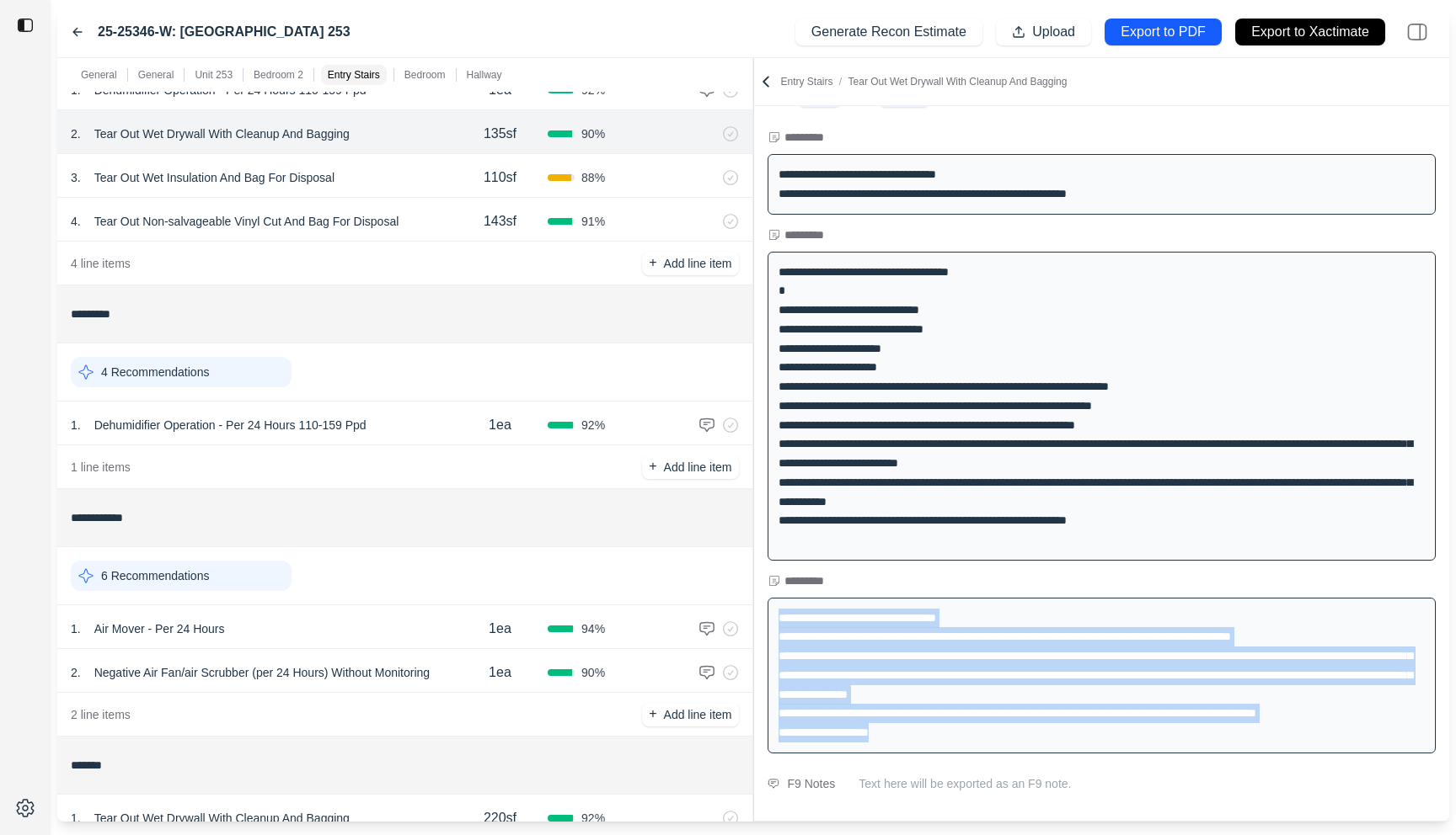
scroll to position [800, 0]
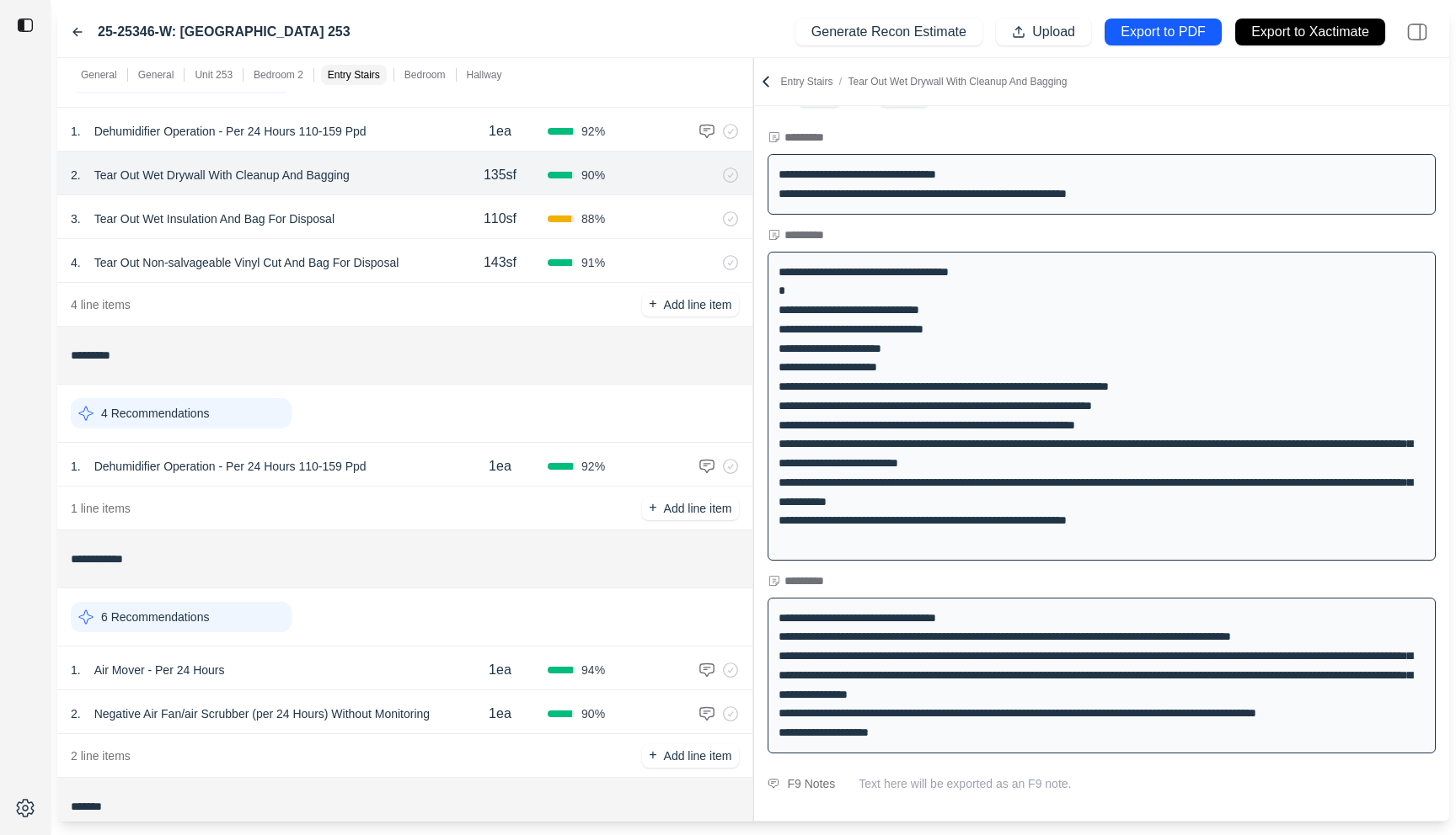
click at [78, 34] on icon at bounding box center [77, 31] width 13 height 13
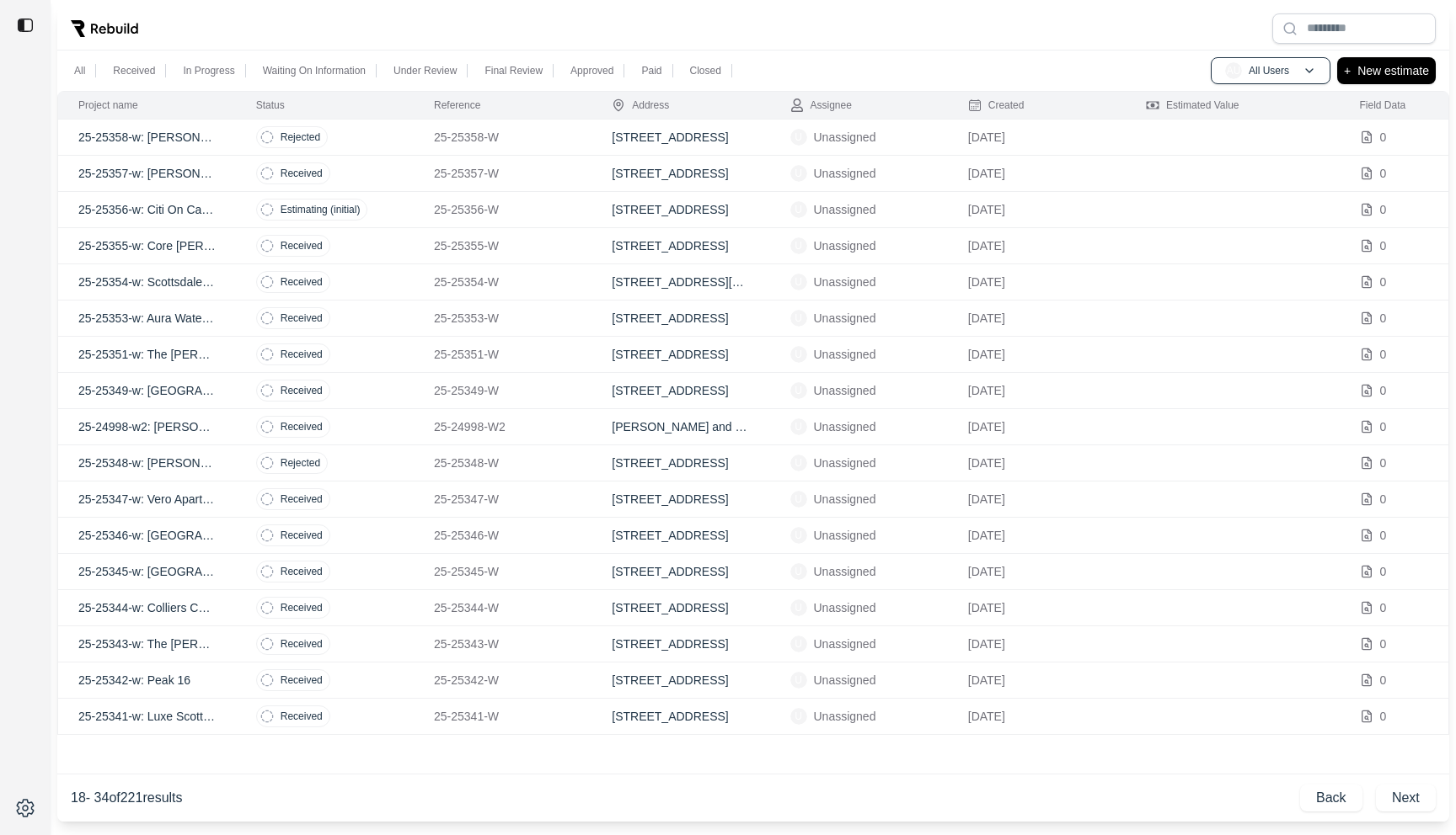
click at [233, 642] on td "25-25343-w: The [PERSON_NAME]" at bounding box center [147, 644] width 178 height 36
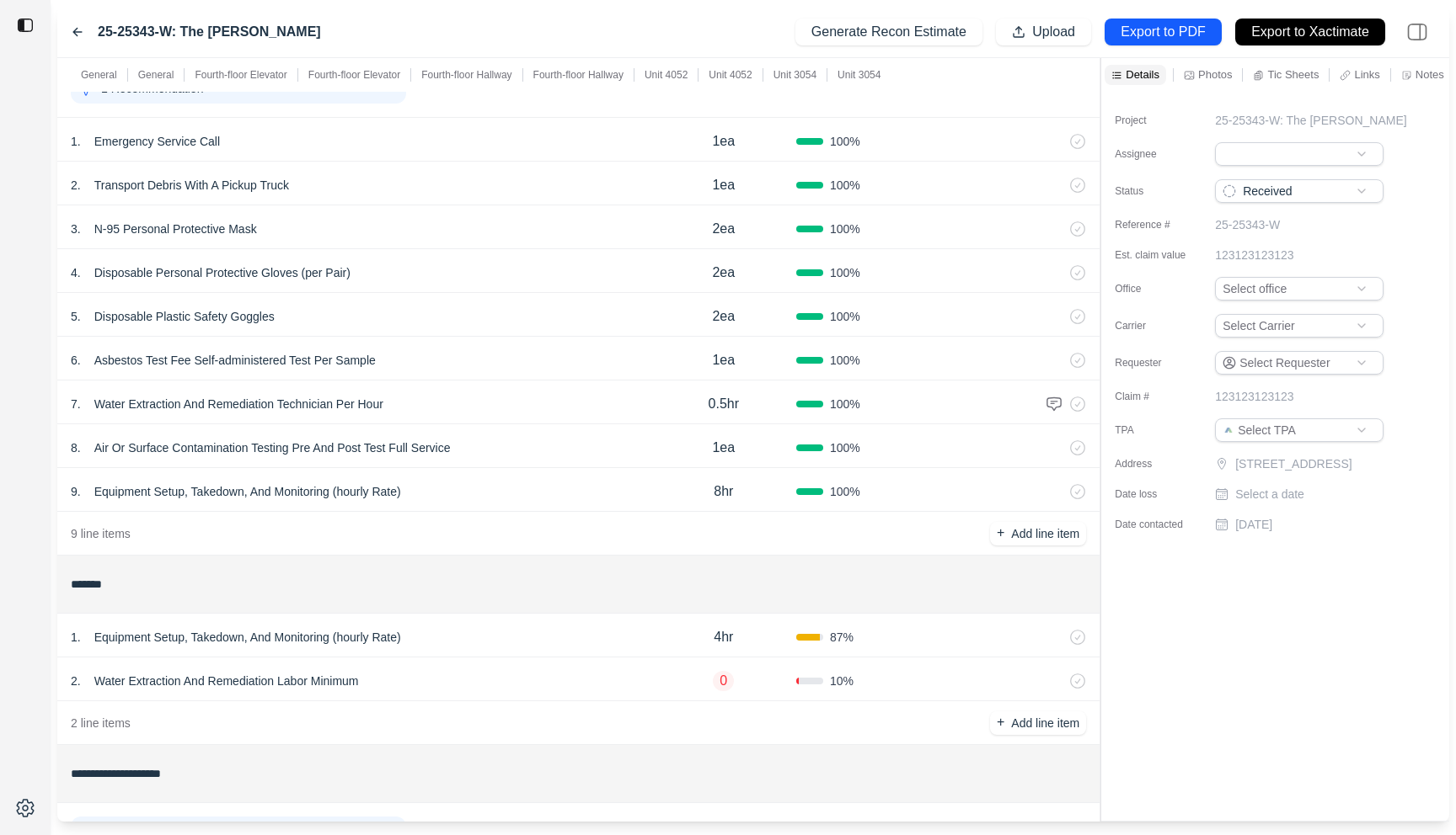
scroll to position [189, 0]
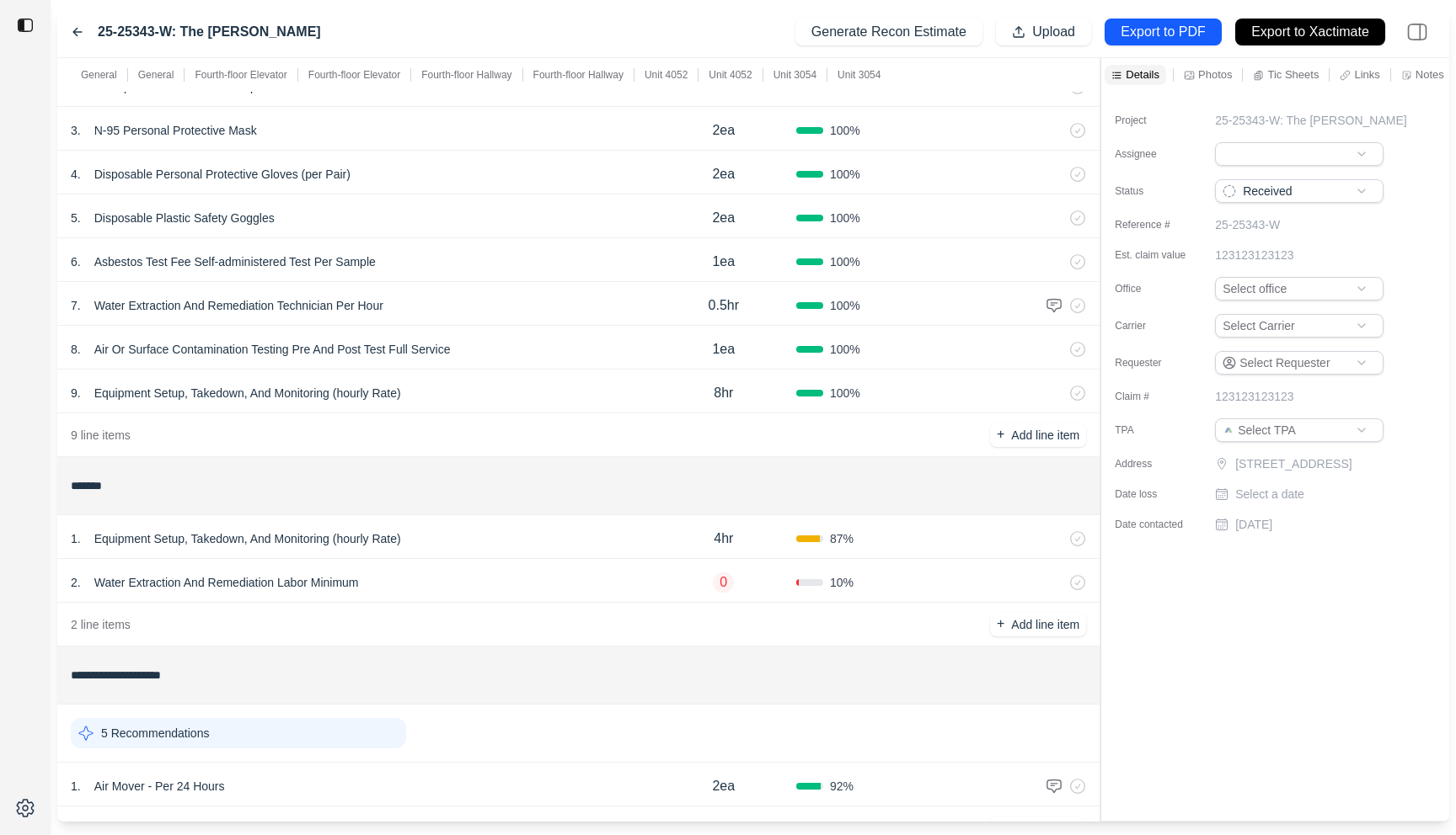
click at [461, 589] on div "2 . Water Extraction And Remediation Labor Minimum" at bounding box center [361, 582] width 580 height 23
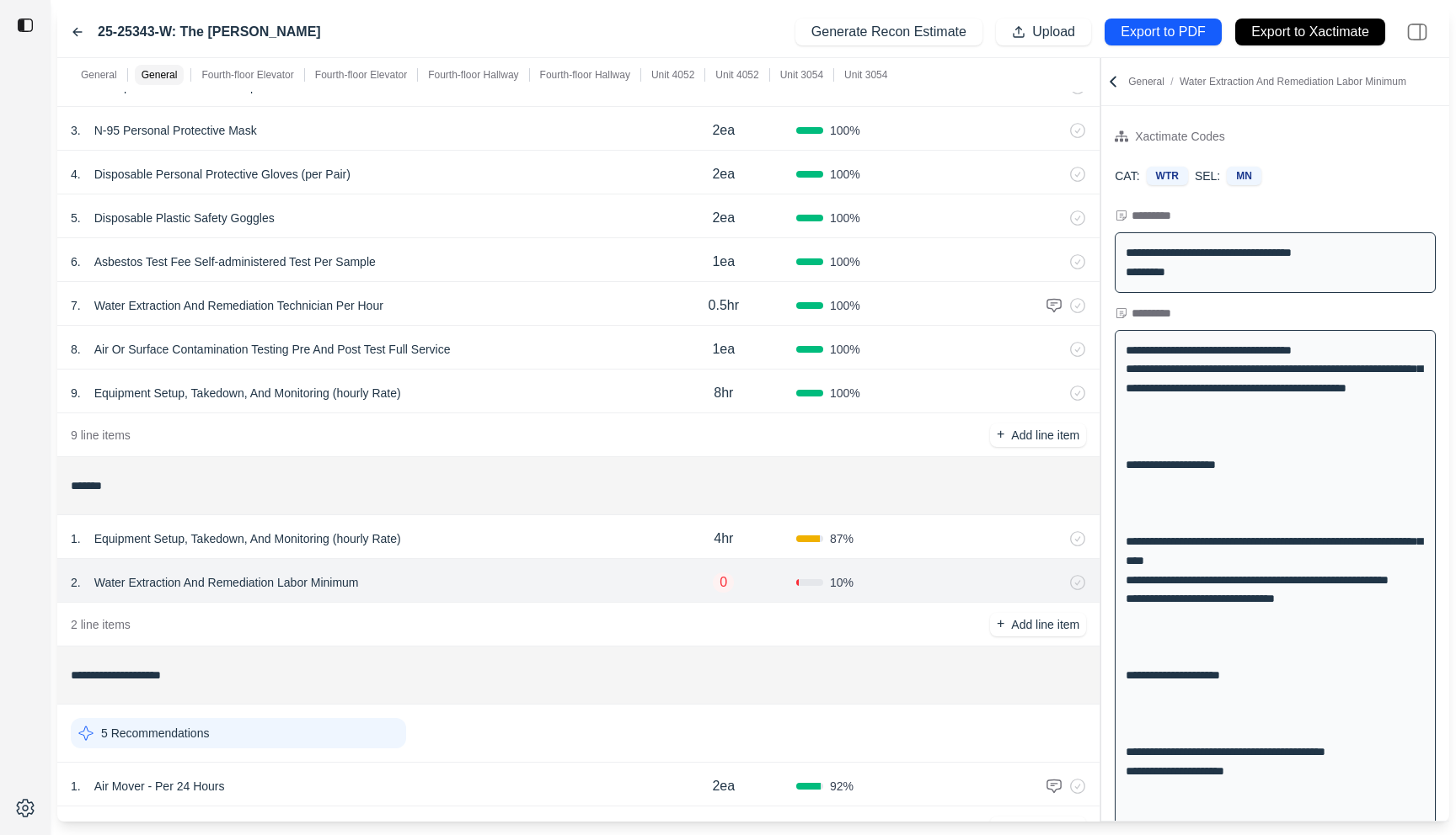
click at [711, 158] on div "**********" at bounding box center [754, 440] width 1392 height 764
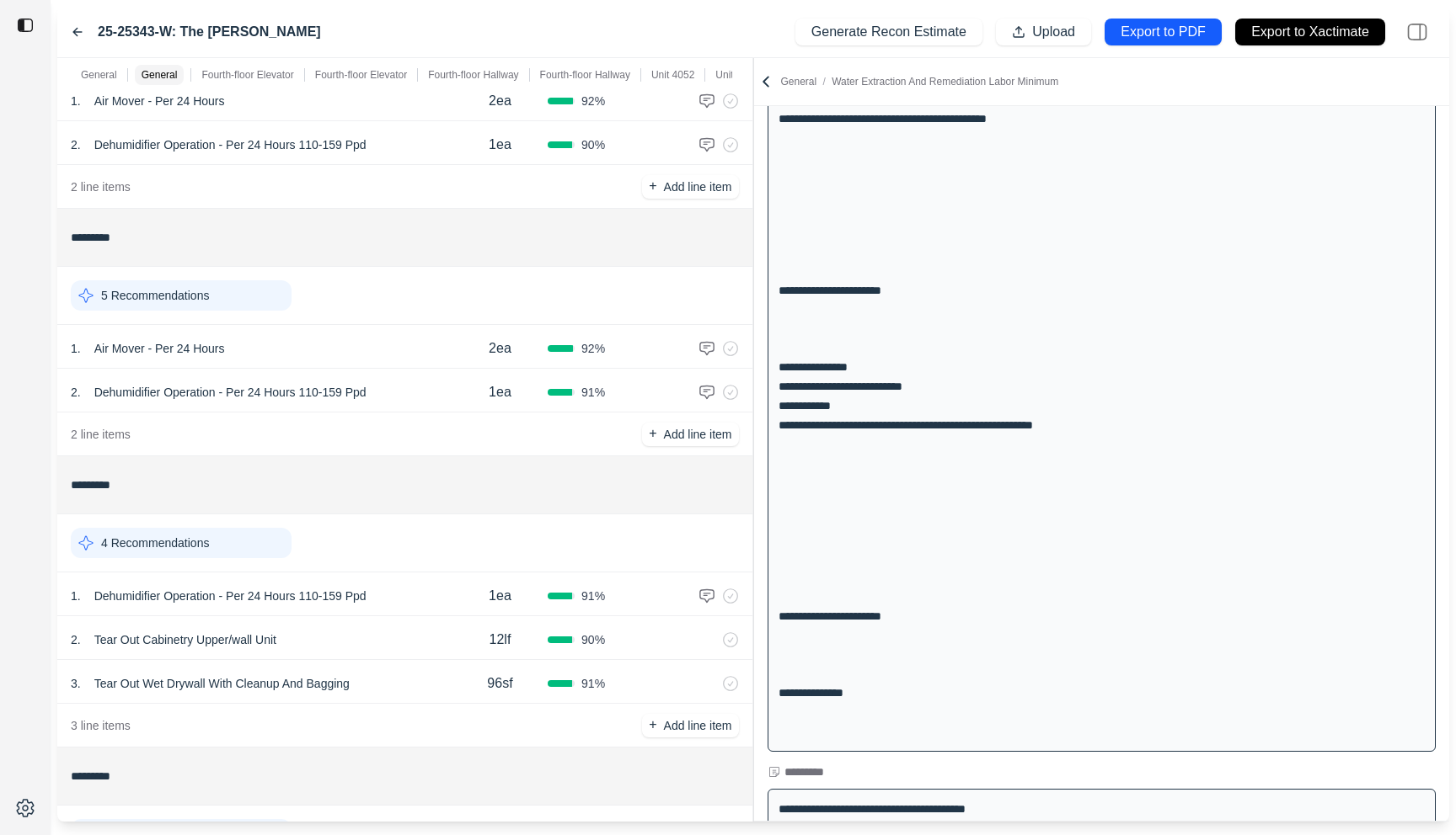
scroll to position [1933, 0]
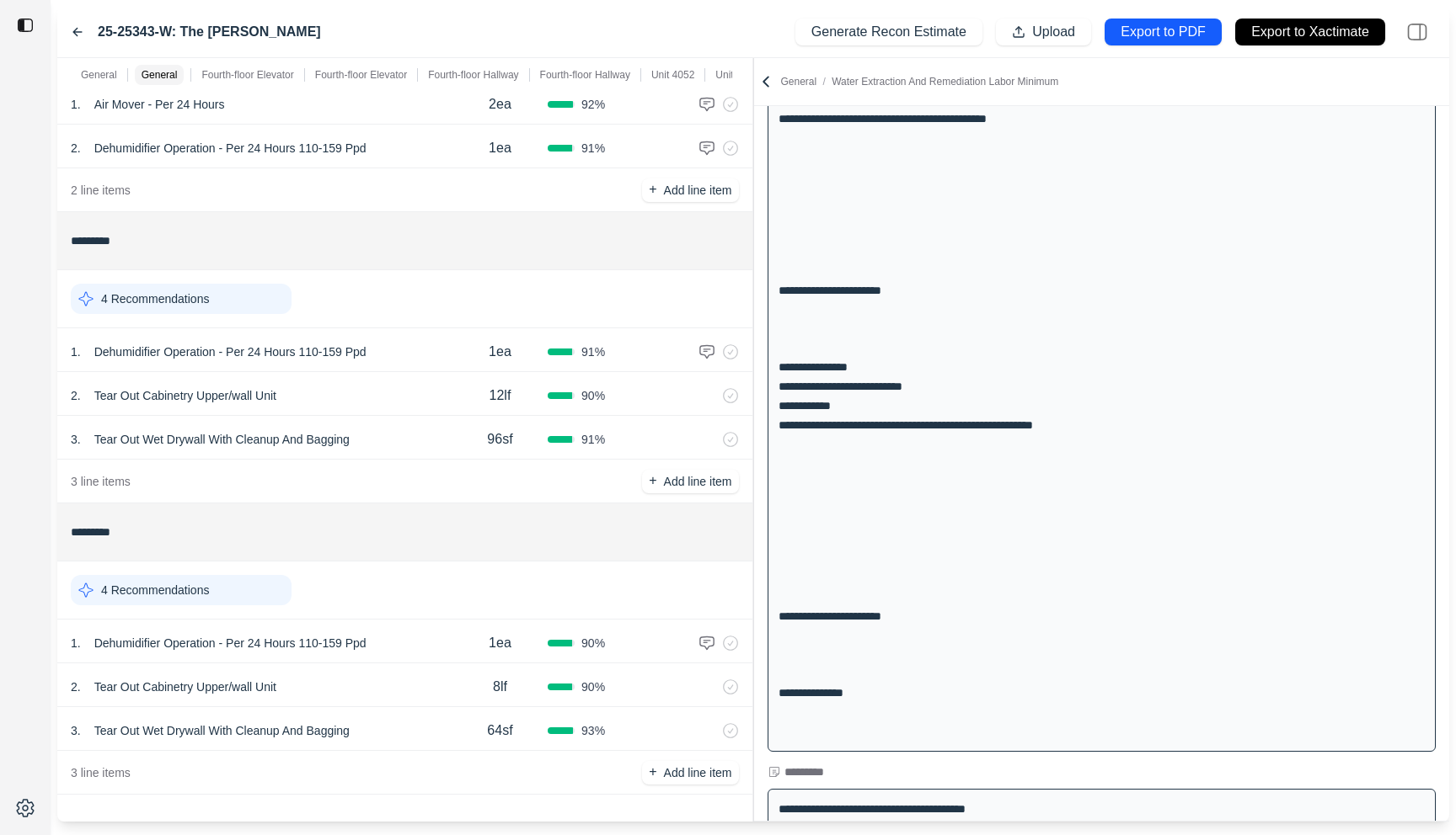
click at [419, 649] on div "1 . Dehumidifier Operation - Per 24 Hours 110-159 Ppd" at bounding box center [262, 644] width 381 height 23
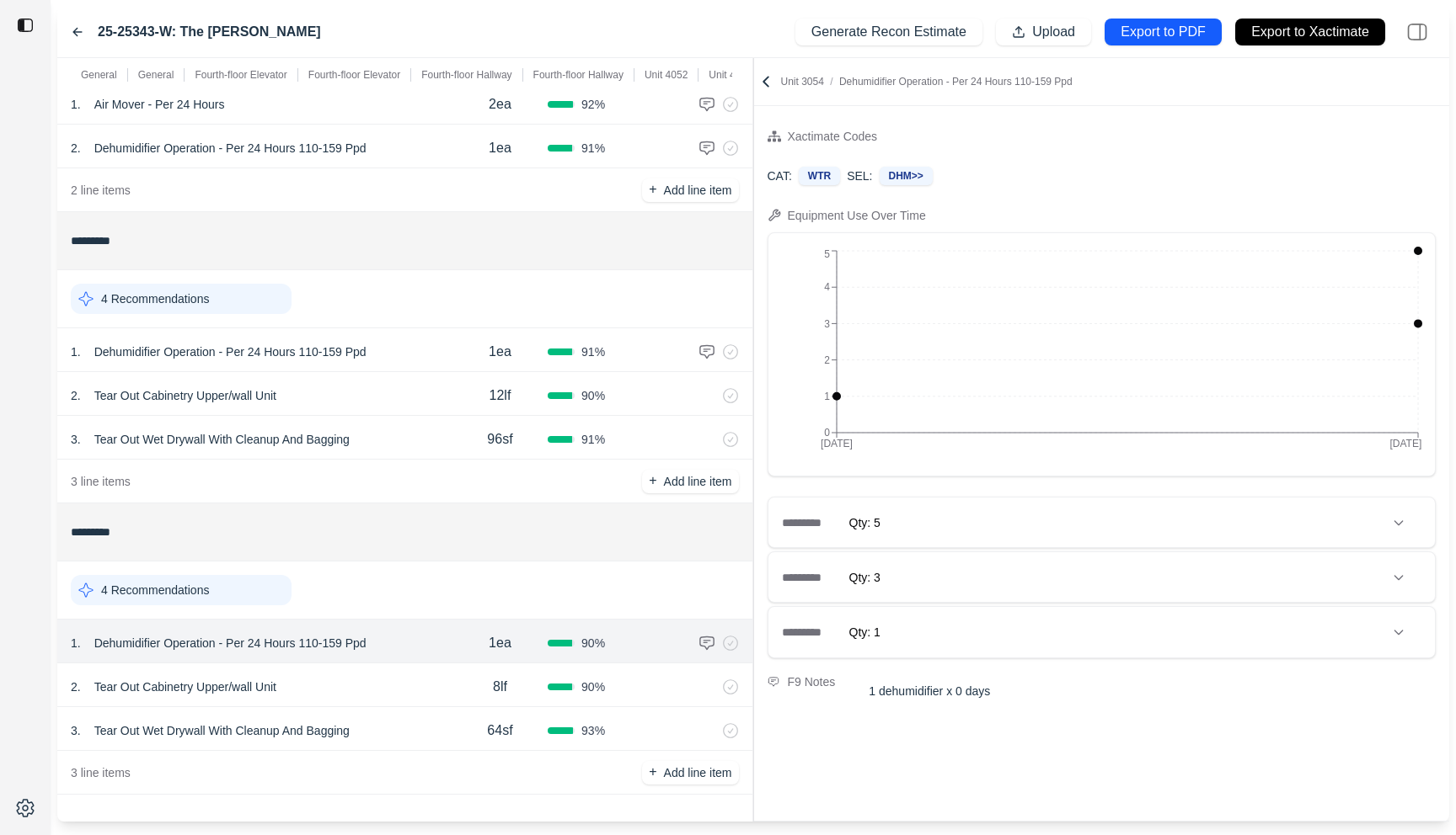
scroll to position [0, 0]
click at [409, 715] on div "3 . Tear Out Wet Drywall With Cleanup And Bagging 64sf 93 %" at bounding box center [405, 729] width 695 height 44
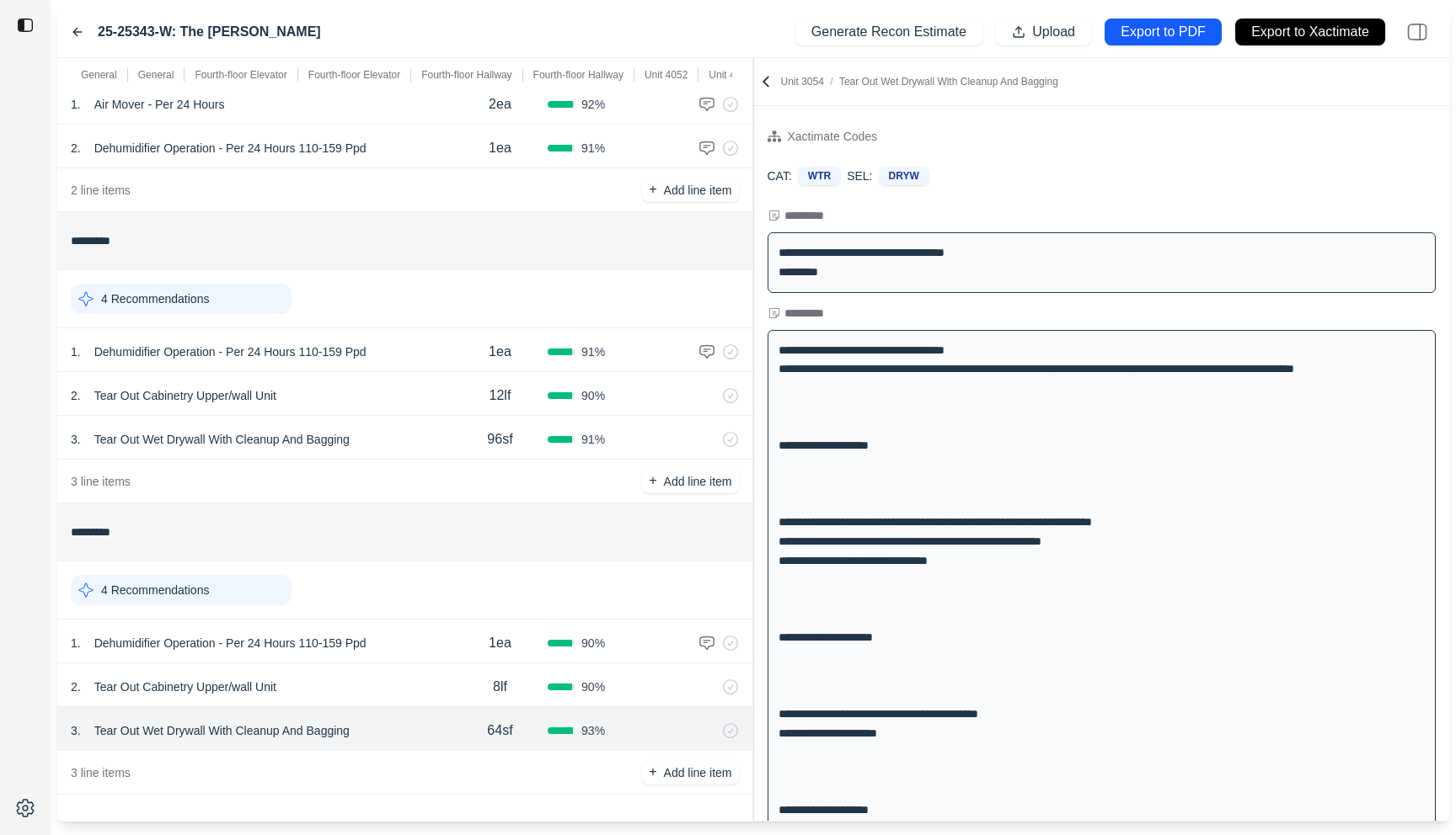
click at [409, 680] on div "2 . Tear Out Cabinetry Upper/wall Unit" at bounding box center [262, 687] width 381 height 23
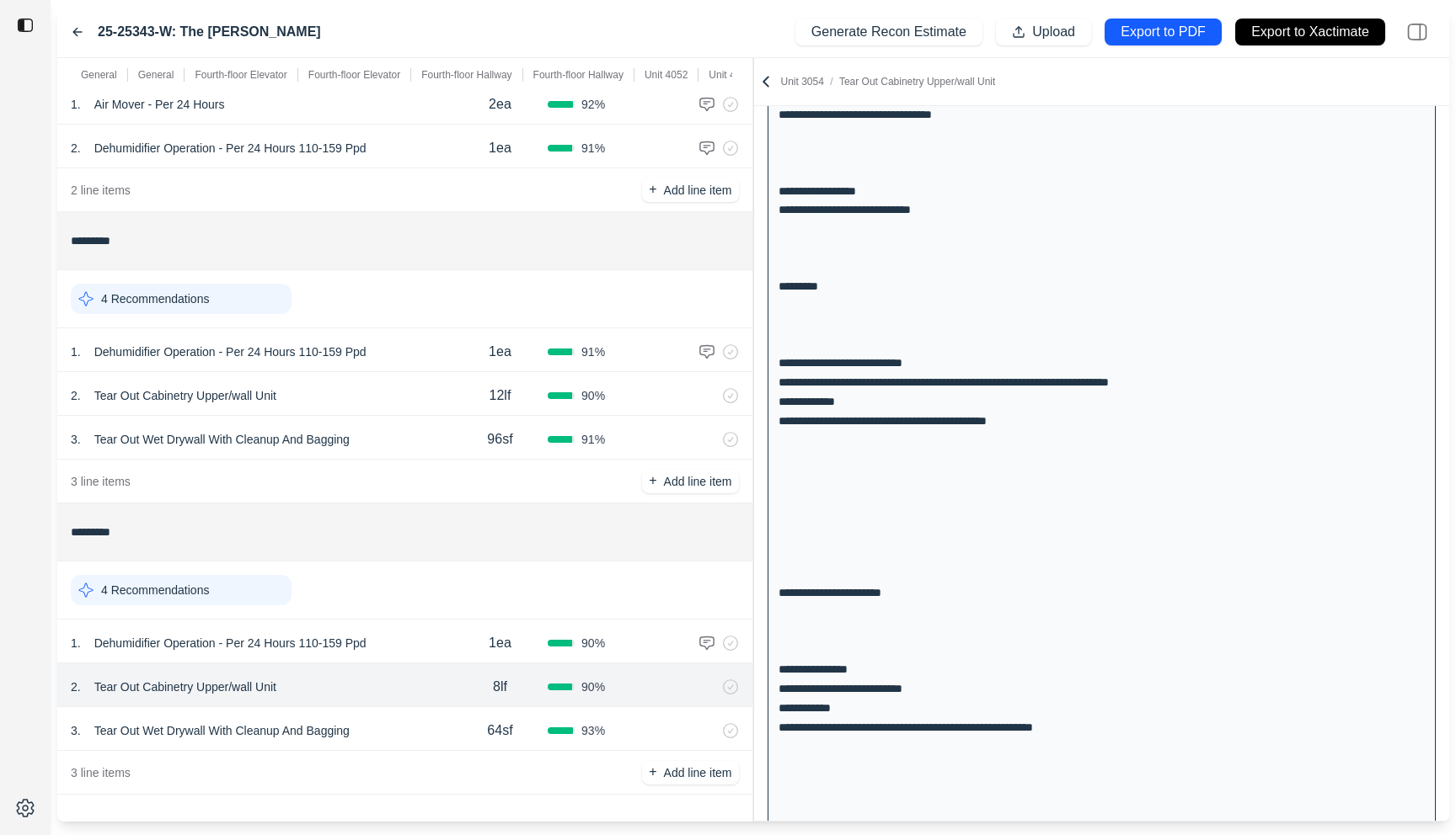
scroll to position [3357, 0]
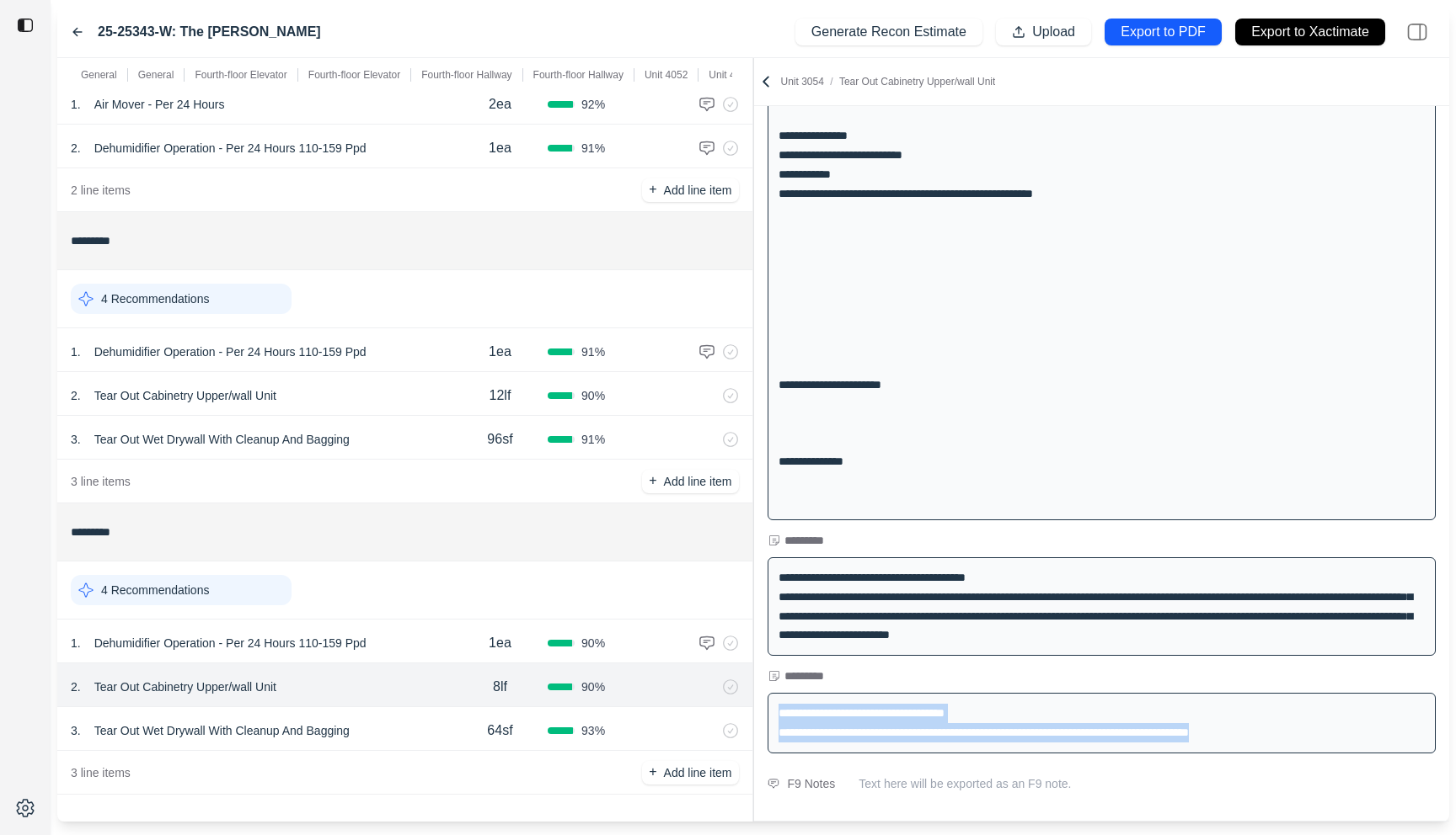
drag, startPoint x: 1322, startPoint y: 730, endPoint x: 755, endPoint y: 719, distance: 567.1
click at [755, 719] on div "**********" at bounding box center [1102, 723] width 696 height 74
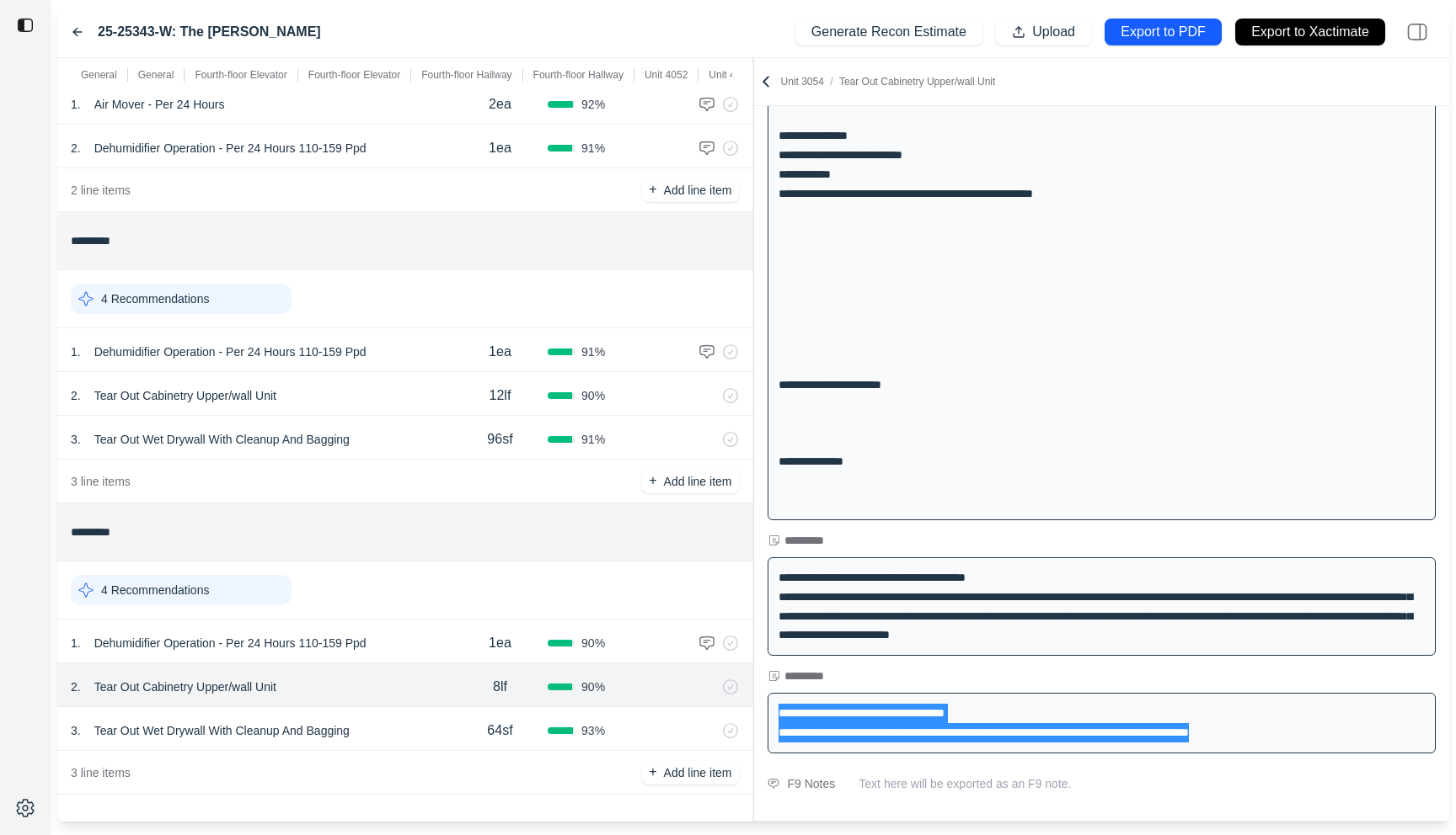
copy div "**********"
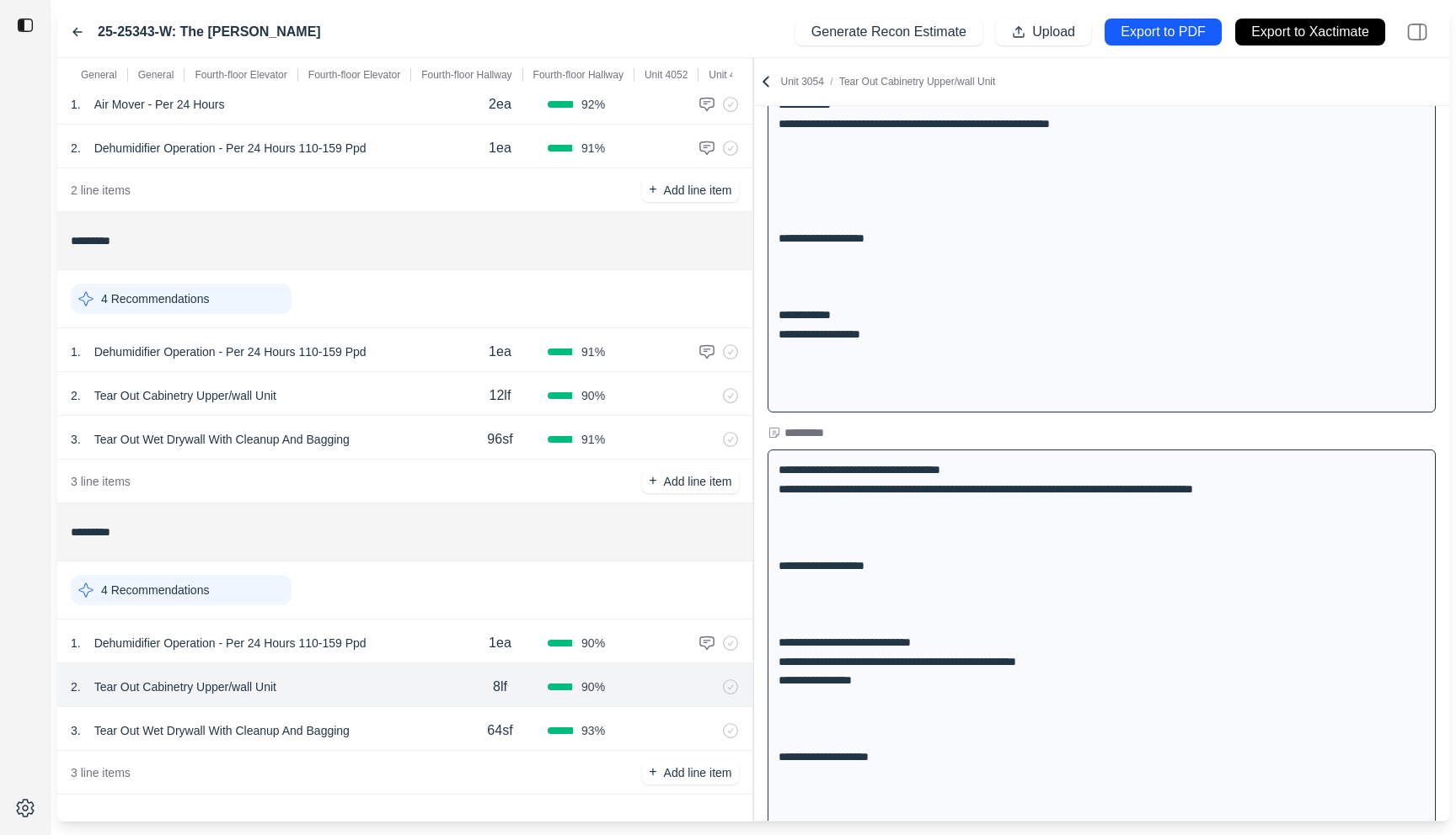
scroll to position [1851, 0]
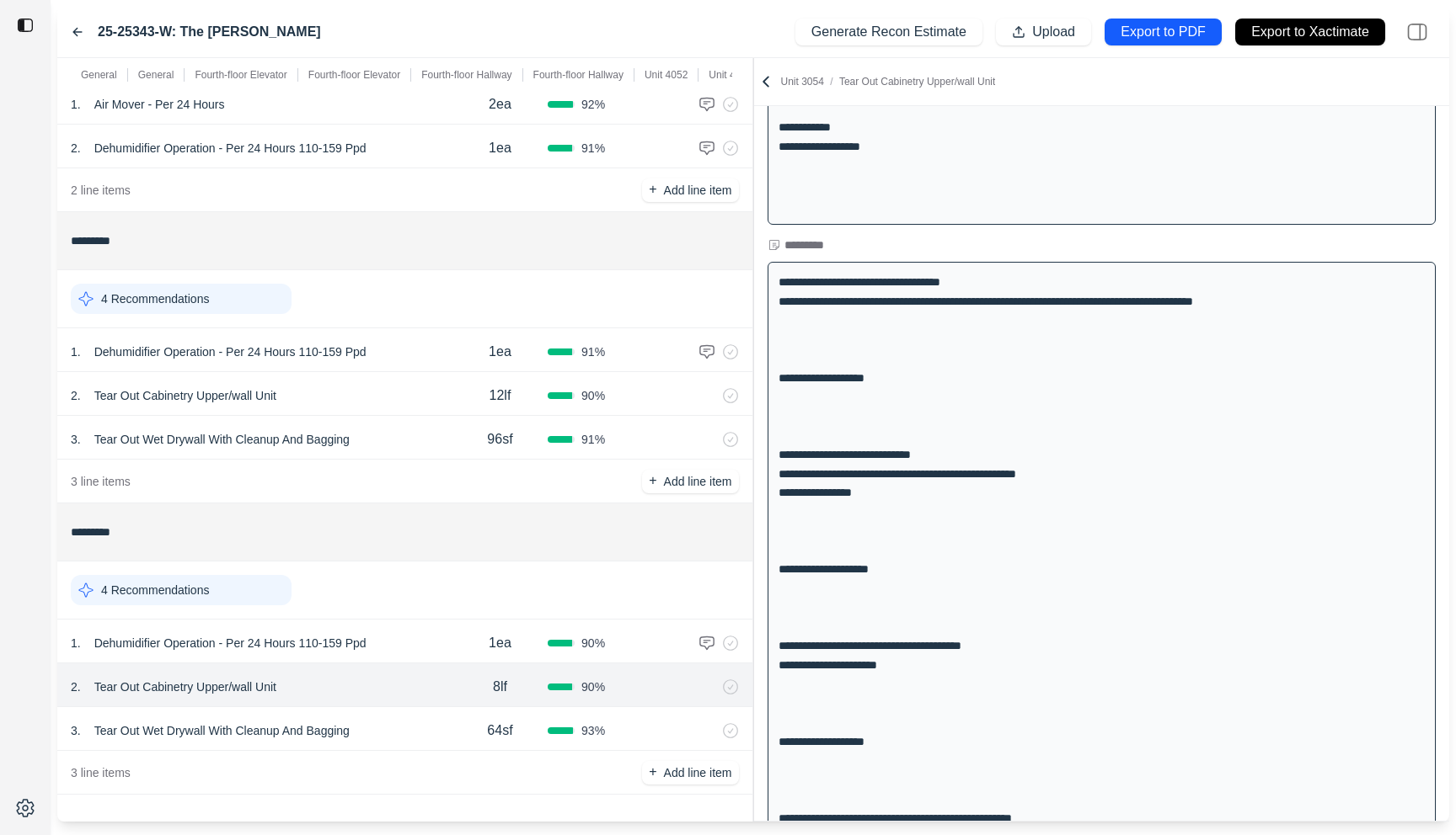
drag, startPoint x: 752, startPoint y: 236, endPoint x: 574, endPoint y: 236, distance: 178.0
click at [574, 236] on div "**********" at bounding box center [754, 440] width 1392 height 764
click at [433, 206] on div "**********" at bounding box center [754, 440] width 1392 height 764
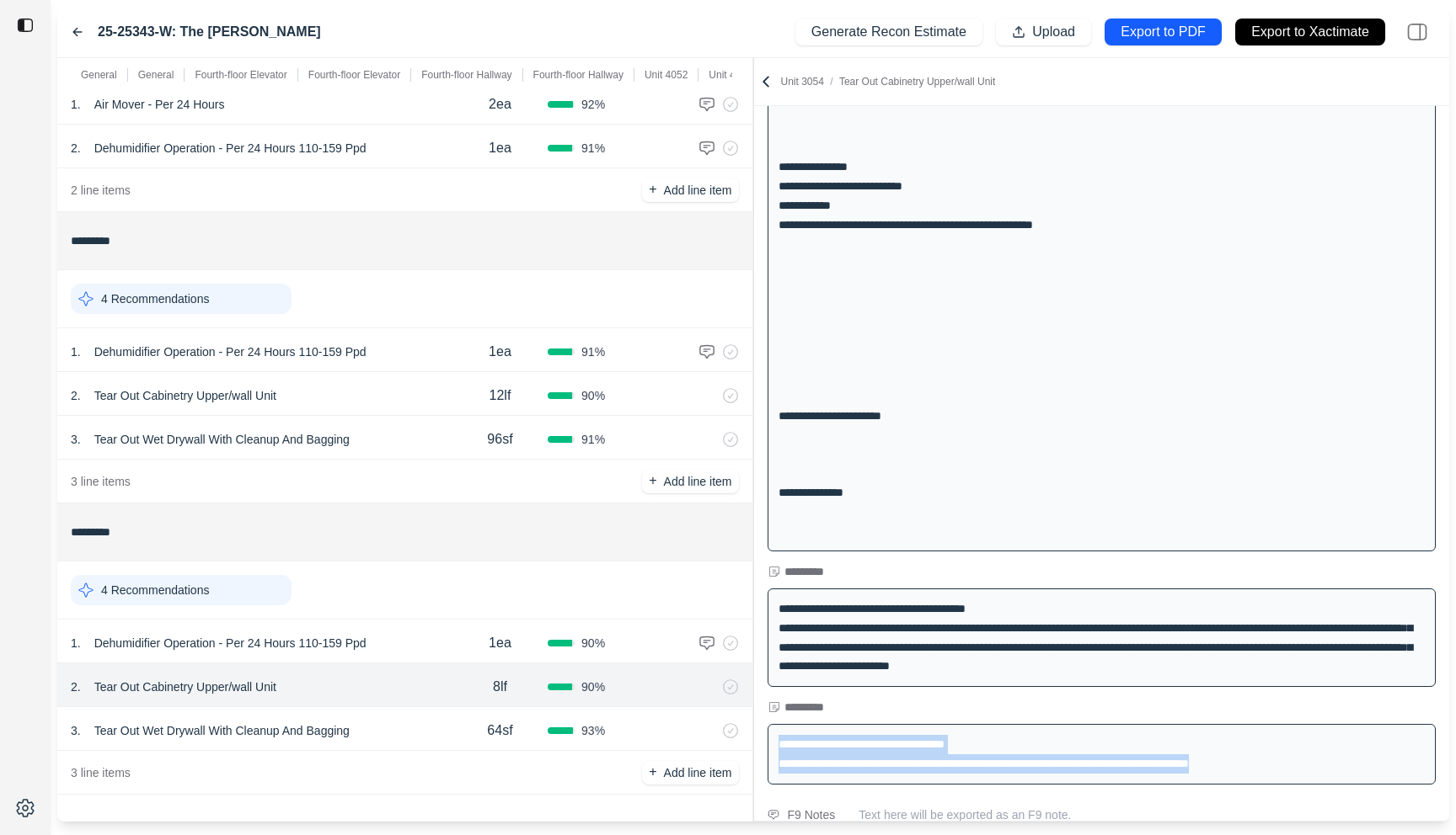
scroll to position [3357, 0]
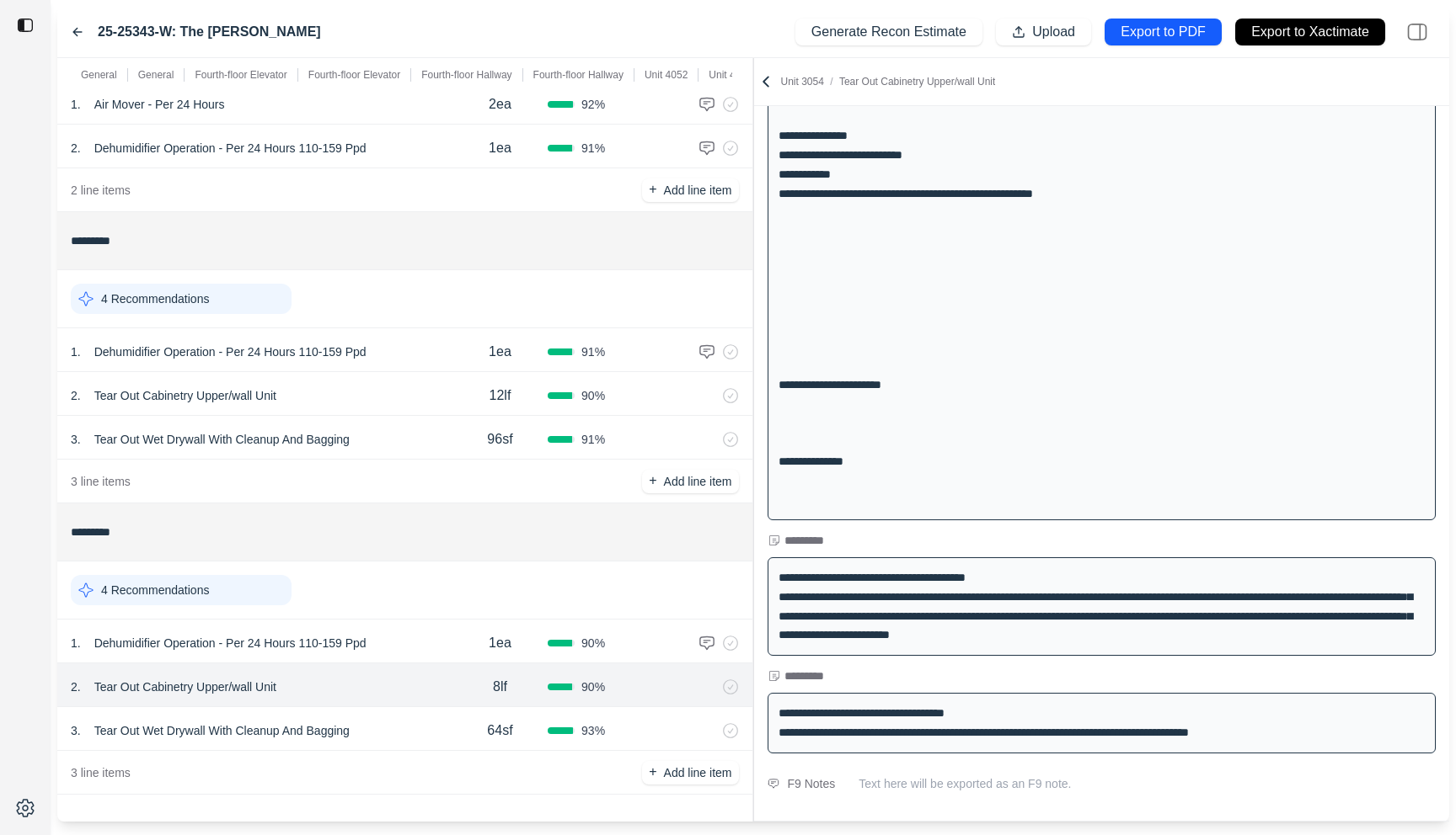
click at [1062, 680] on h1 "*********" at bounding box center [1102, 676] width 696 height 20
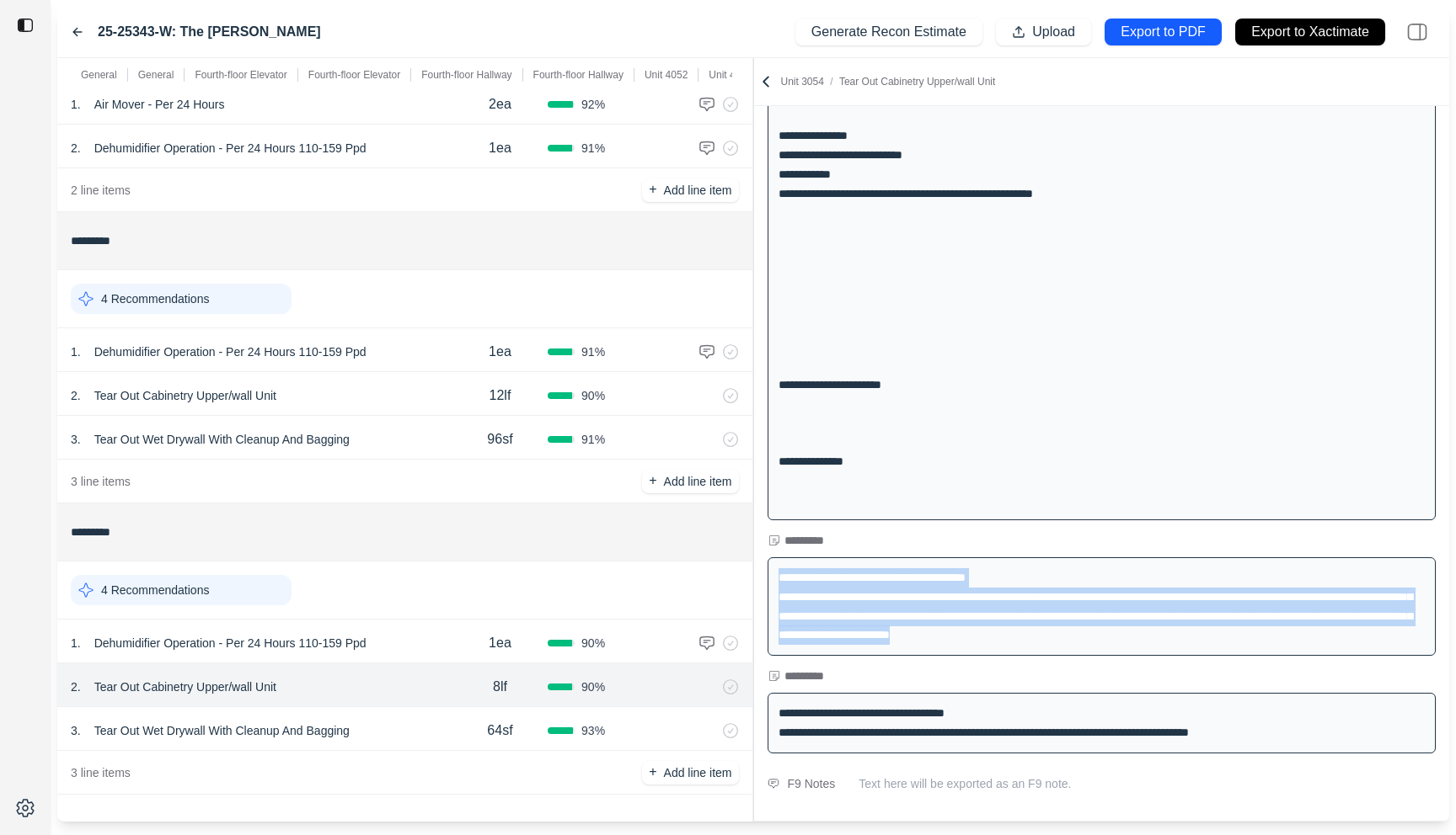
drag, startPoint x: 1201, startPoint y: 635, endPoint x: 763, endPoint y: 575, distance: 442.1
click at [763, 575] on div "**********" at bounding box center [1102, 607] width 696 height 112
drag, startPoint x: 754, startPoint y: 272, endPoint x: 783, endPoint y: 272, distance: 29.0
click at [783, 272] on div "**********" at bounding box center [754, 440] width 1392 height 764
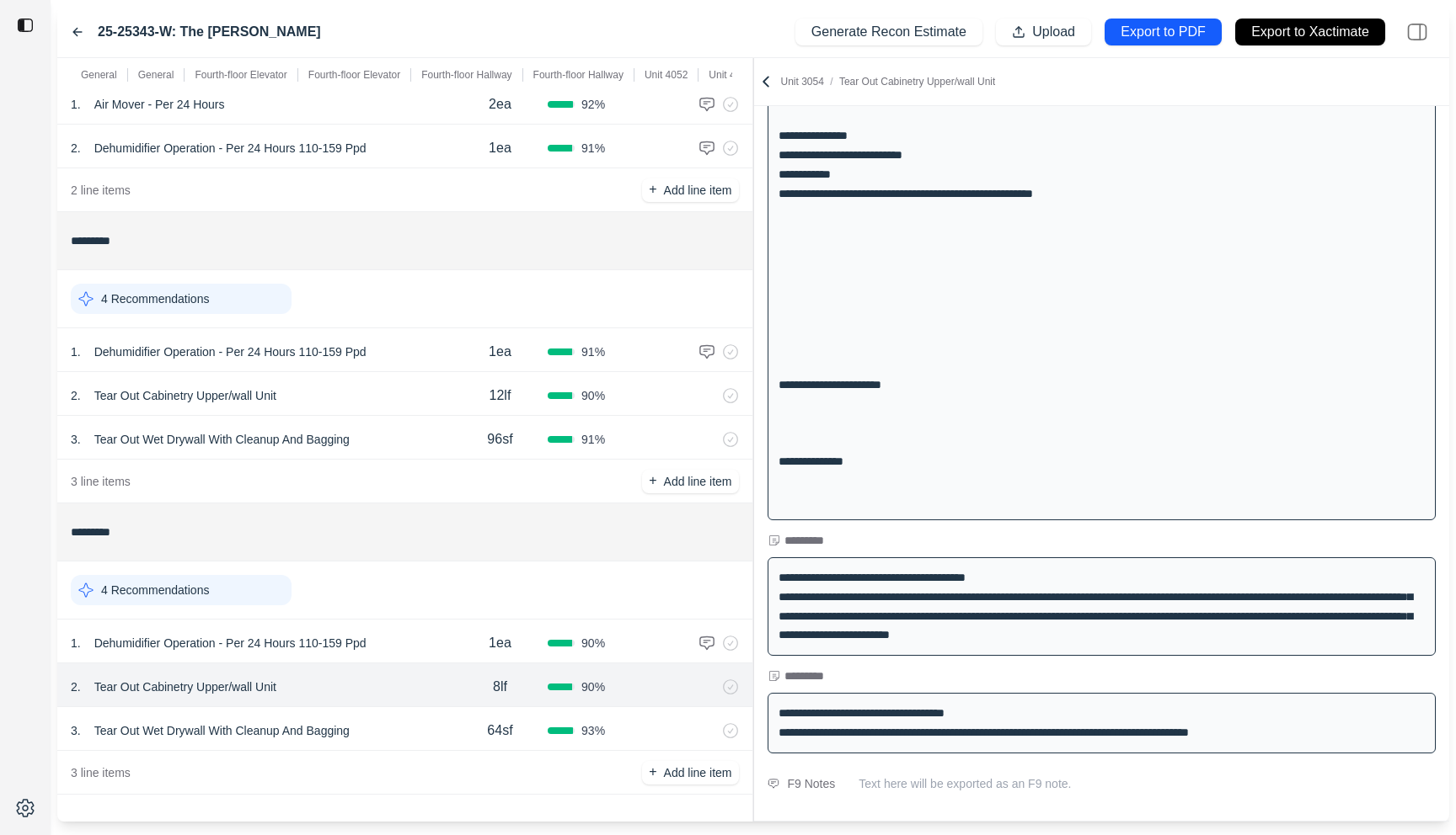
click at [77, 32] on icon at bounding box center [77, 31] width 13 height 13
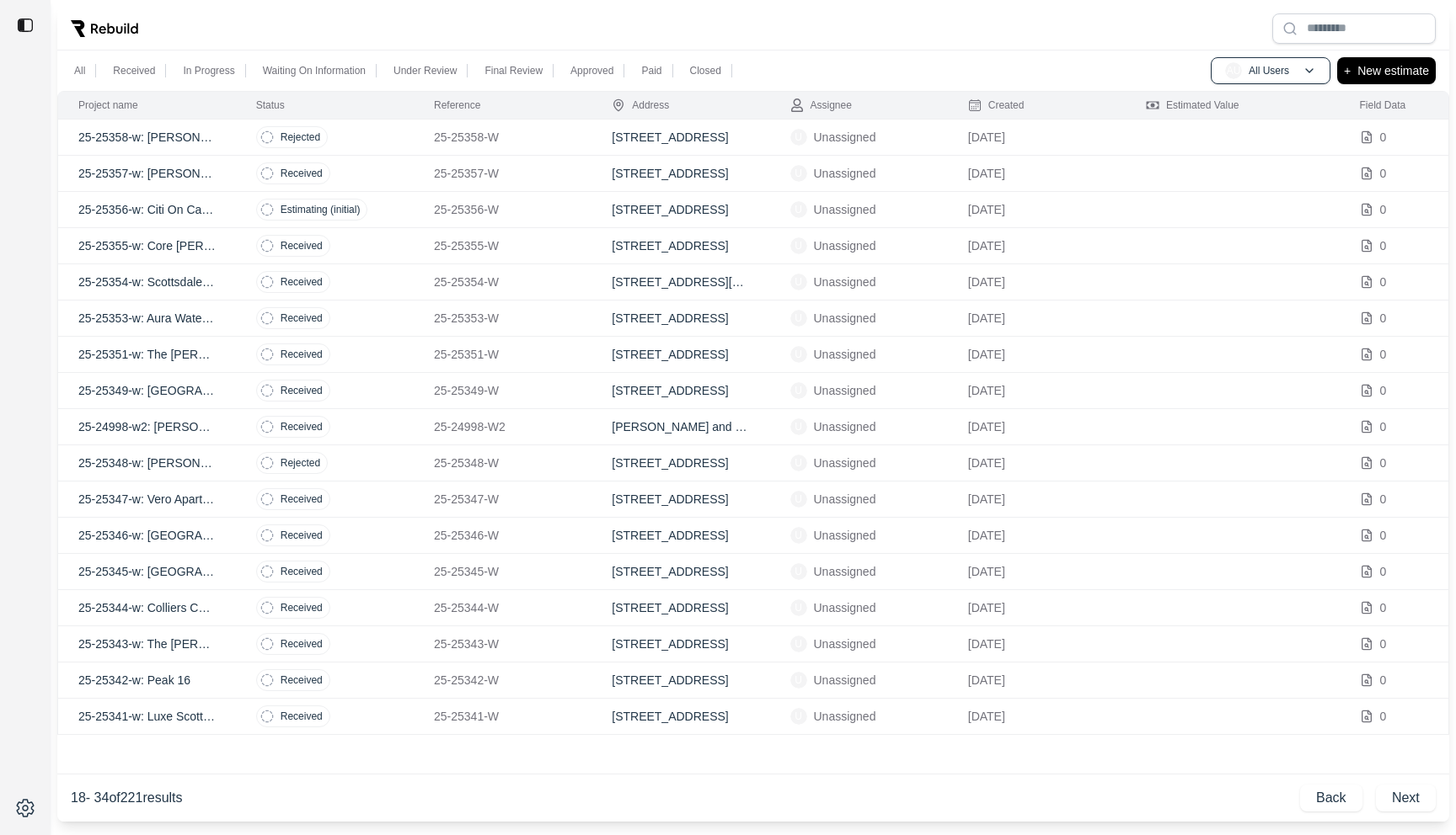
click at [367, 423] on td "Received" at bounding box center [325, 427] width 178 height 36
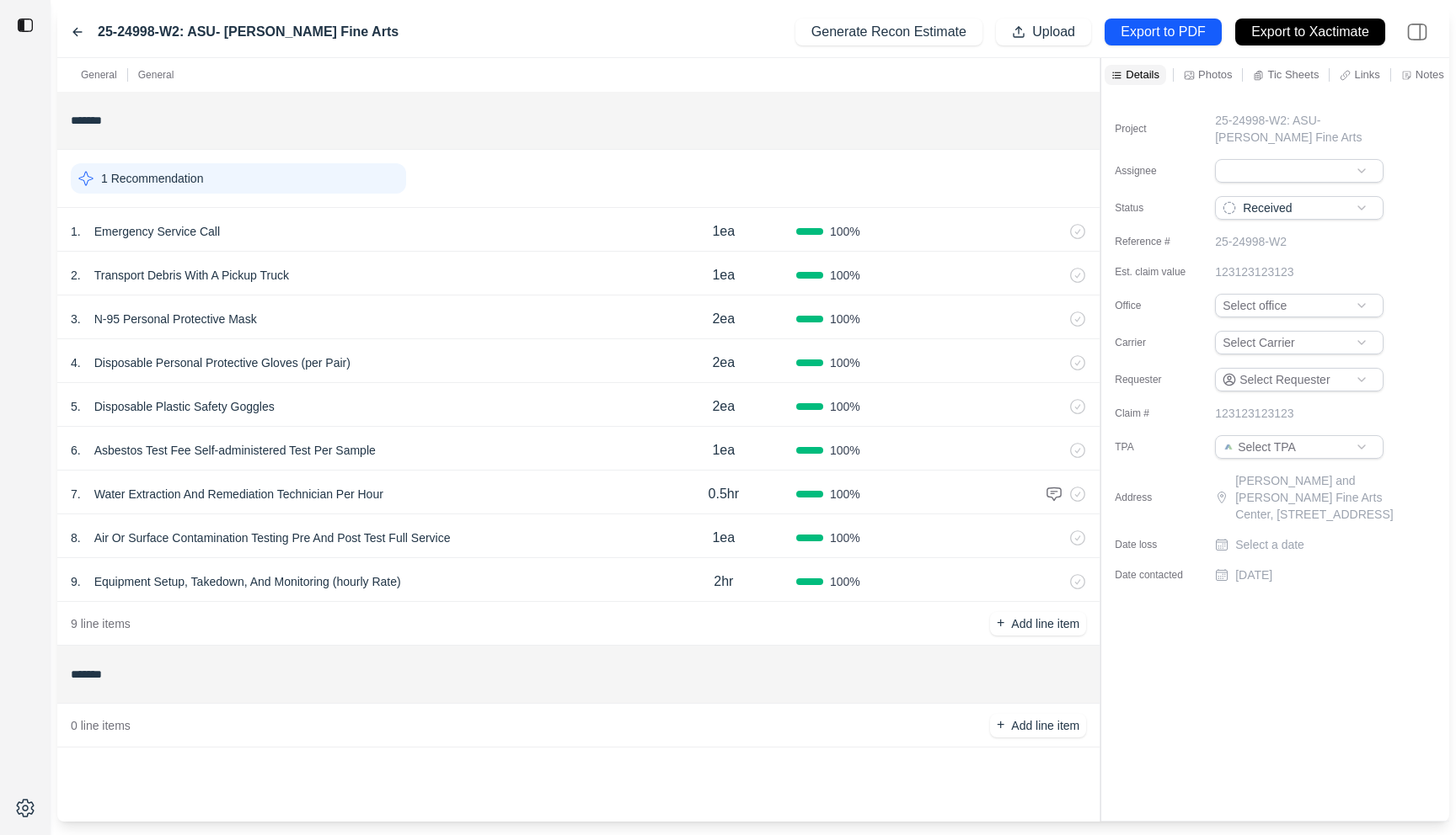
click at [367, 423] on div "5 . Disposable Plastic Safety Goggles 2ea 100 %" at bounding box center [578, 404] width 1042 height 44
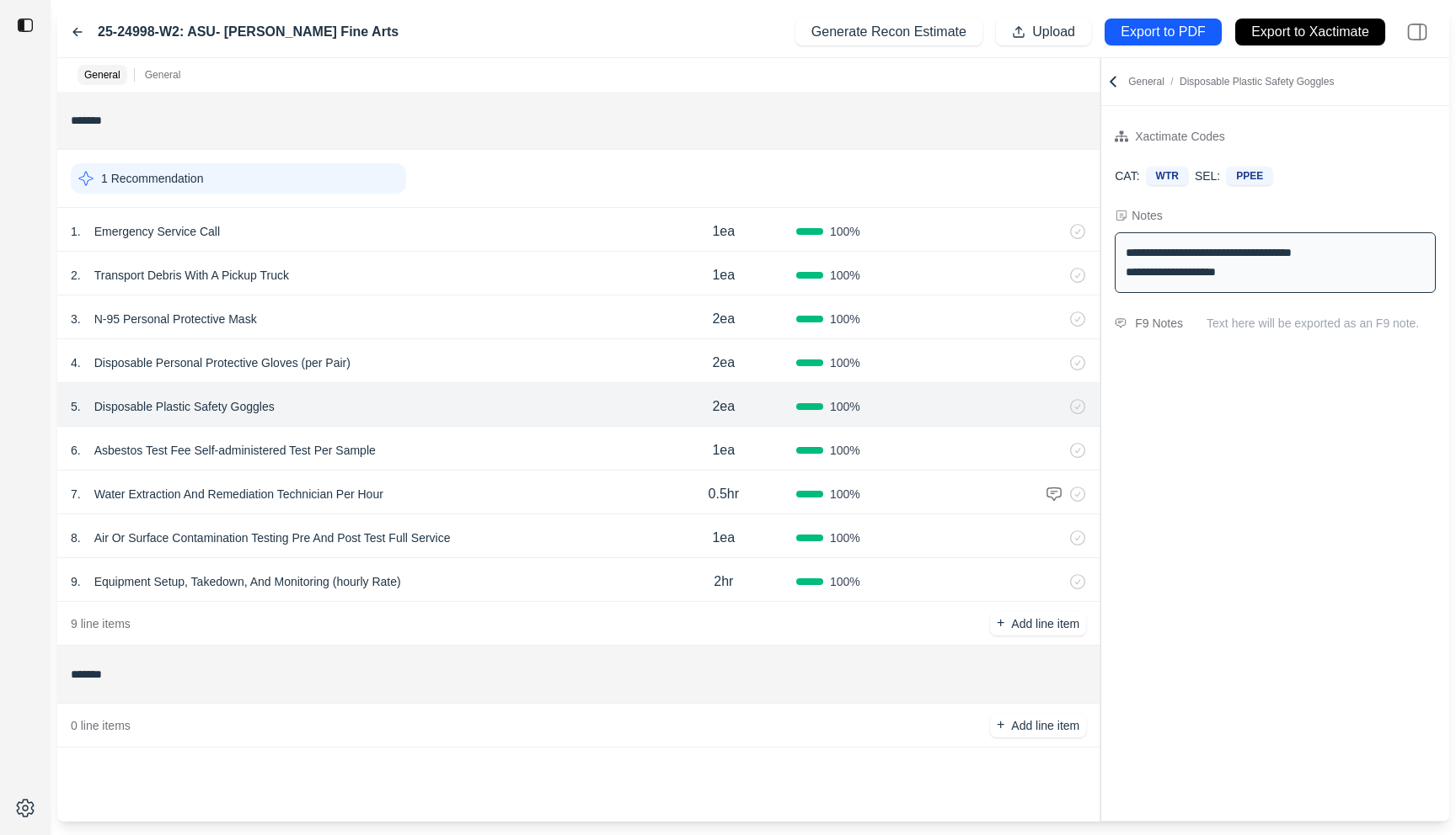
click at [77, 30] on icon at bounding box center [77, 31] width 13 height 13
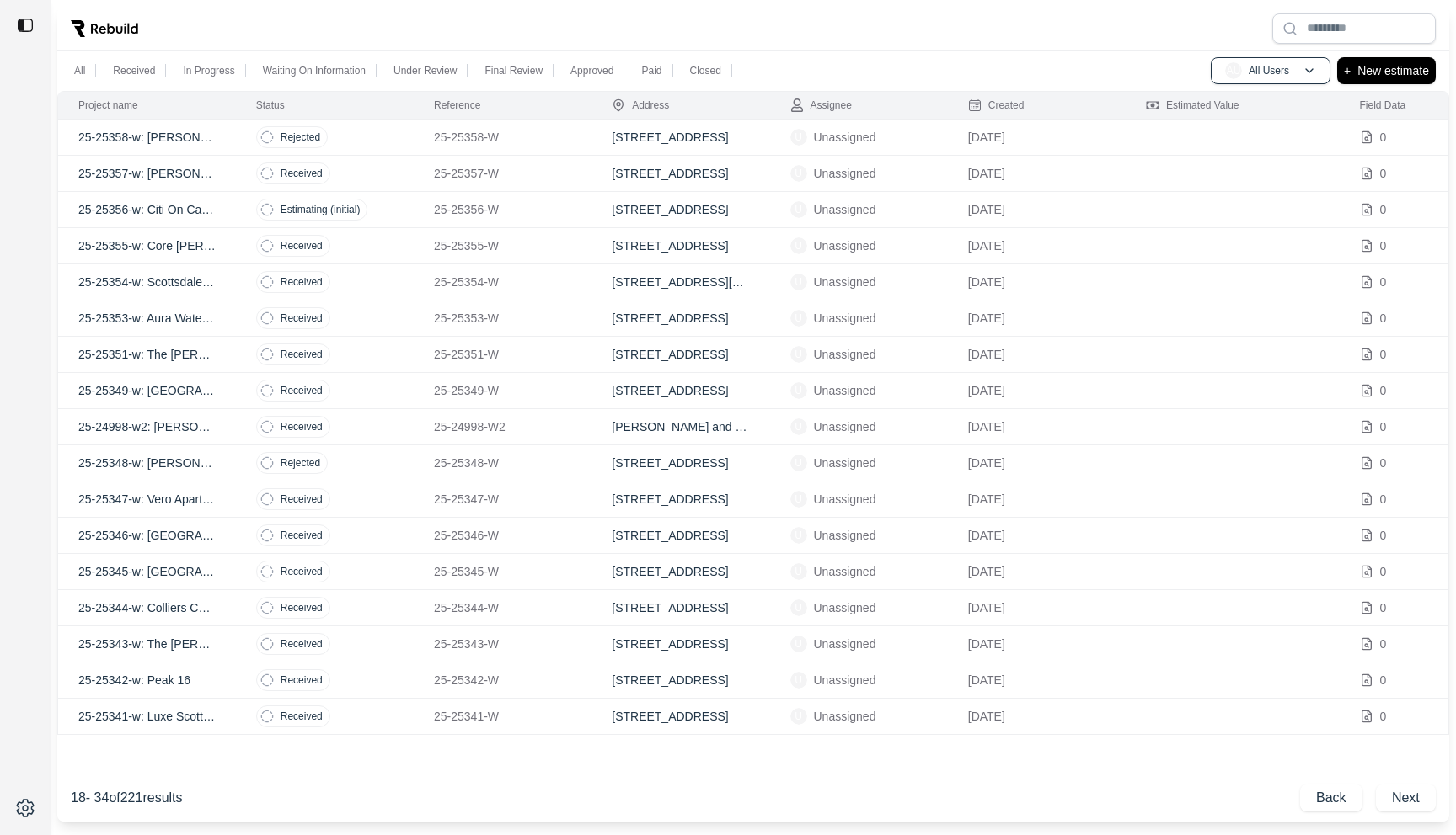
click at [362, 688] on td "Received" at bounding box center [325, 680] width 178 height 36
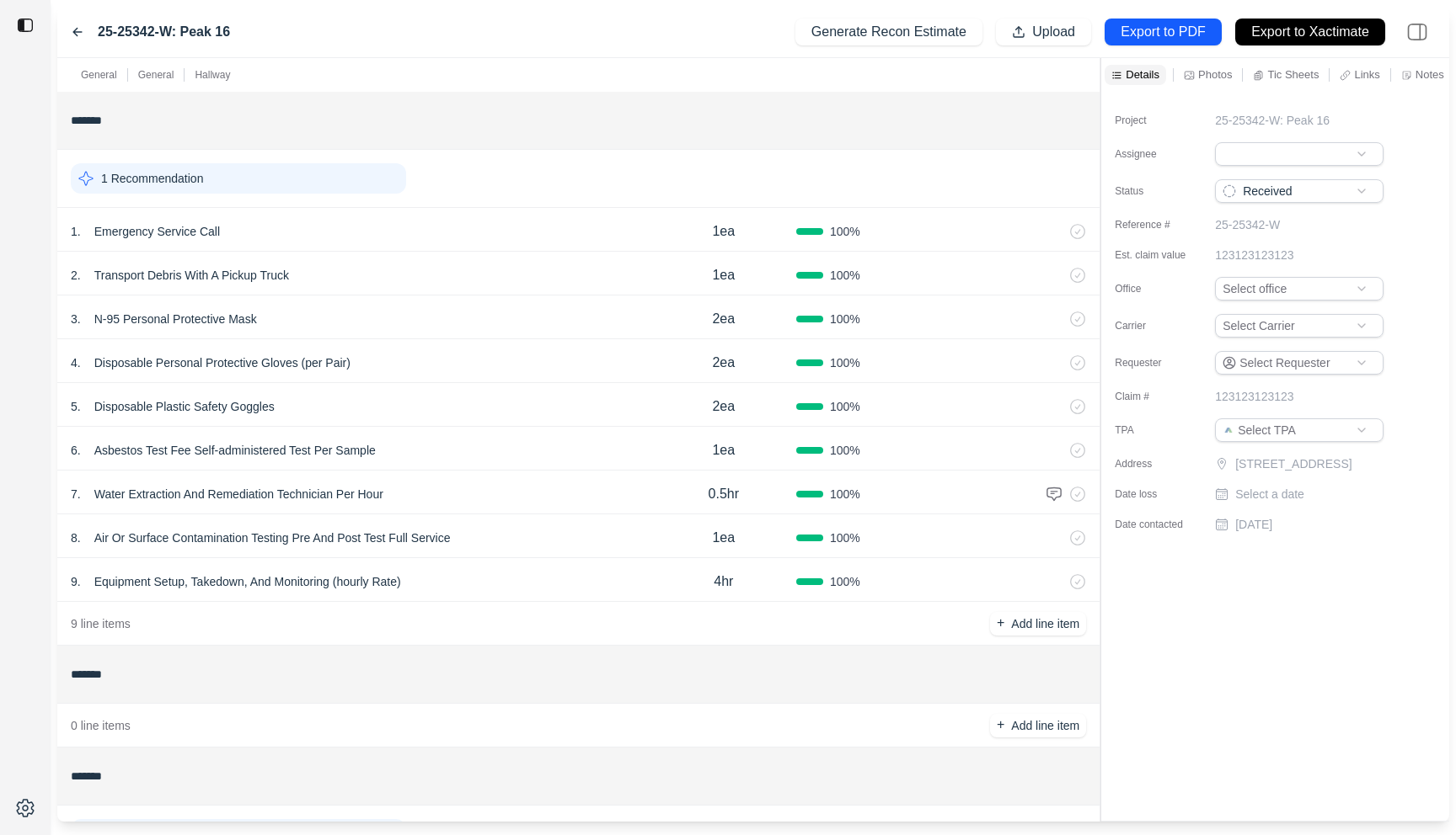
click at [463, 486] on div "7 . Water Extraction And Remediation Technician Per Hour" at bounding box center [361, 494] width 580 height 23
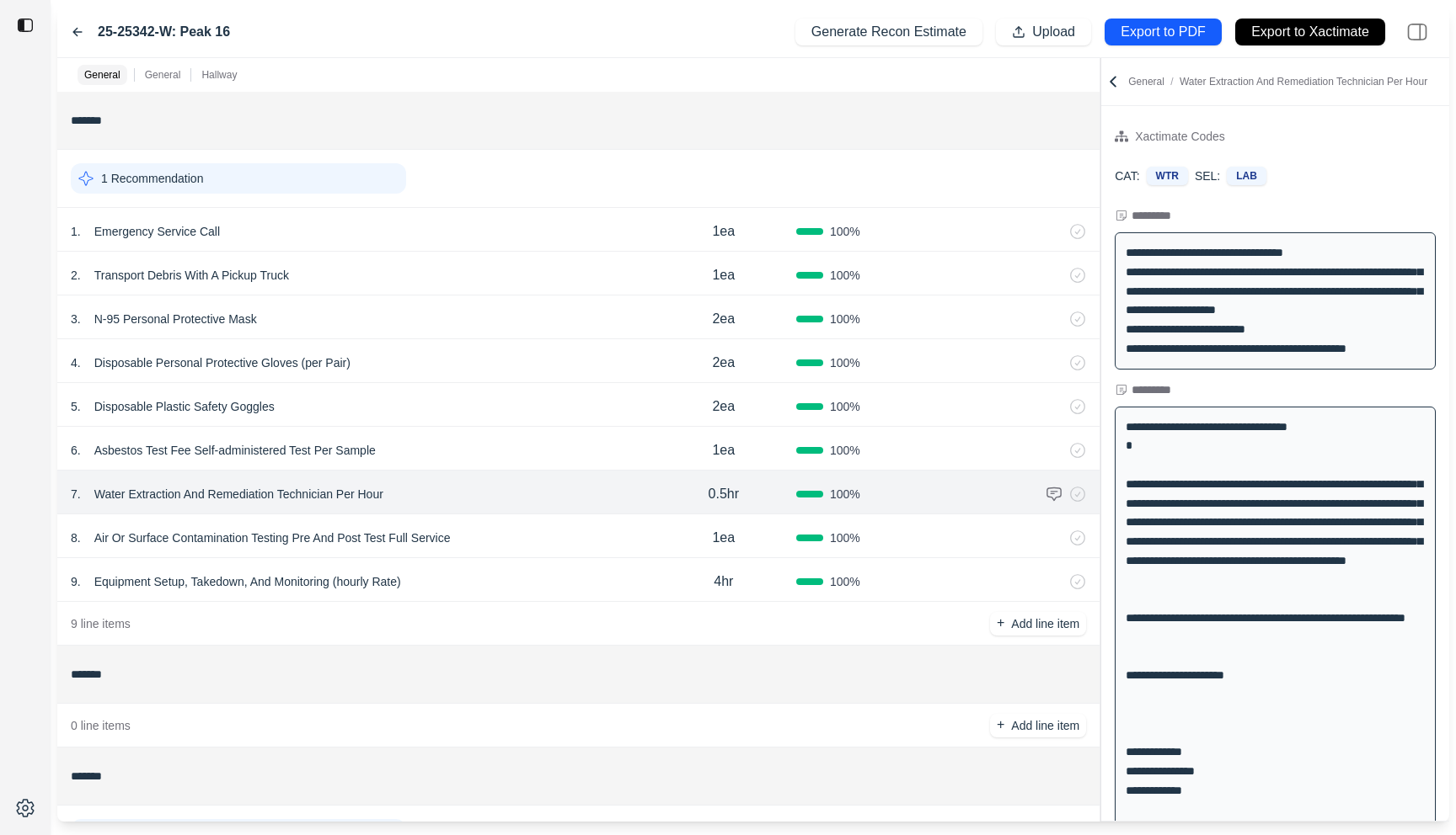
click at [751, 169] on div "General General Hallway ******* 1 Recommendation 1 . Emergency Service Call 1ea…" at bounding box center [754, 440] width 1392 height 764
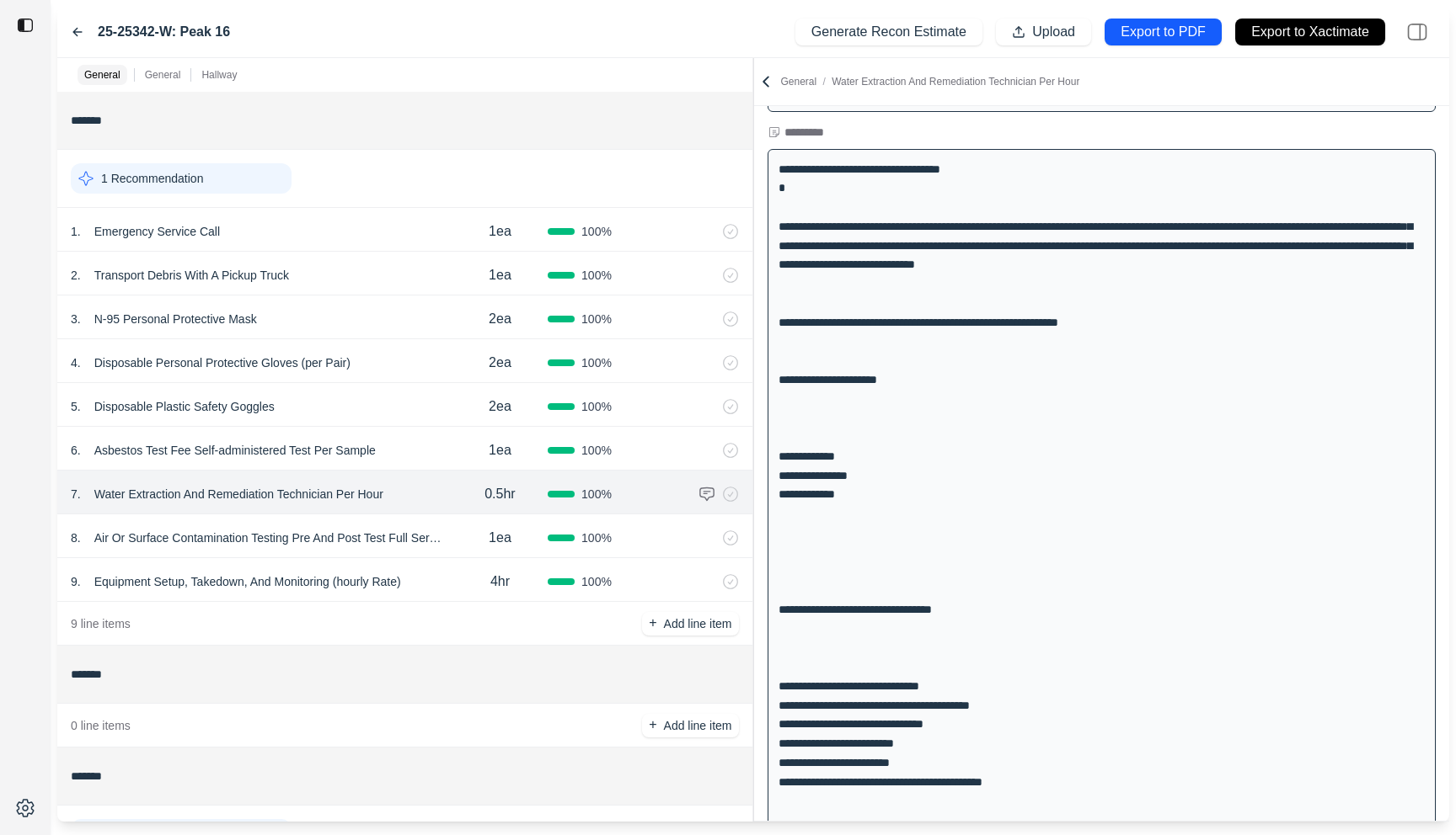
scroll to position [43, 0]
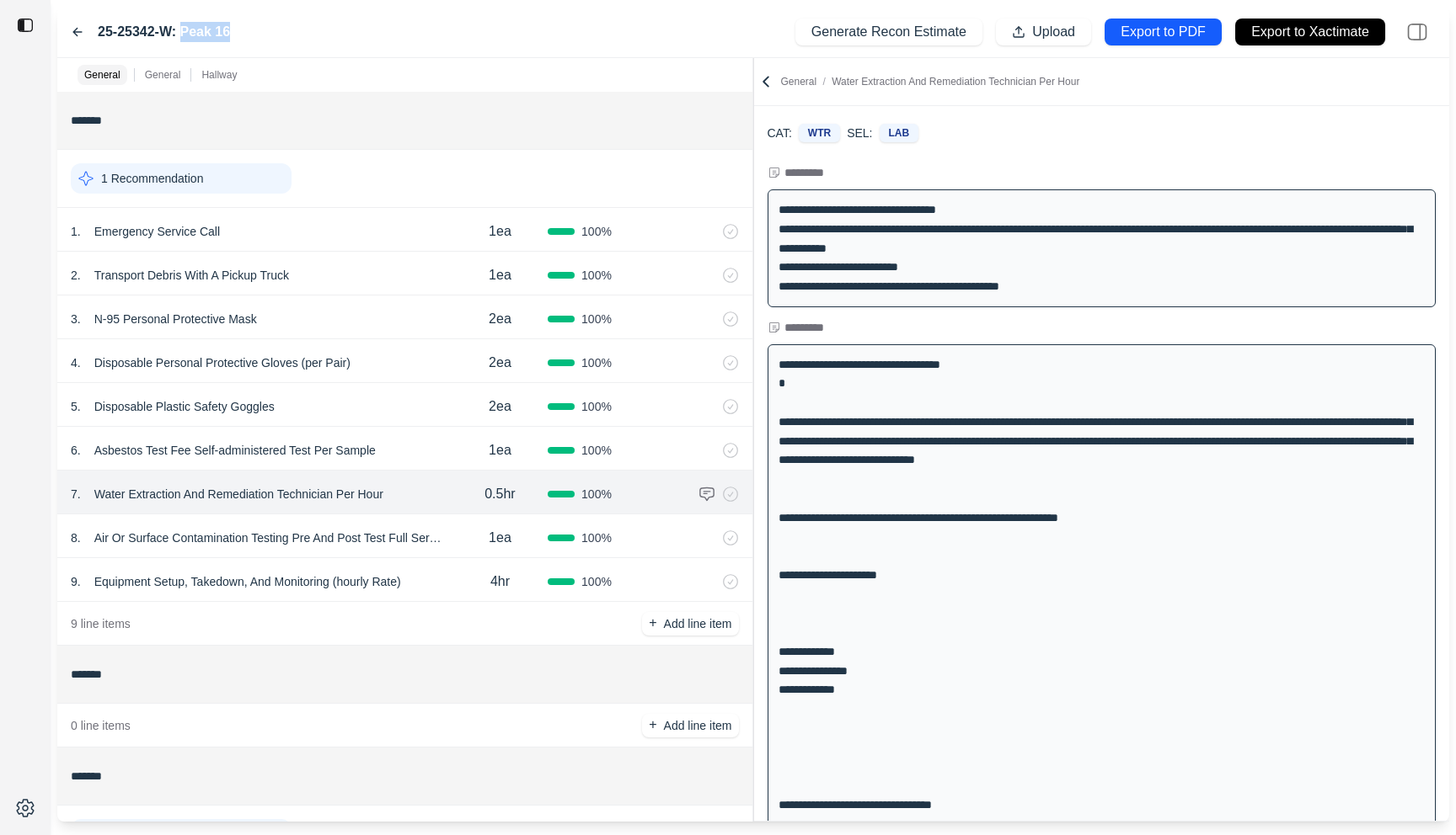
drag, startPoint x: 221, startPoint y: 29, endPoint x: 180, endPoint y: 29, distance: 41.0
click at [179, 29] on div "25-25342-W: Peak 16 Generate Recon Estimate Upload Export to PDF Export to Xact…" at bounding box center [754, 31] width 1392 height 51
copy label "Peak 16"
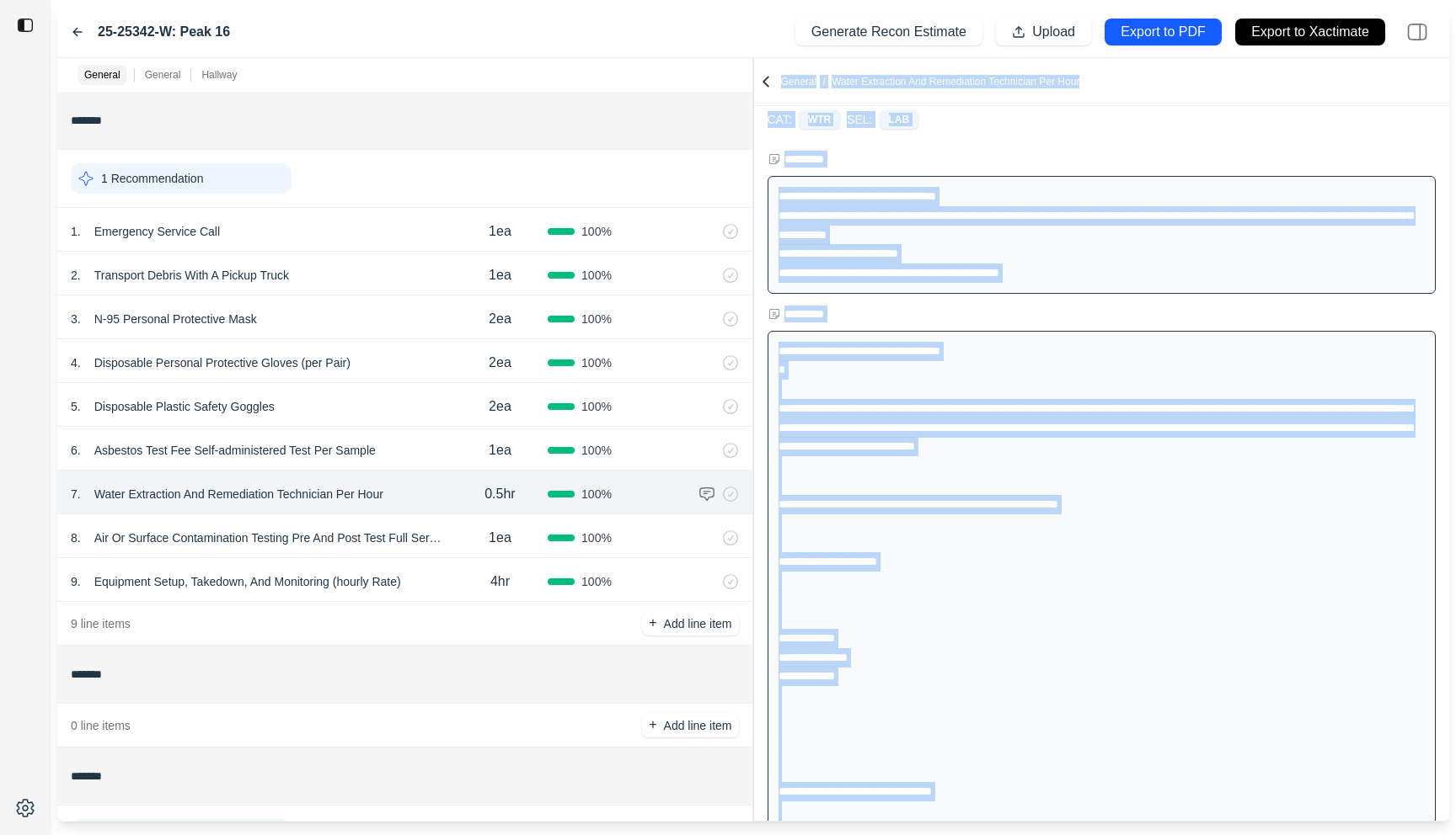
scroll to position [0, 0]
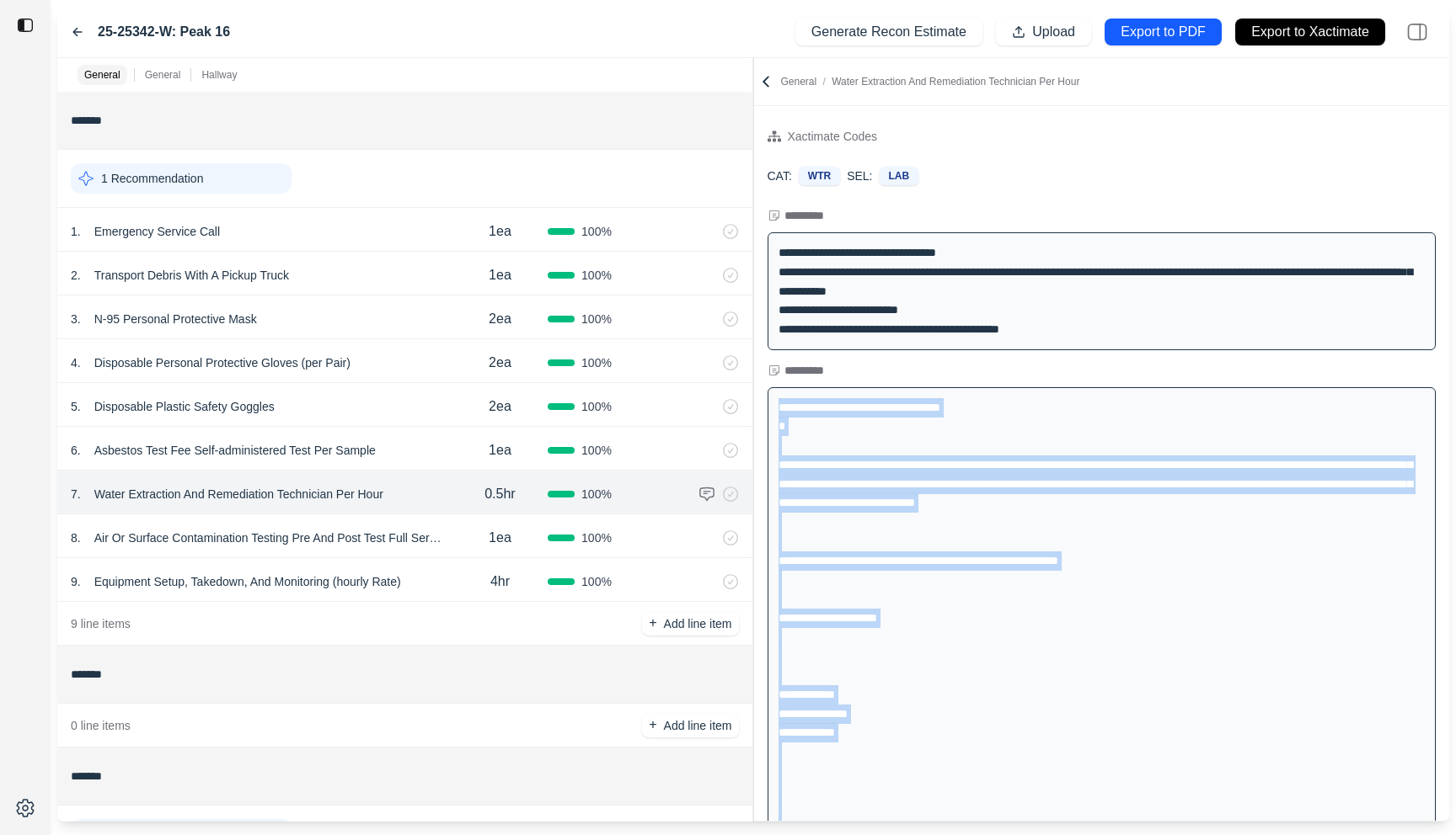
drag, startPoint x: 1020, startPoint y: 673, endPoint x: 773, endPoint y: 406, distance: 363.7
click at [773, 406] on div "**********" at bounding box center [1102, 733] width 669 height 692
copy div "**********"
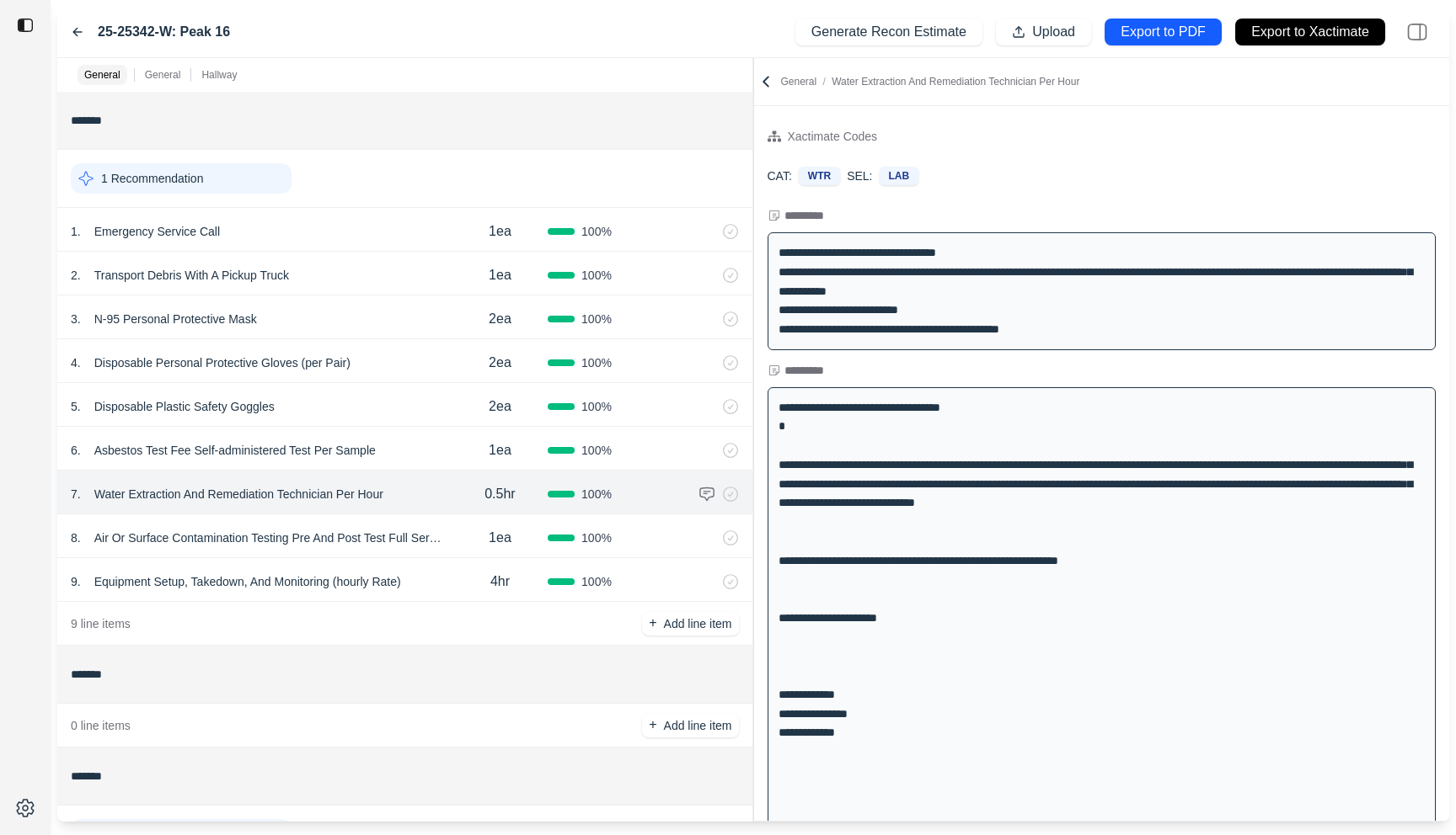
click at [1032, 204] on div "Xactimate Codes CAT: WTR SEL: LAB" at bounding box center [1102, 163] width 696 height 86
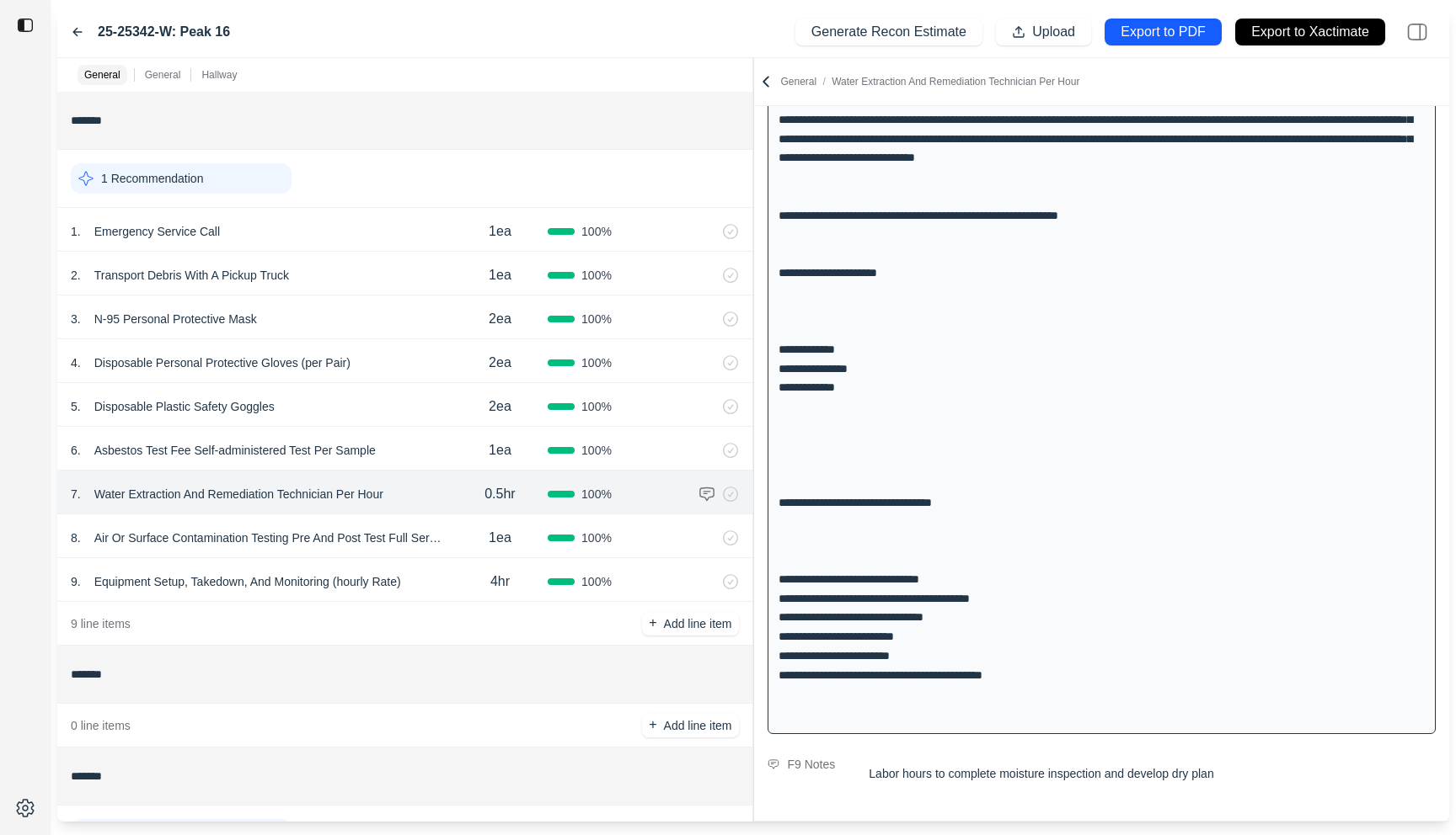
scroll to position [345, 0]
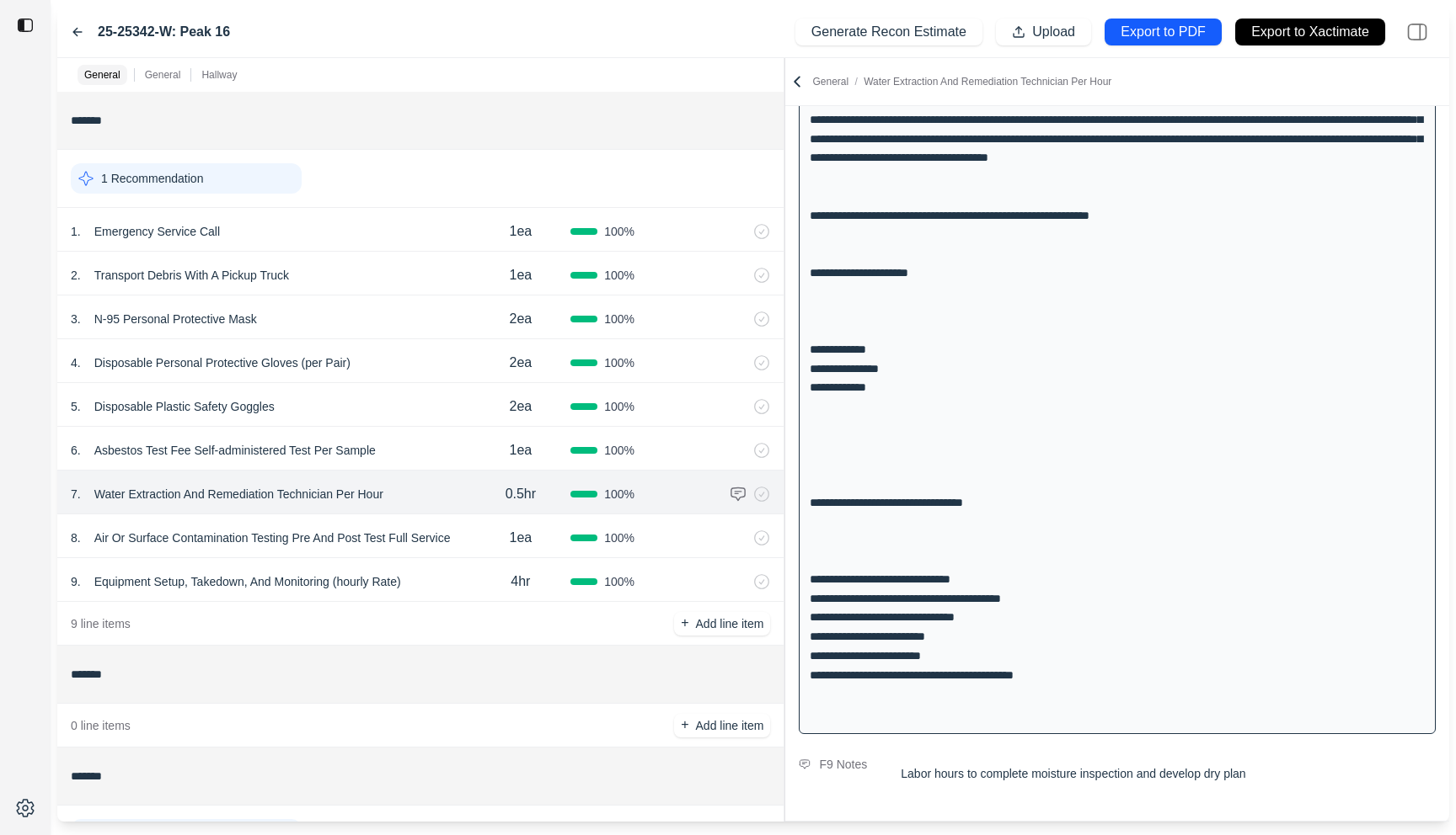
click at [786, 156] on div "General General Hallway ******* 1 Recommendation 1 . Emergency Service Call 1ea…" at bounding box center [754, 440] width 1392 height 764
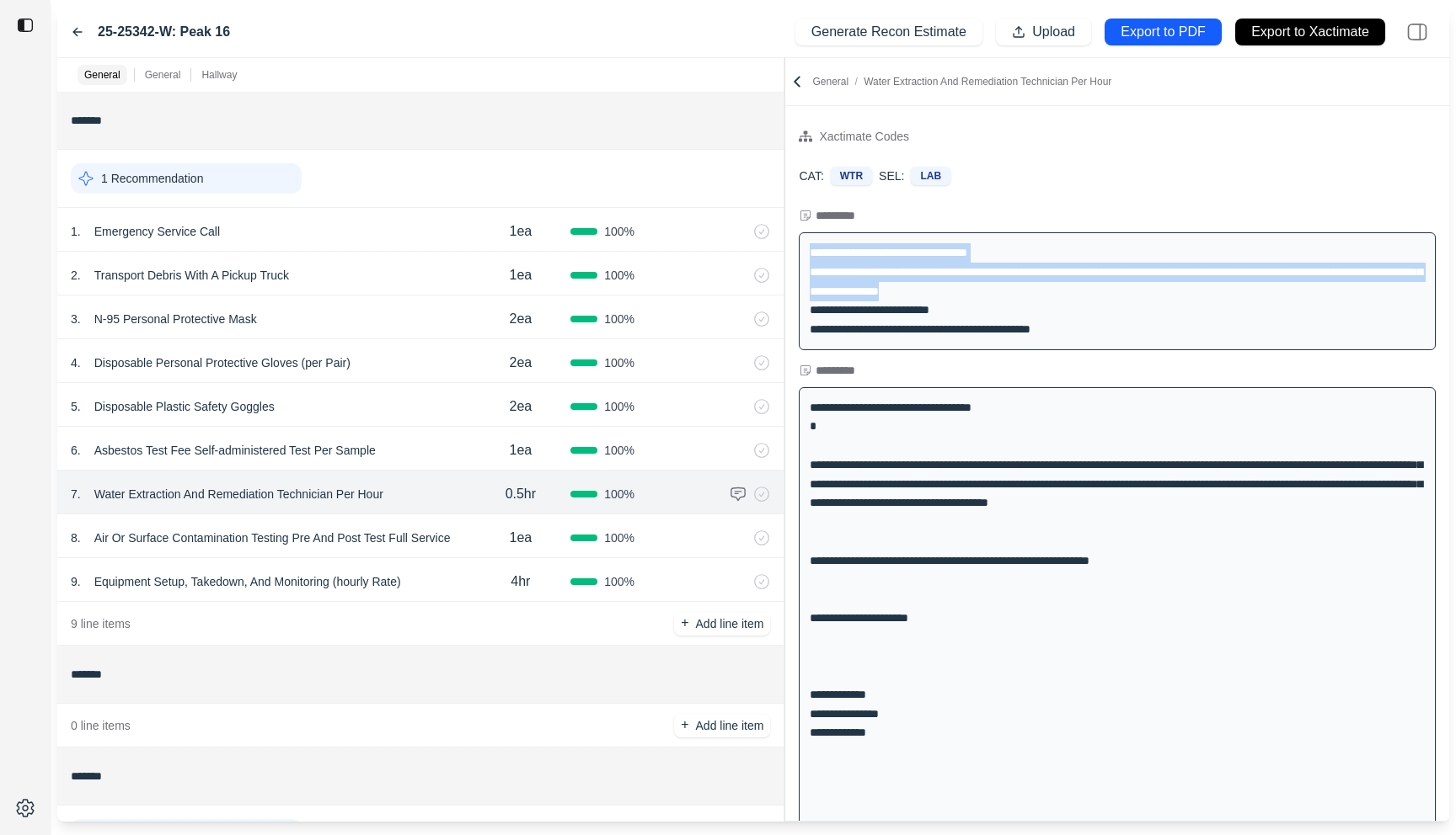
drag, startPoint x: 1057, startPoint y: 288, endPoint x: 807, endPoint y: 251, distance: 252.7
click at [807, 251] on div "**********" at bounding box center [1117, 291] width 637 height 118
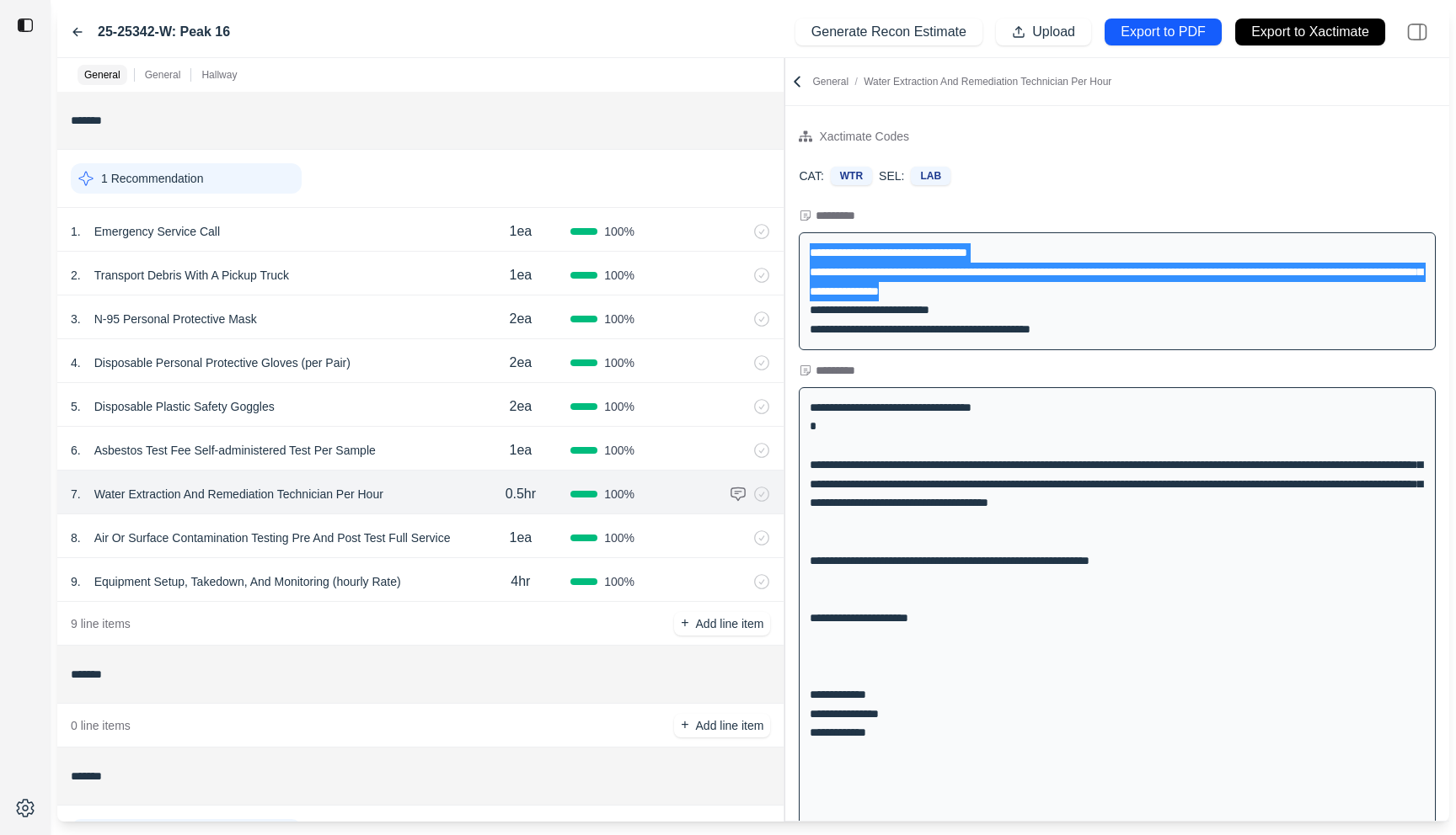
copy div "**********"
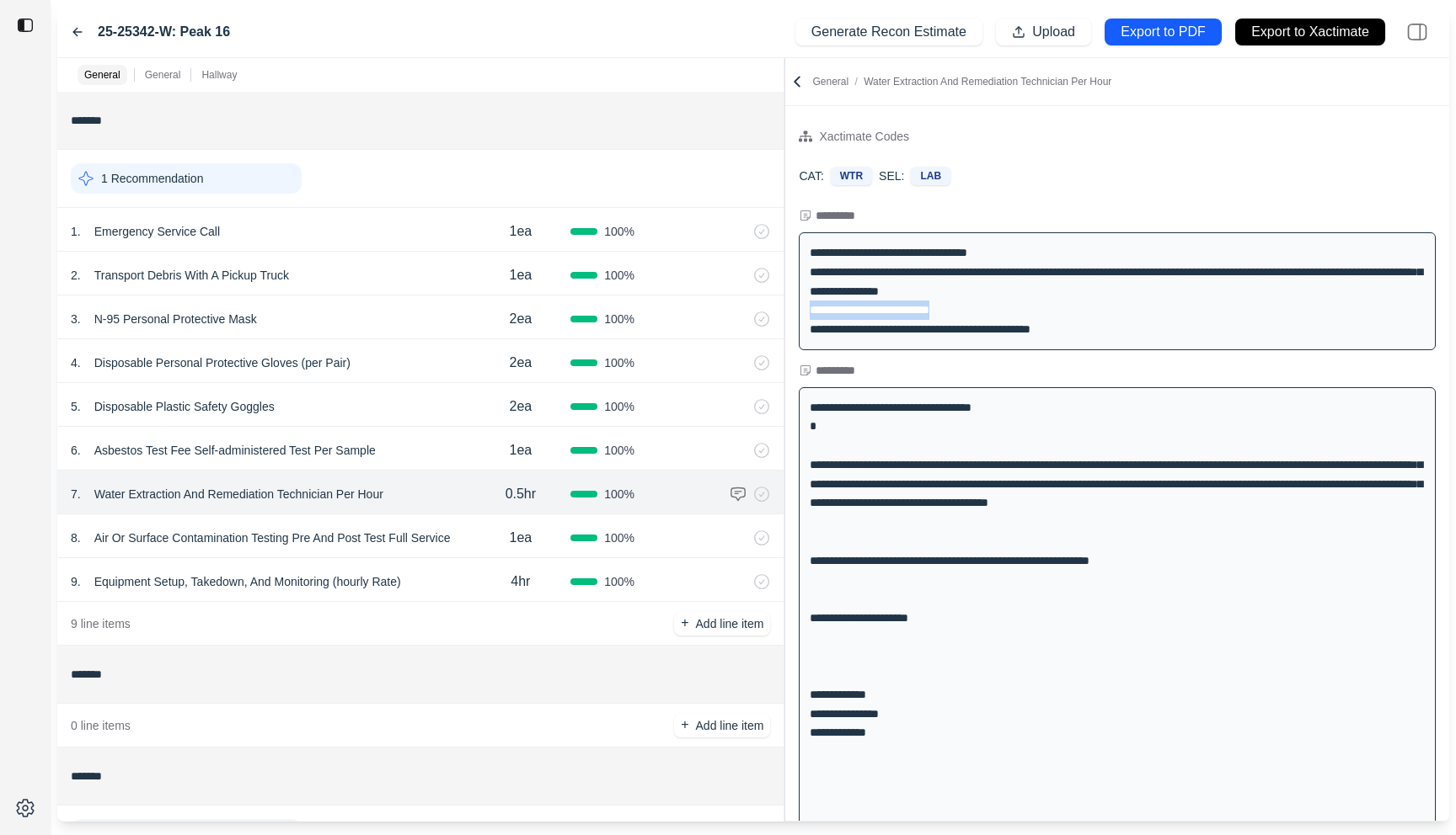
drag, startPoint x: 966, startPoint y: 310, endPoint x: 807, endPoint y: 313, distance: 159.0
click at [807, 313] on div "**********" at bounding box center [1117, 291] width 637 height 118
copy div "**********"
